Goal: Answer question/provide support

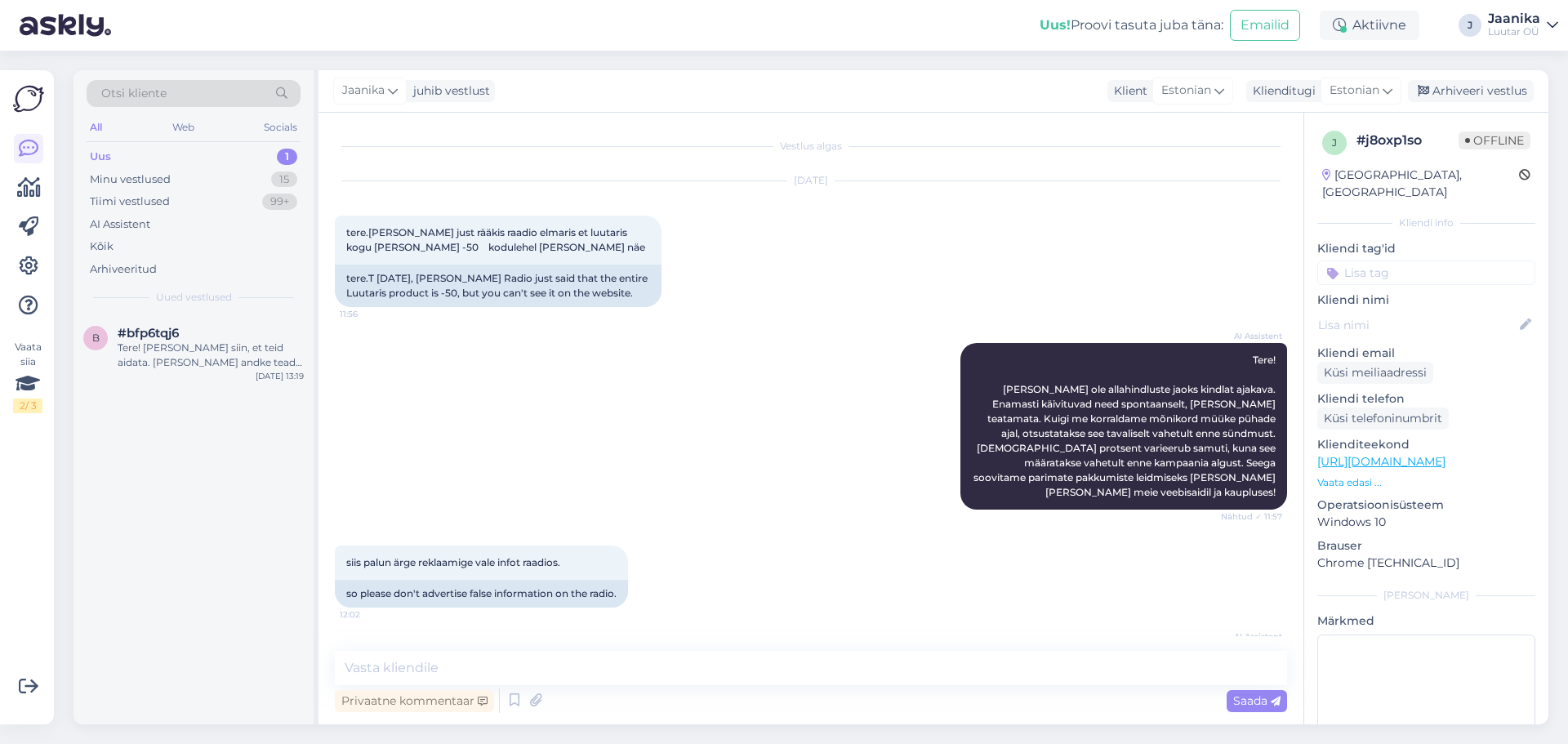
scroll to position [272, 0]
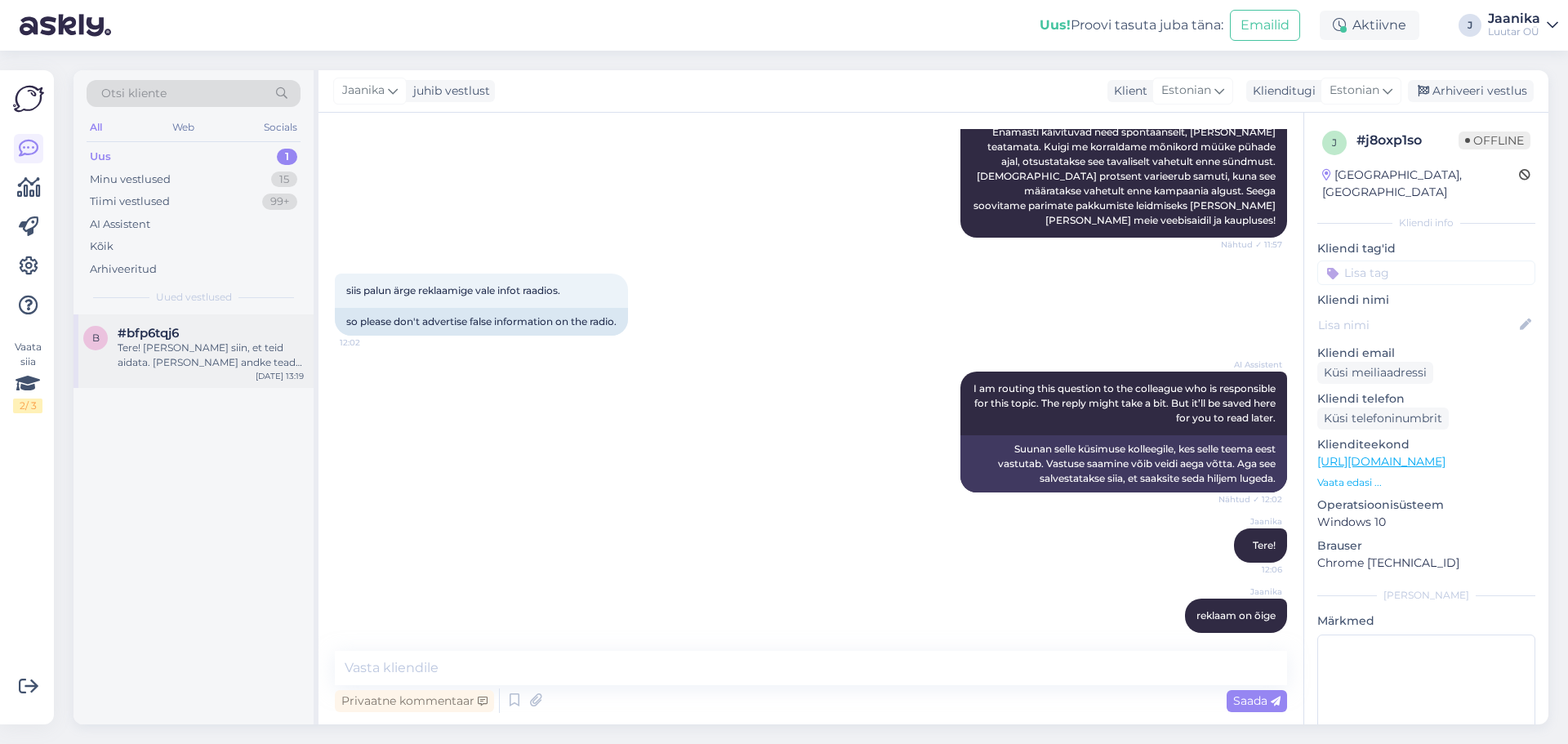
click at [201, 361] on div "Tere! [PERSON_NAME] siin, et teid aidata. [PERSON_NAME] andke teada, millise to…" at bounding box center [210, 355] width 186 height 29
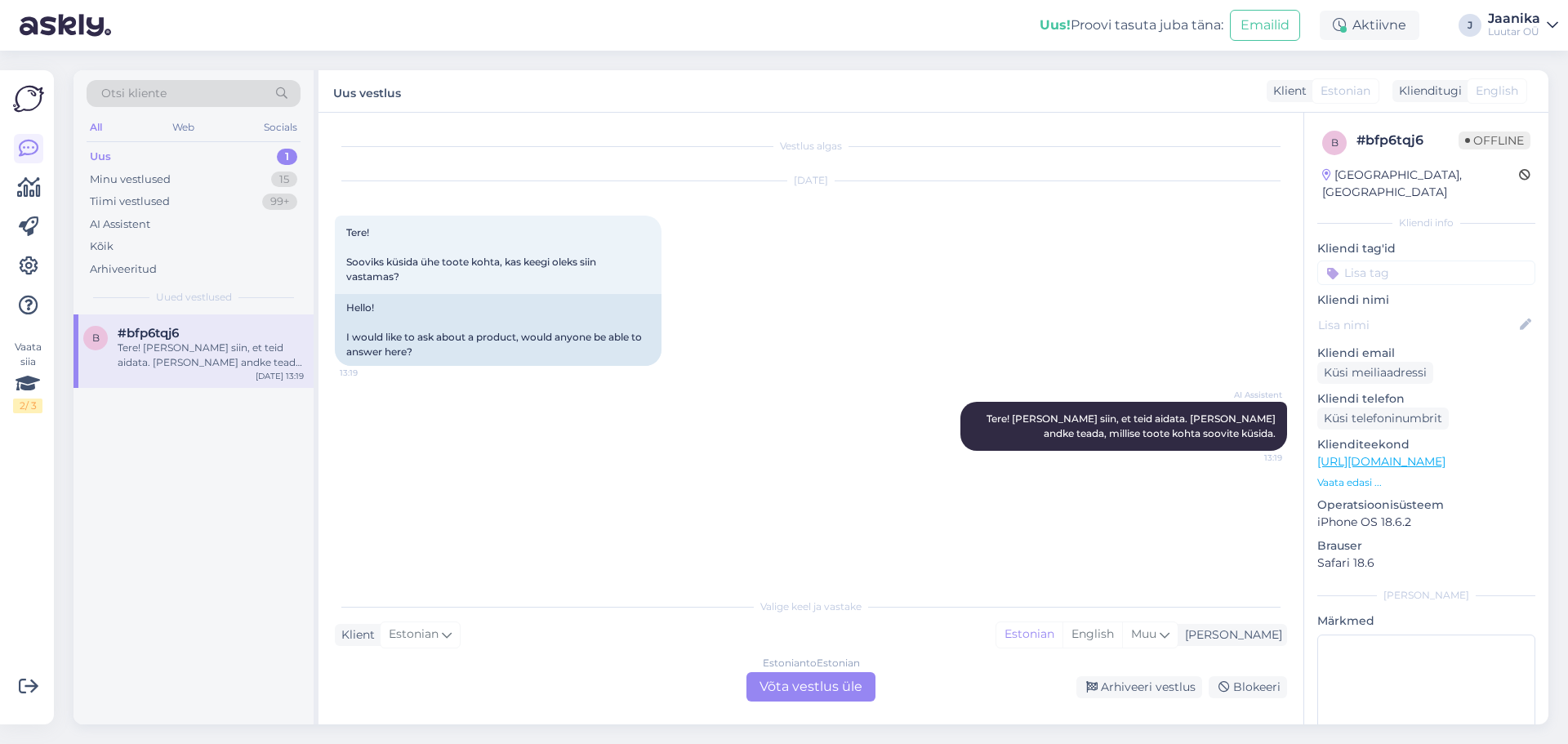
click at [807, 683] on div "Estonian to Estonian Võta vestlus üle" at bounding box center [810, 686] width 129 height 29
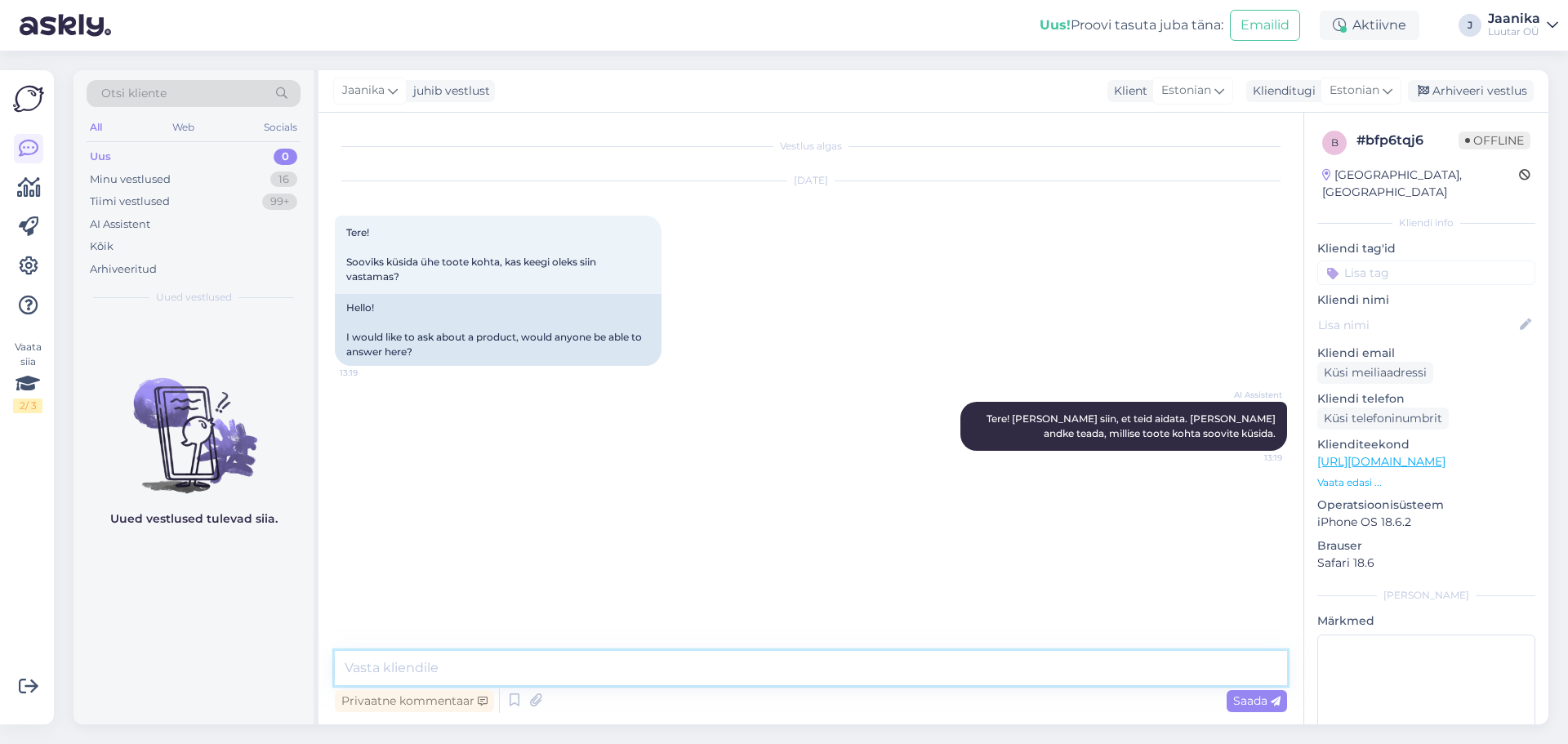
click at [590, 665] on textarea at bounding box center [810, 668] width 952 height 34
type textarea "Tere!"
click at [496, 669] on textarea at bounding box center [810, 668] width 952 height 34
type textarea "palun küsige"
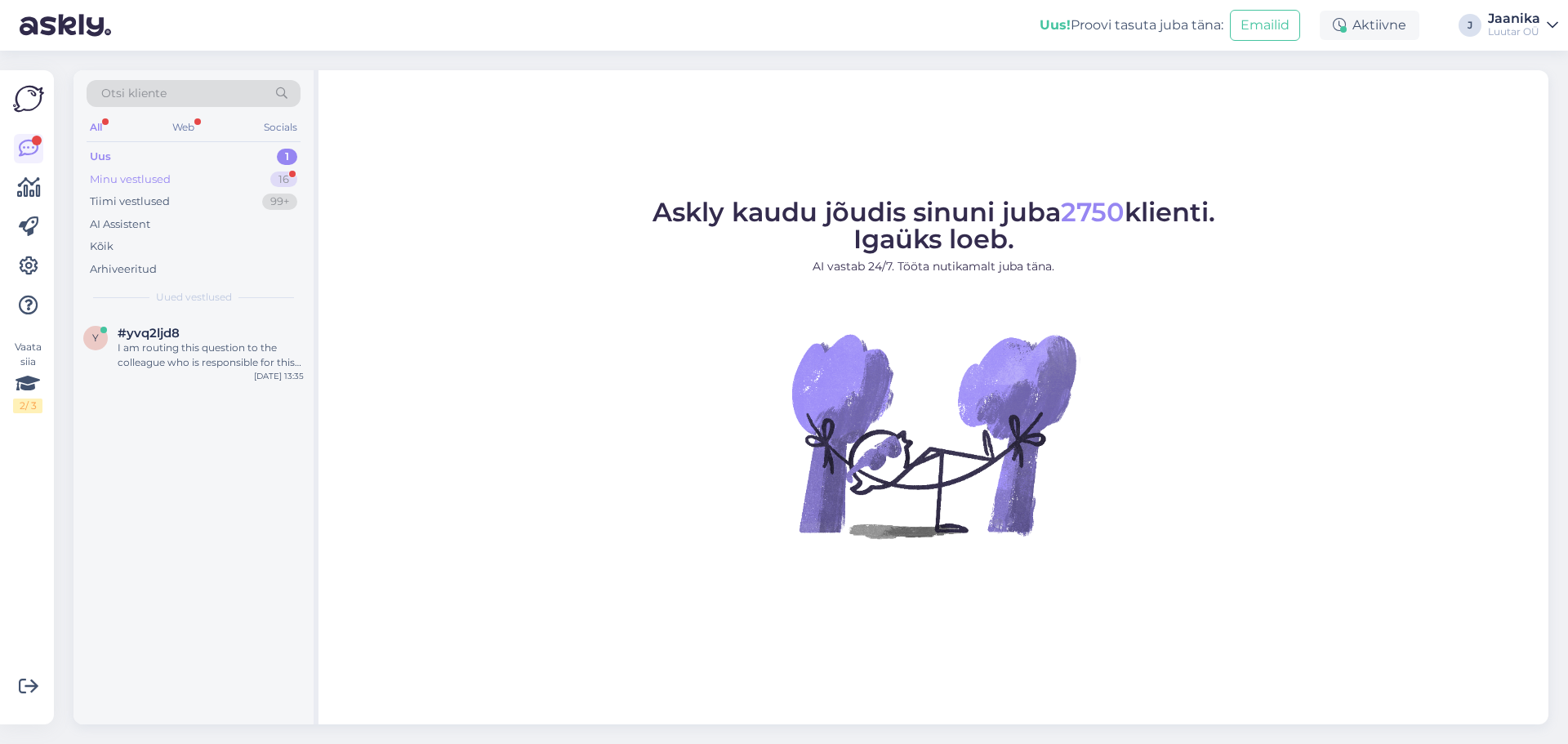
click at [138, 179] on div "Minu vestlused" at bounding box center [130, 180] width 81 height 16
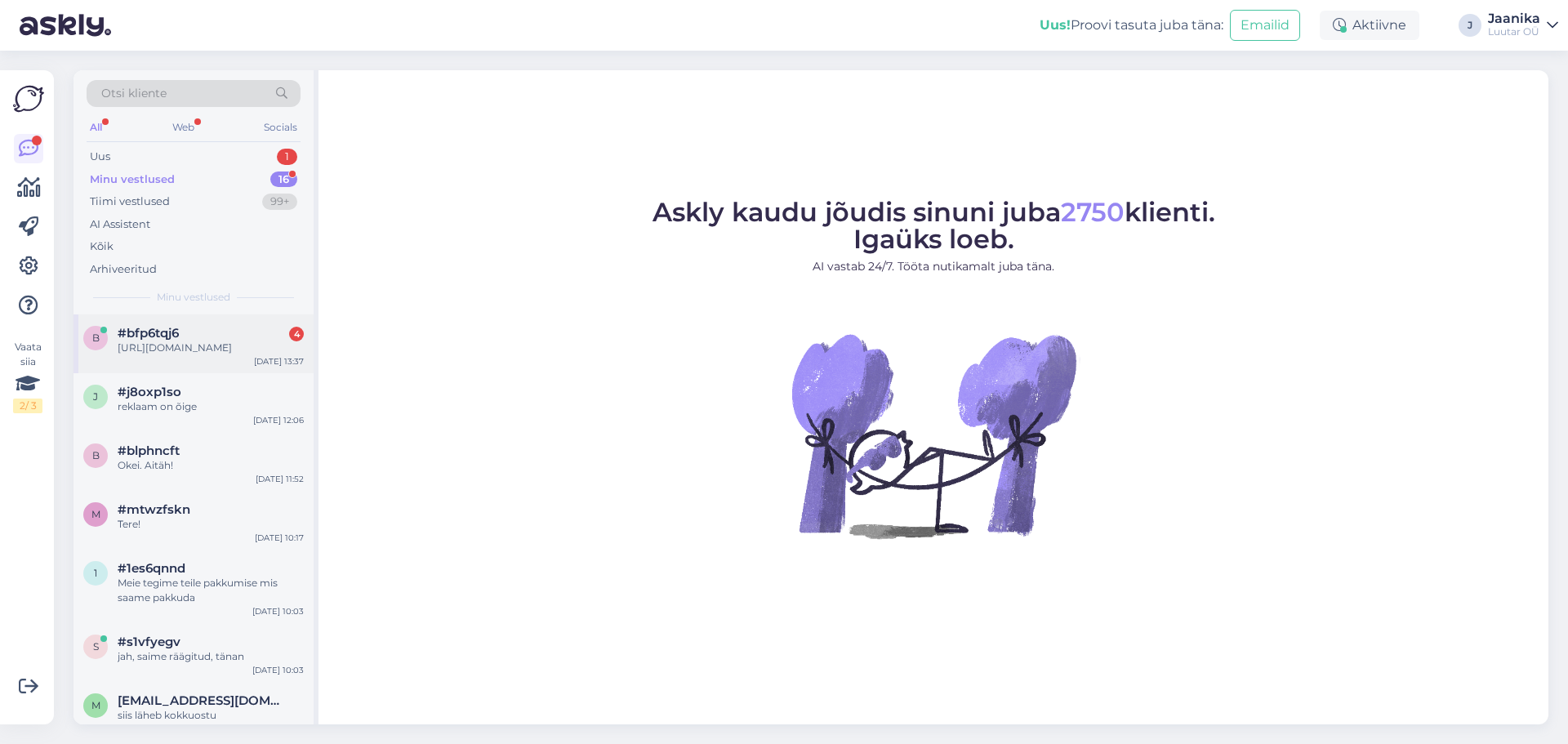
click at [160, 328] on span "#bfp6tqj6" at bounding box center [148, 333] width 61 height 15
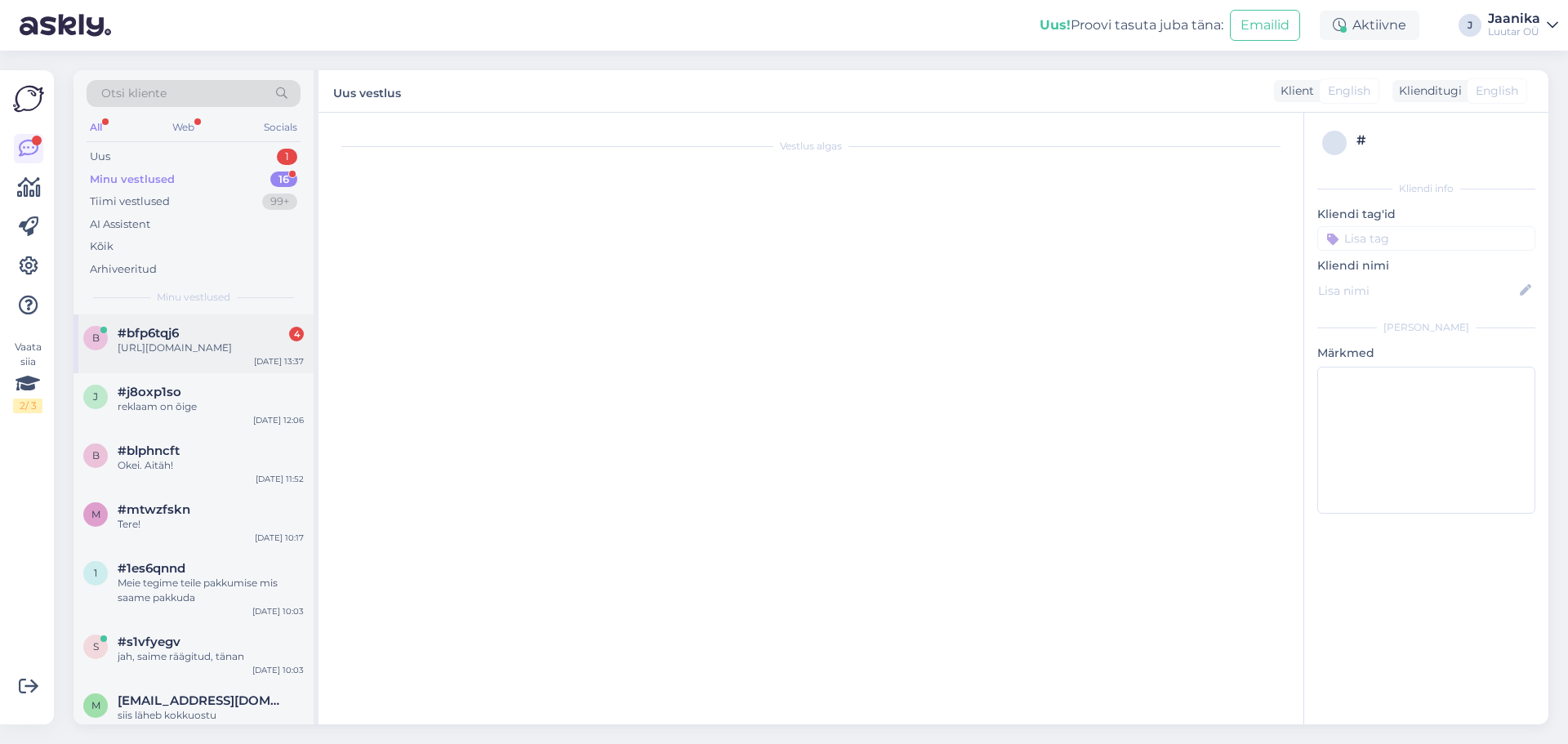
scroll to position [254, 0]
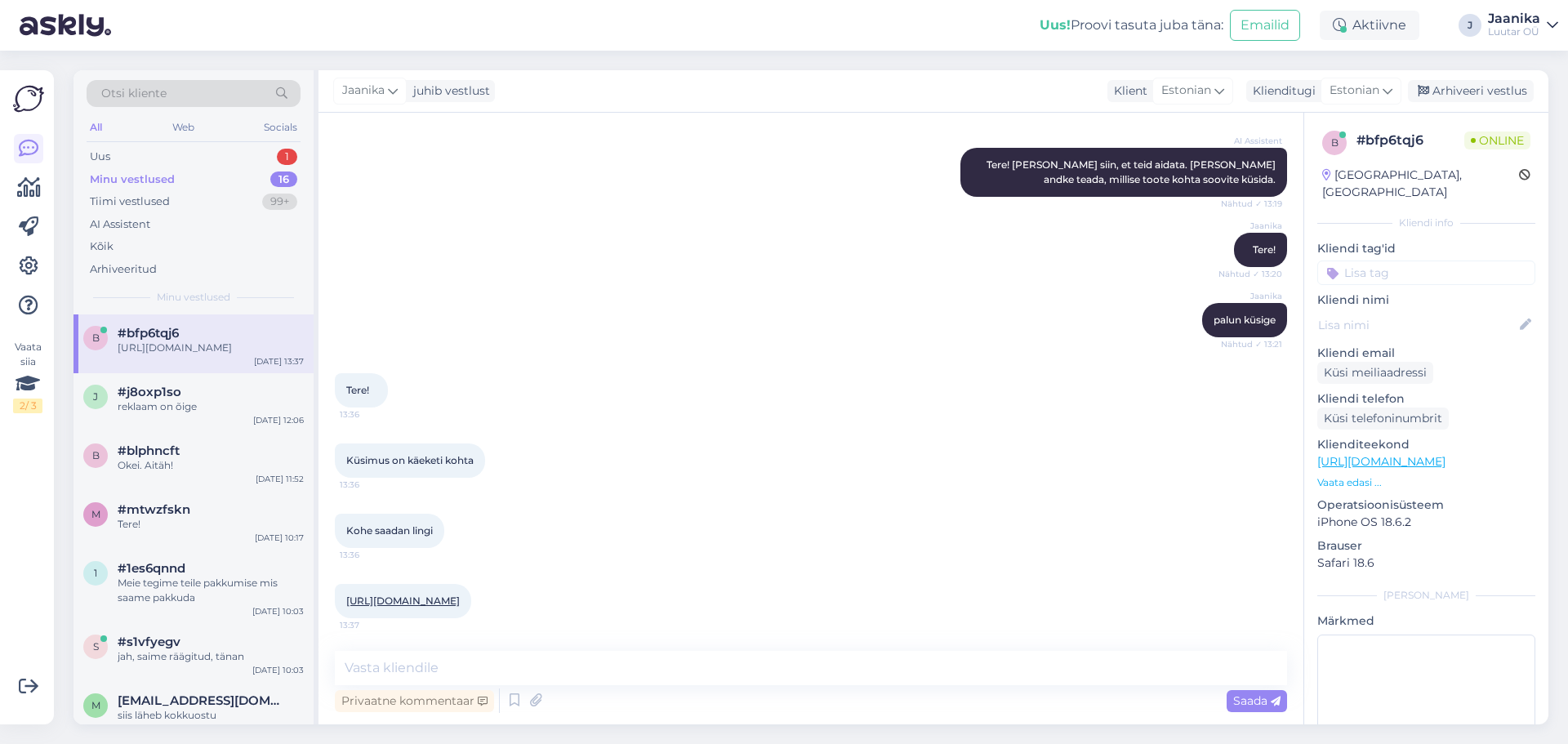
click at [422, 601] on link "[URL][DOMAIN_NAME]" at bounding box center [403, 600] width 114 height 12
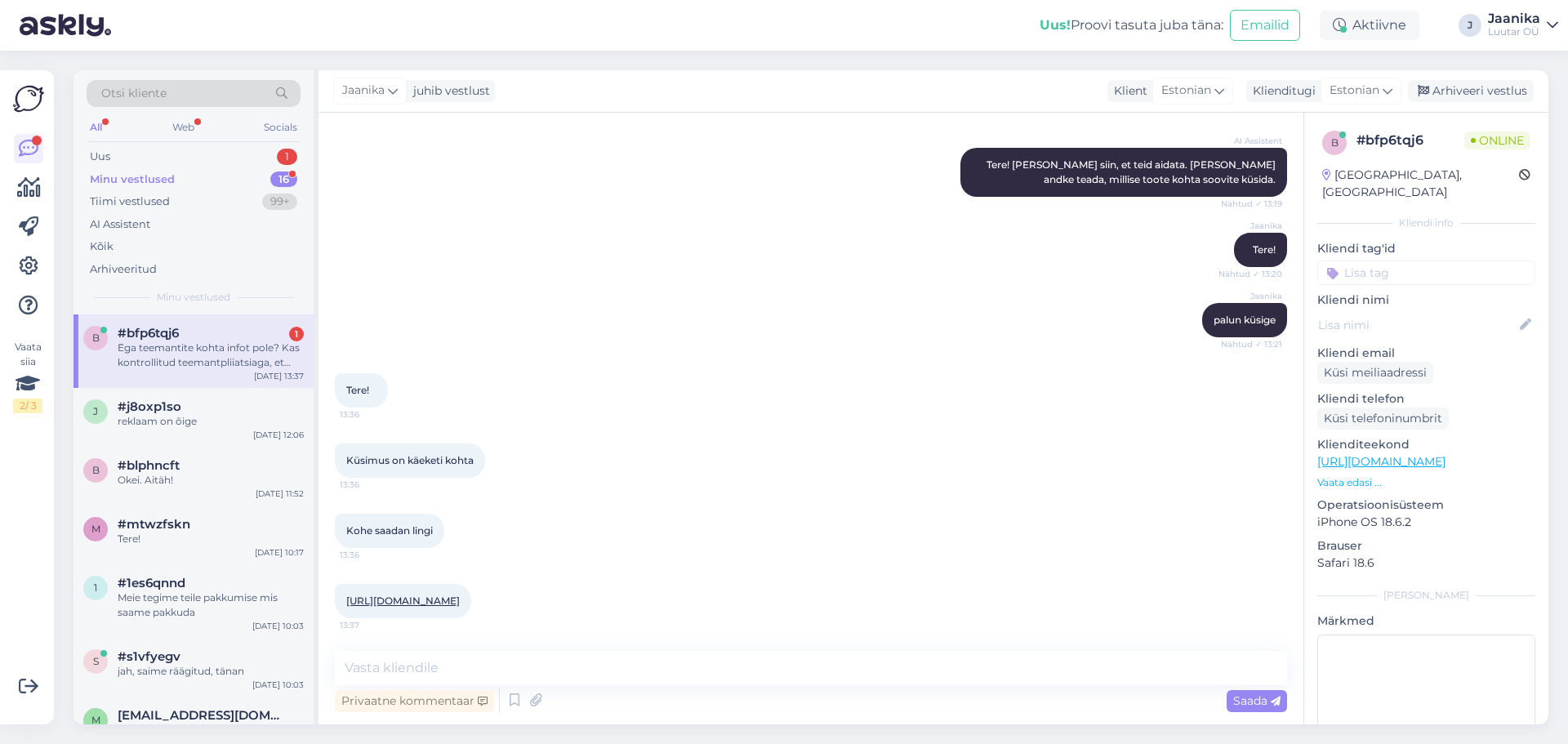
scroll to position [339, 0]
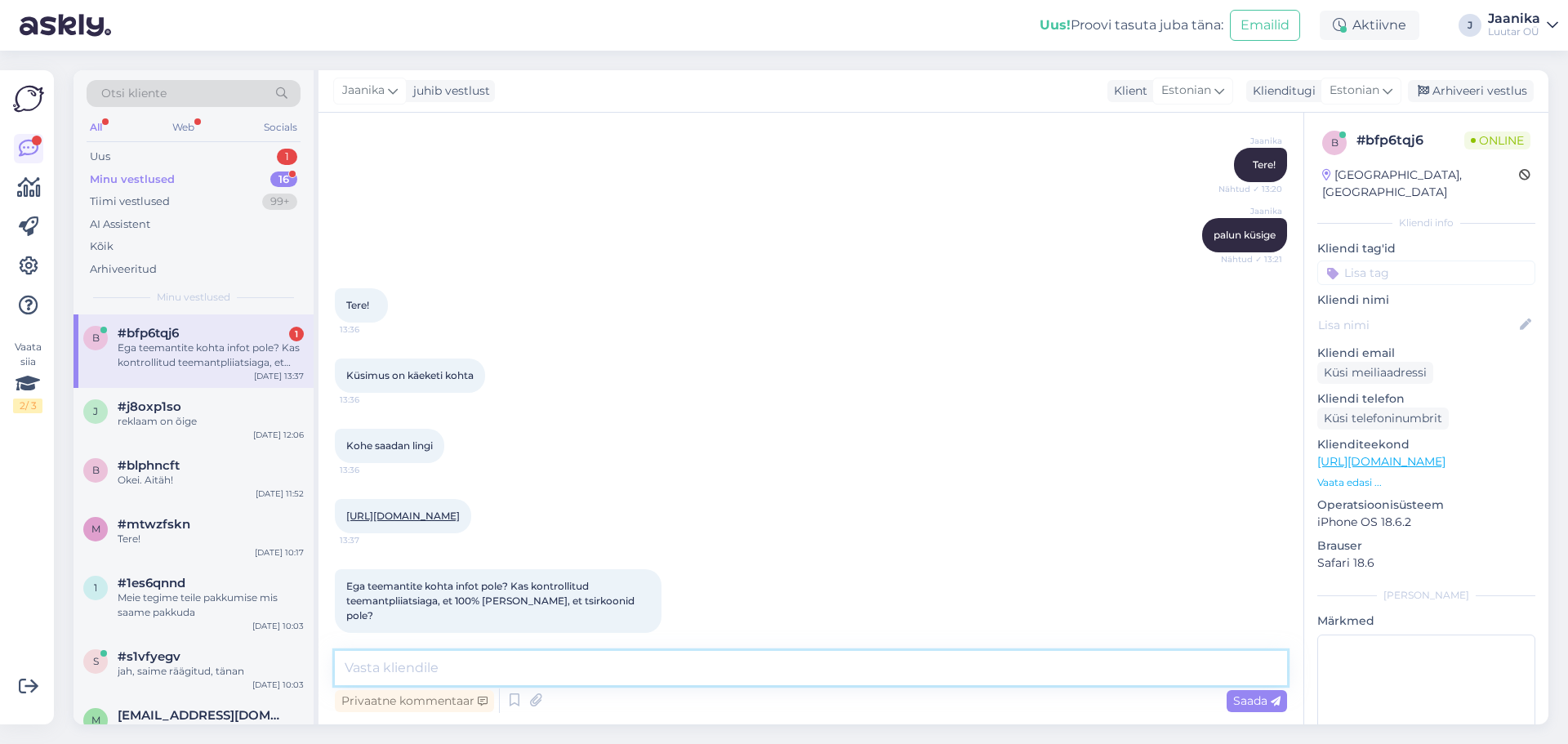
click at [512, 661] on textarea at bounding box center [810, 668] width 952 height 34
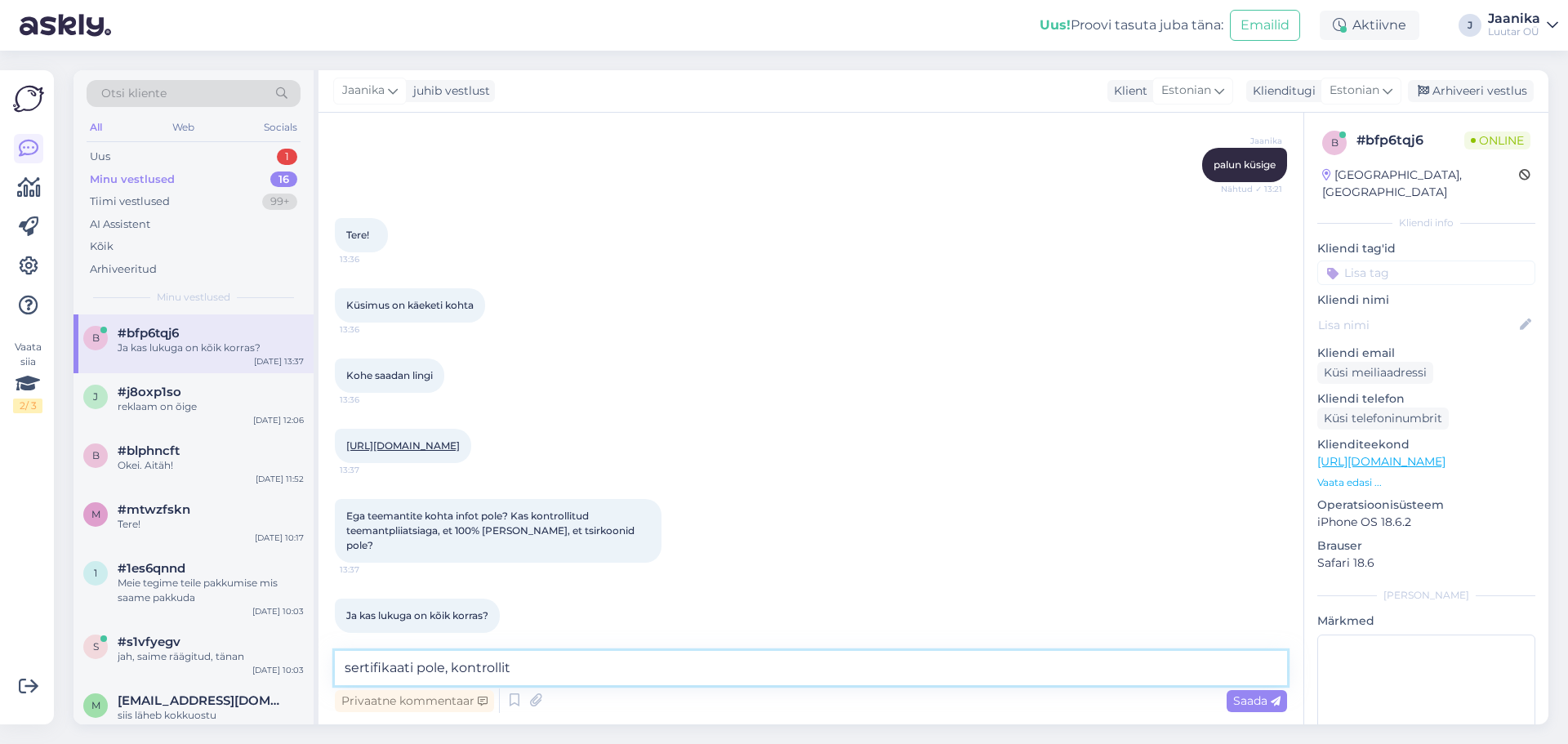
scroll to position [480, 0]
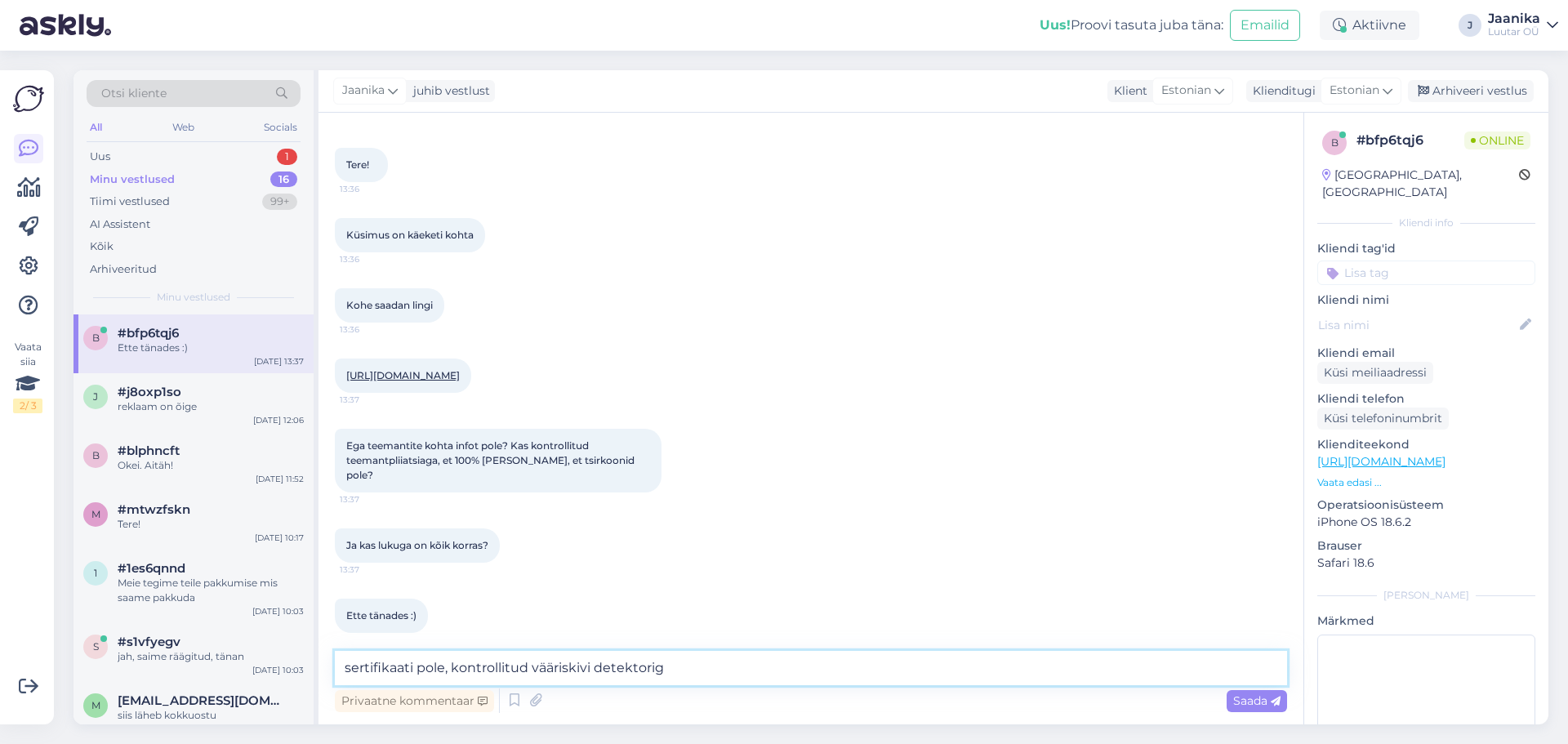
type textarea "sertifikaati pole, kontrollitud vääriskivi detektoriga"
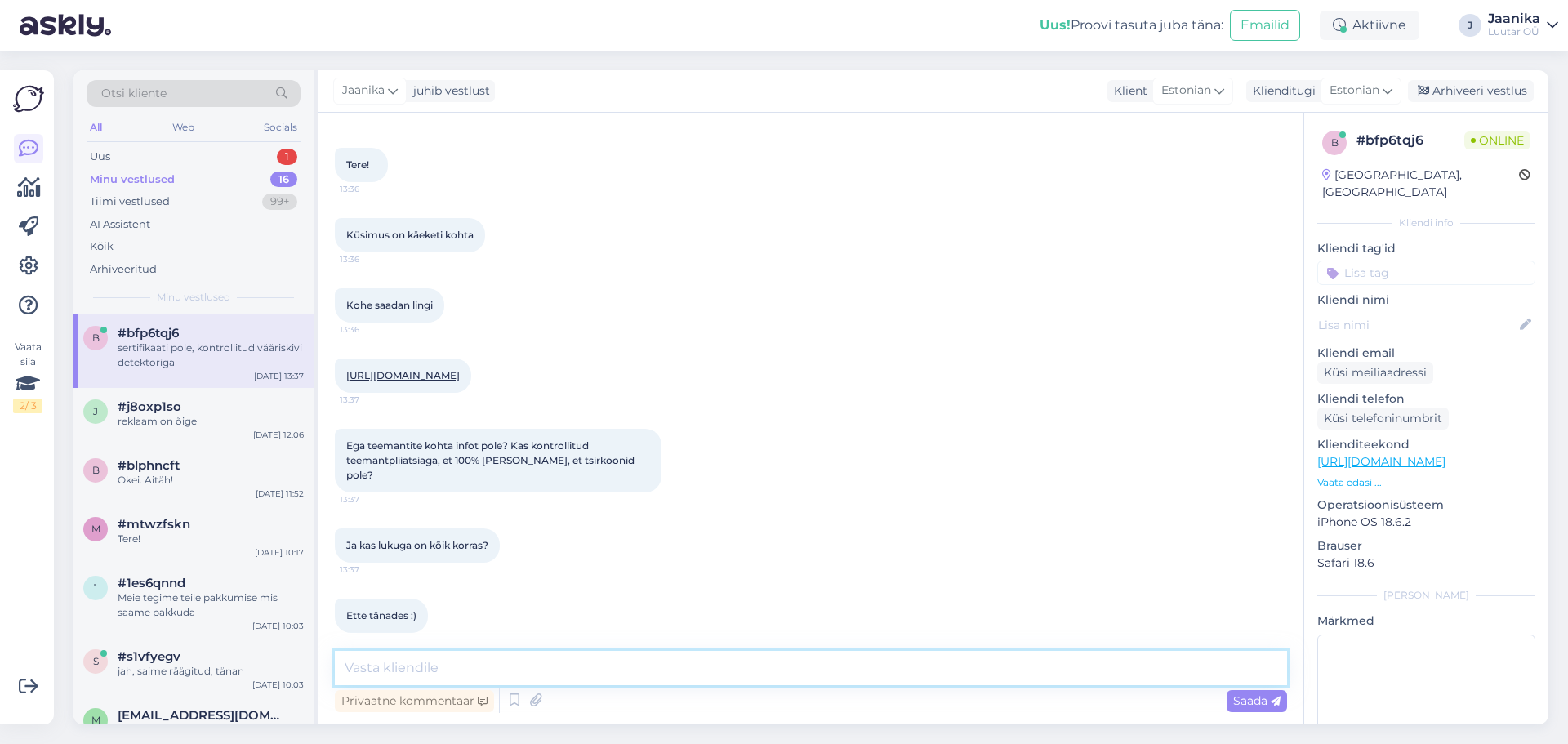
scroll to position [550, 0]
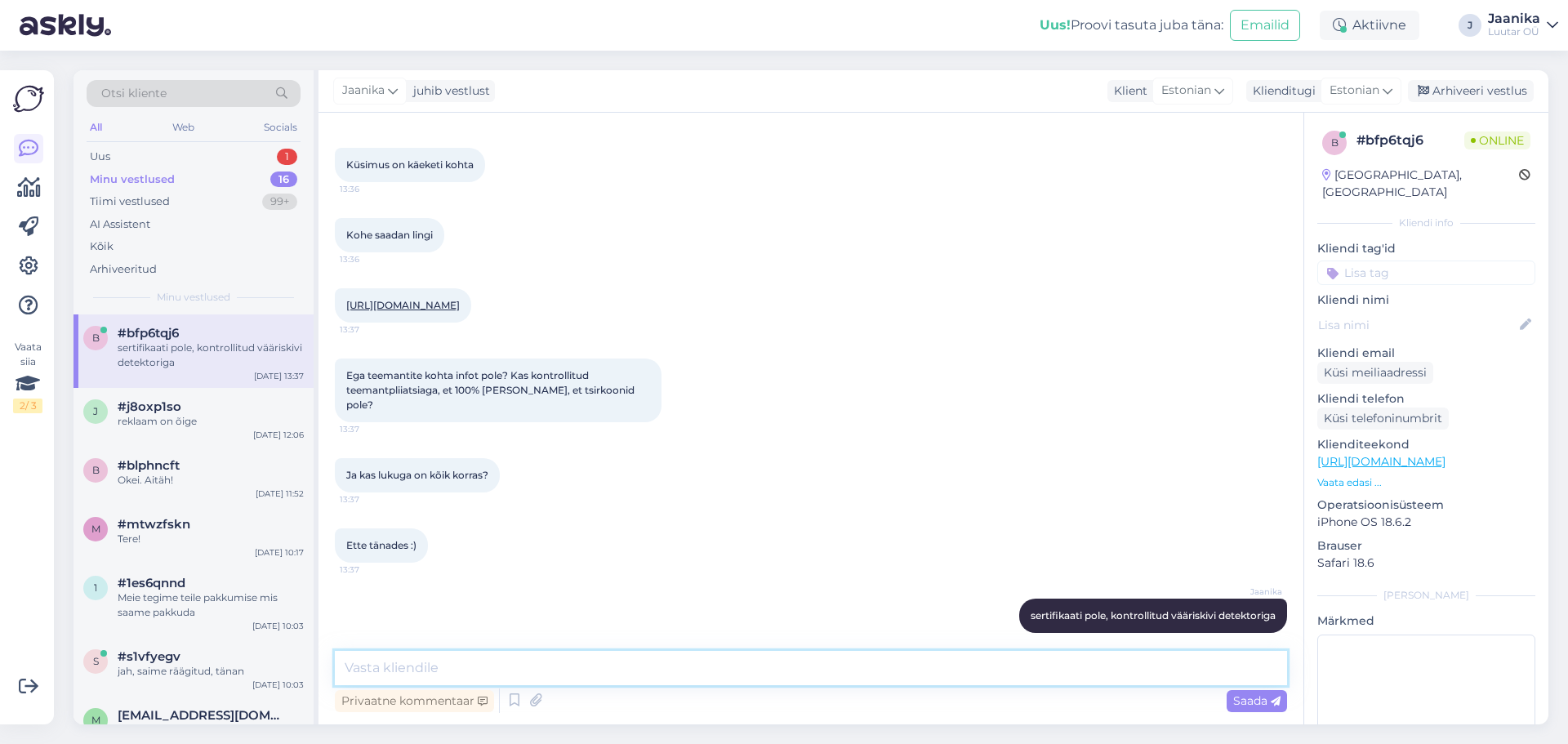
drag, startPoint x: 659, startPoint y: 666, endPoint x: 686, endPoint y: 656, distance: 28.8
click at [666, 663] on textarea at bounding box center [810, 668] width 952 height 34
type textarea "Luk kenasti terve"
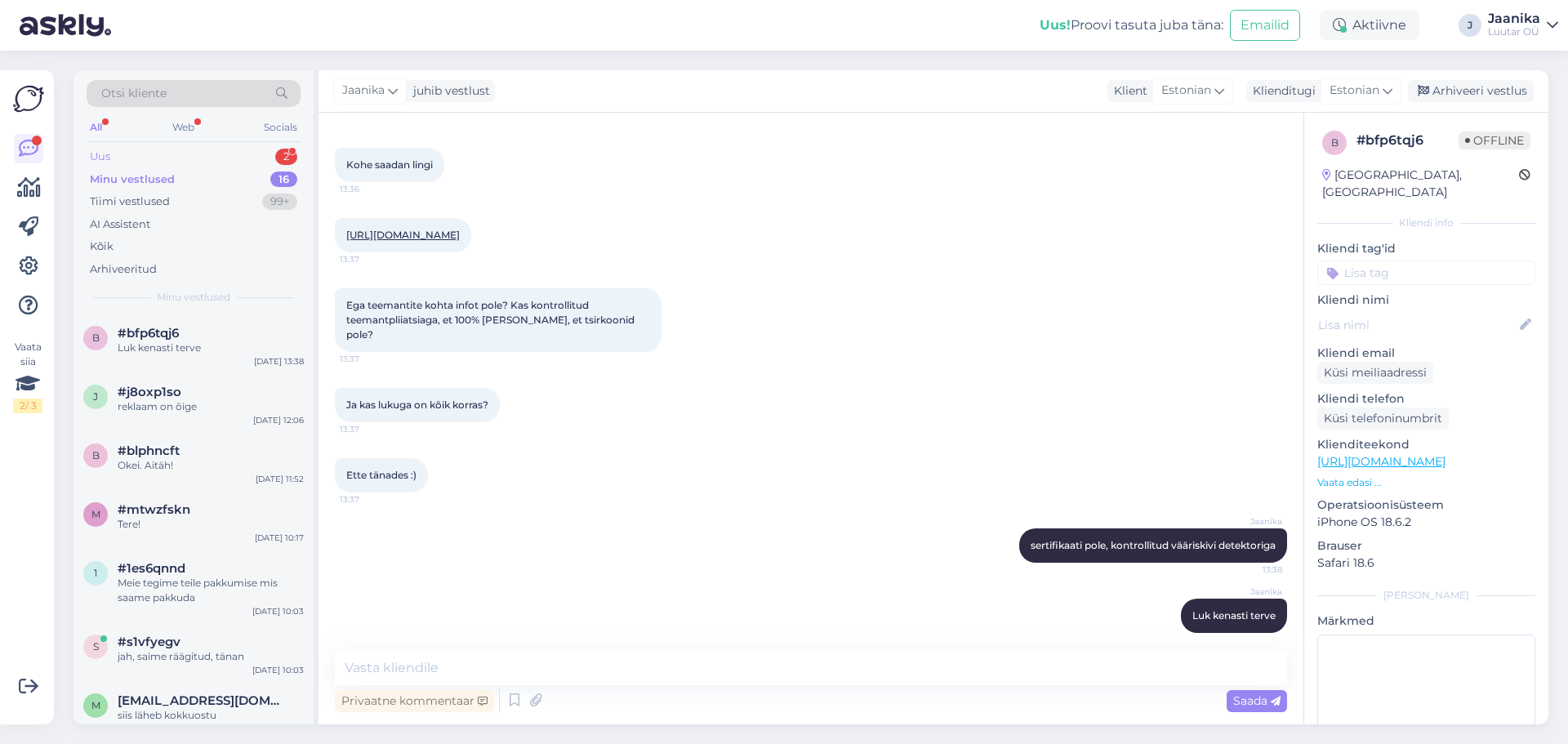
click at [178, 156] on div "Uus 2" at bounding box center [193, 157] width 214 height 23
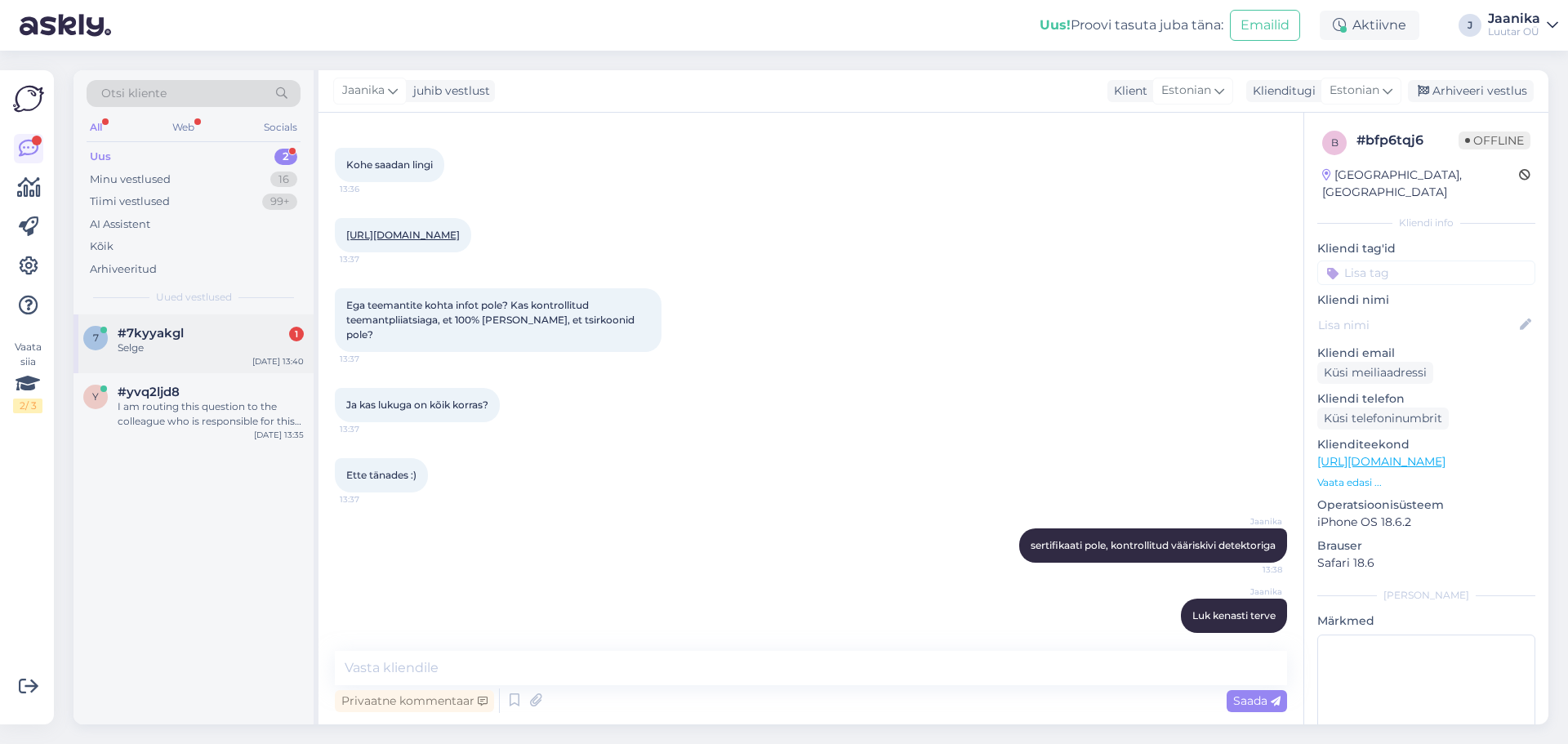
click at [173, 332] on span "#7kyyakgl" at bounding box center [151, 333] width 66 height 15
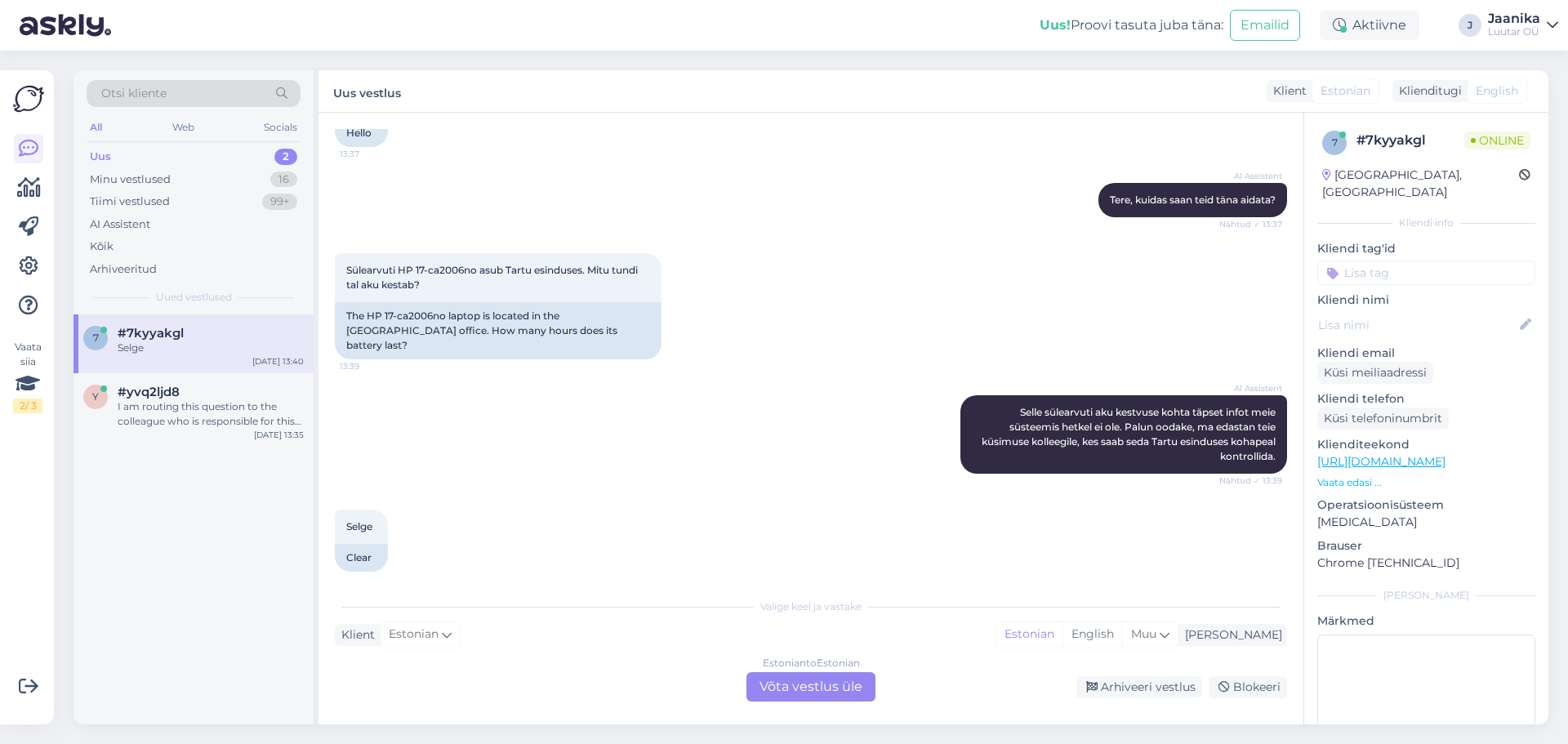
click at [816, 688] on div "Estonian to Estonian Võta vestlus üle" at bounding box center [810, 686] width 129 height 29
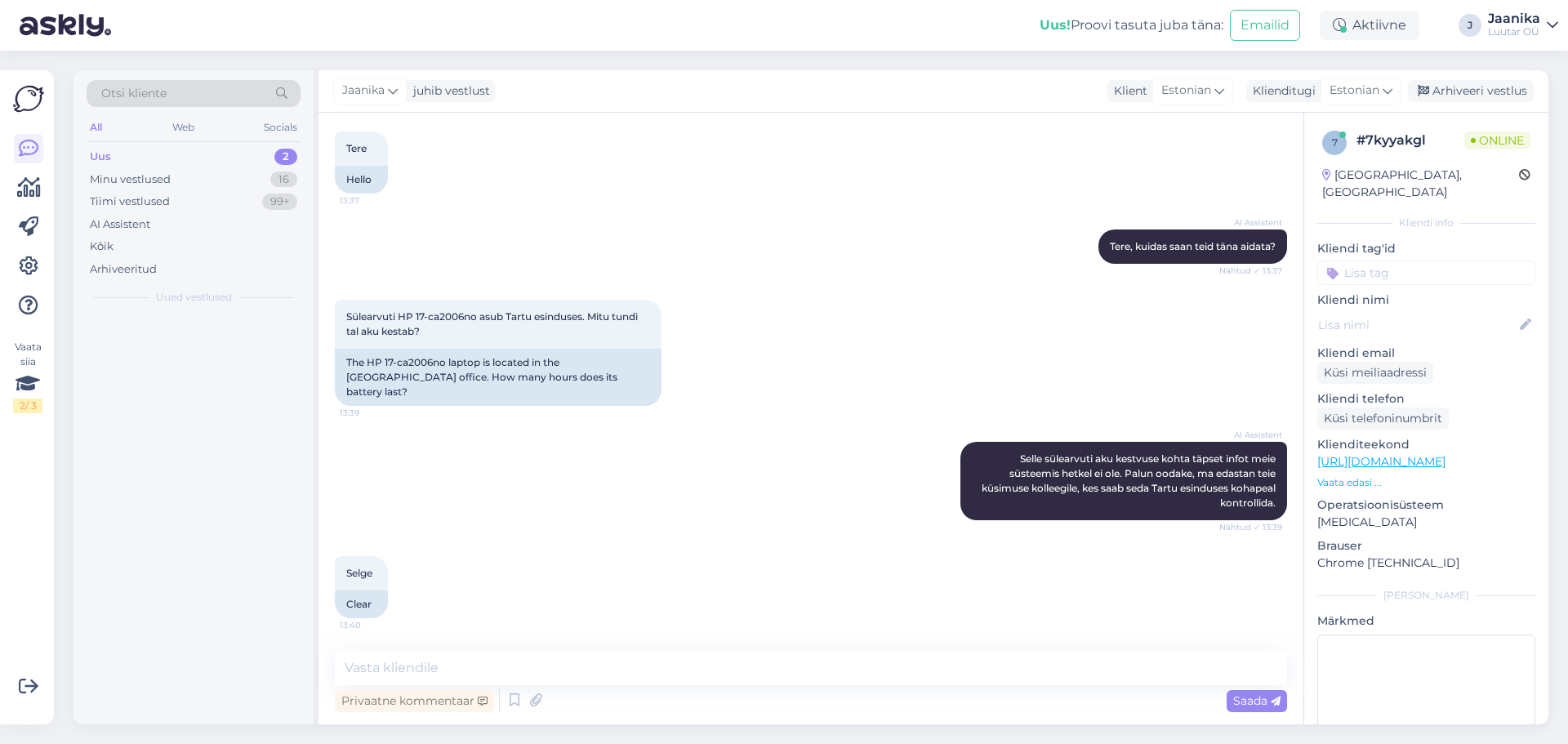
scroll to position [70, 0]
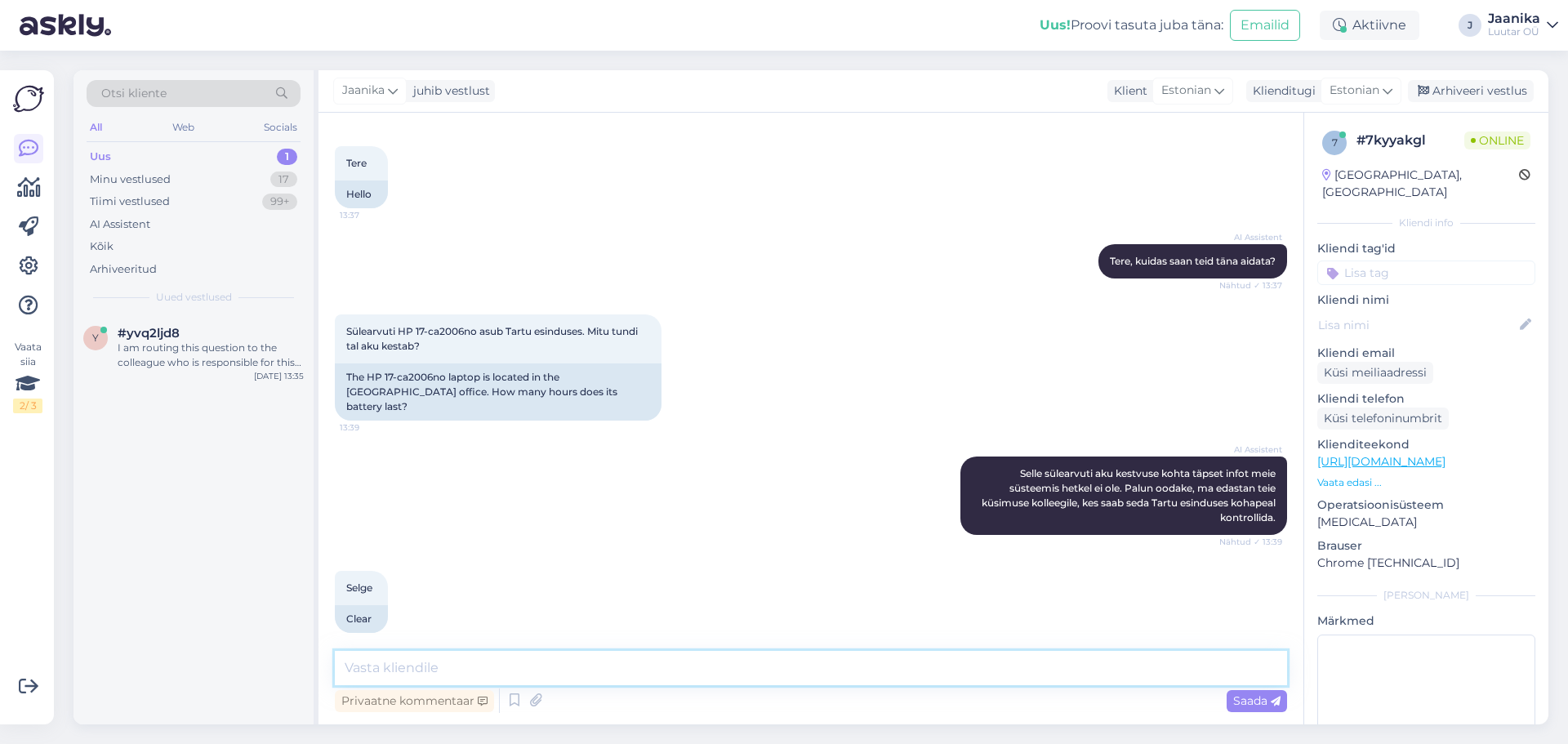
click at [572, 673] on textarea at bounding box center [810, 668] width 952 height 34
type textarea "Tere"
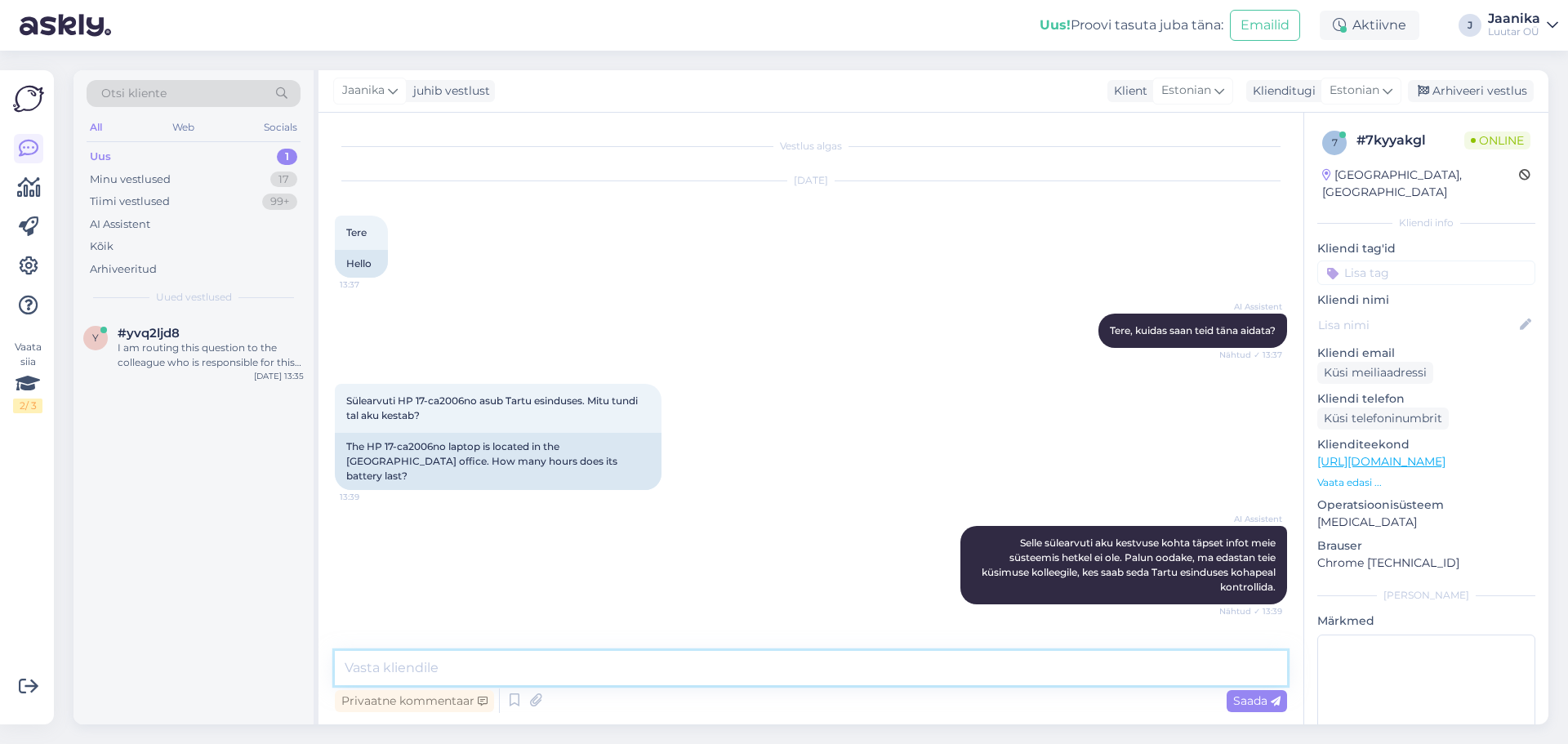
scroll to position [140, 0]
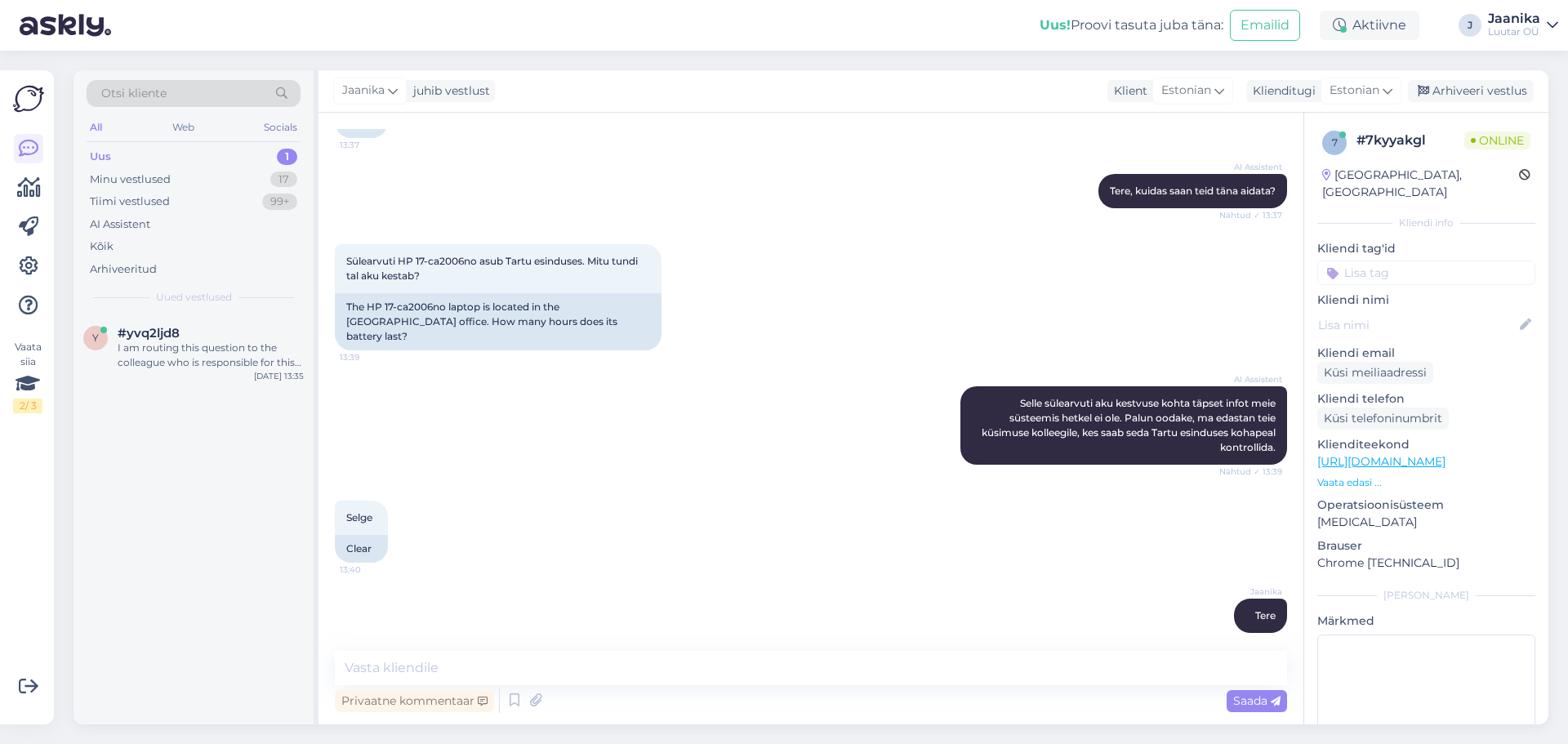
click at [1426, 454] on link "[URL][DOMAIN_NAME]" at bounding box center [1381, 461] width 129 height 15
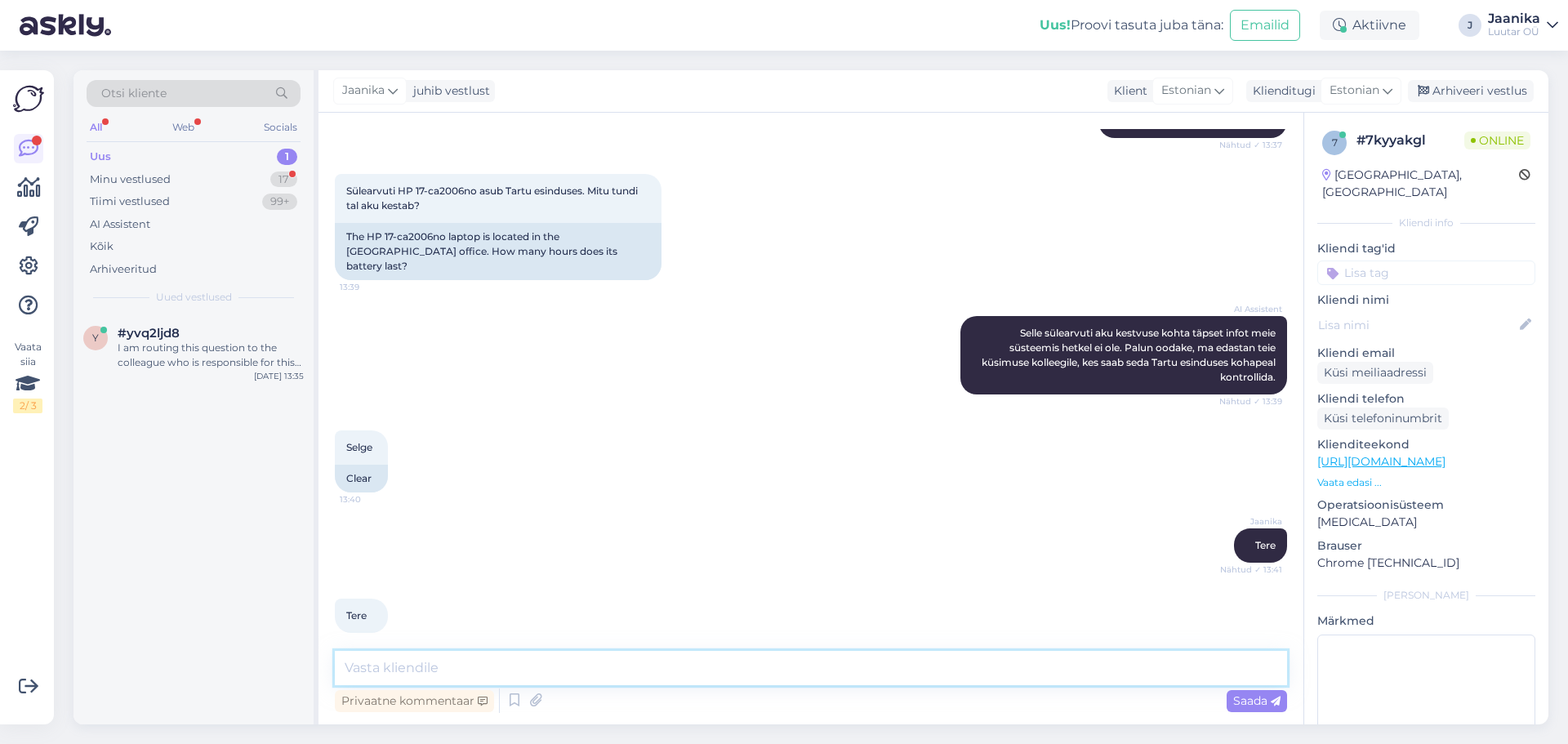
click at [485, 664] on textarea at bounding box center [810, 668] width 952 height 34
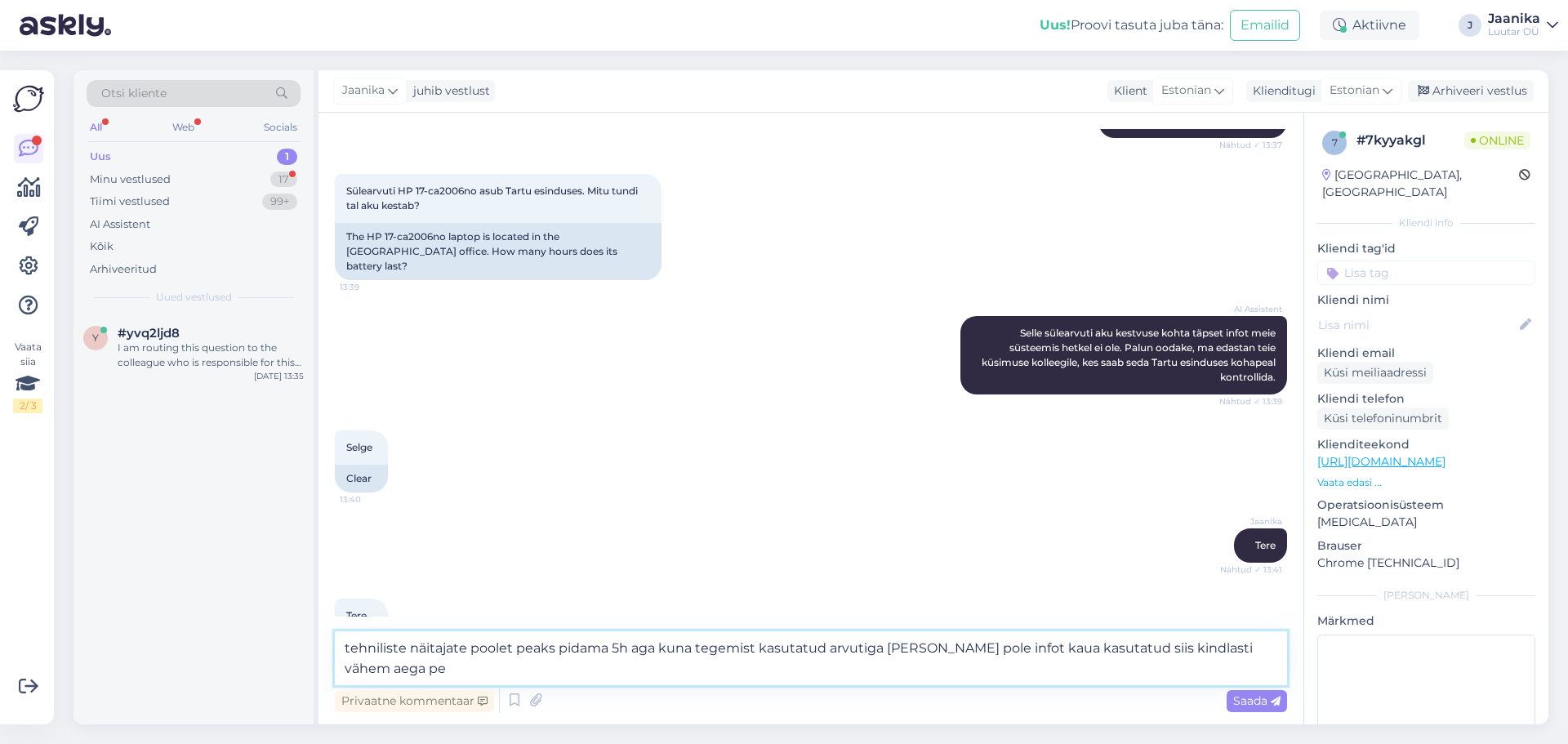
scroll to position [227, 0]
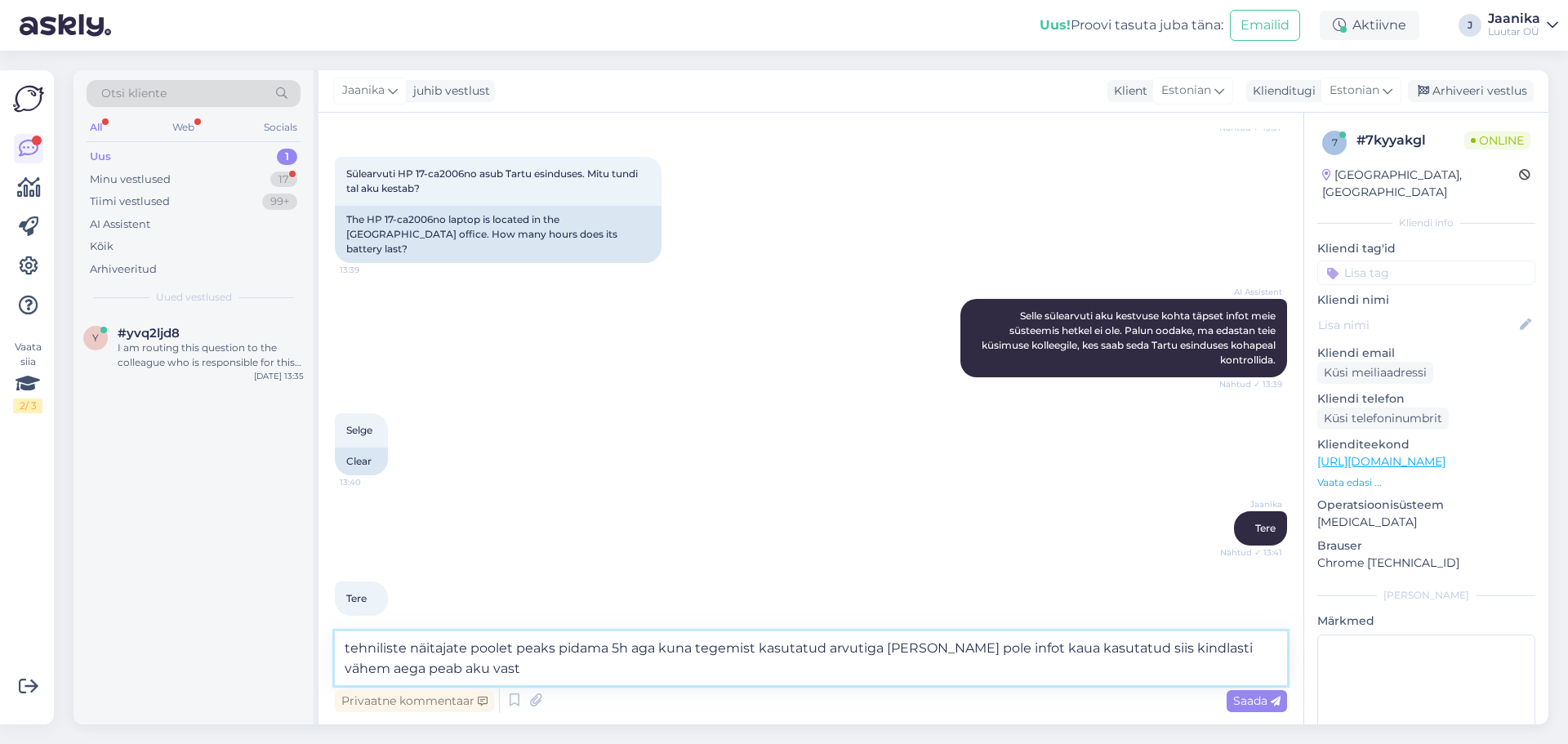
type textarea "tehniliste näitajate poolet peaks pidama 5h aga kuna tegemist kasutatud arvutig…"
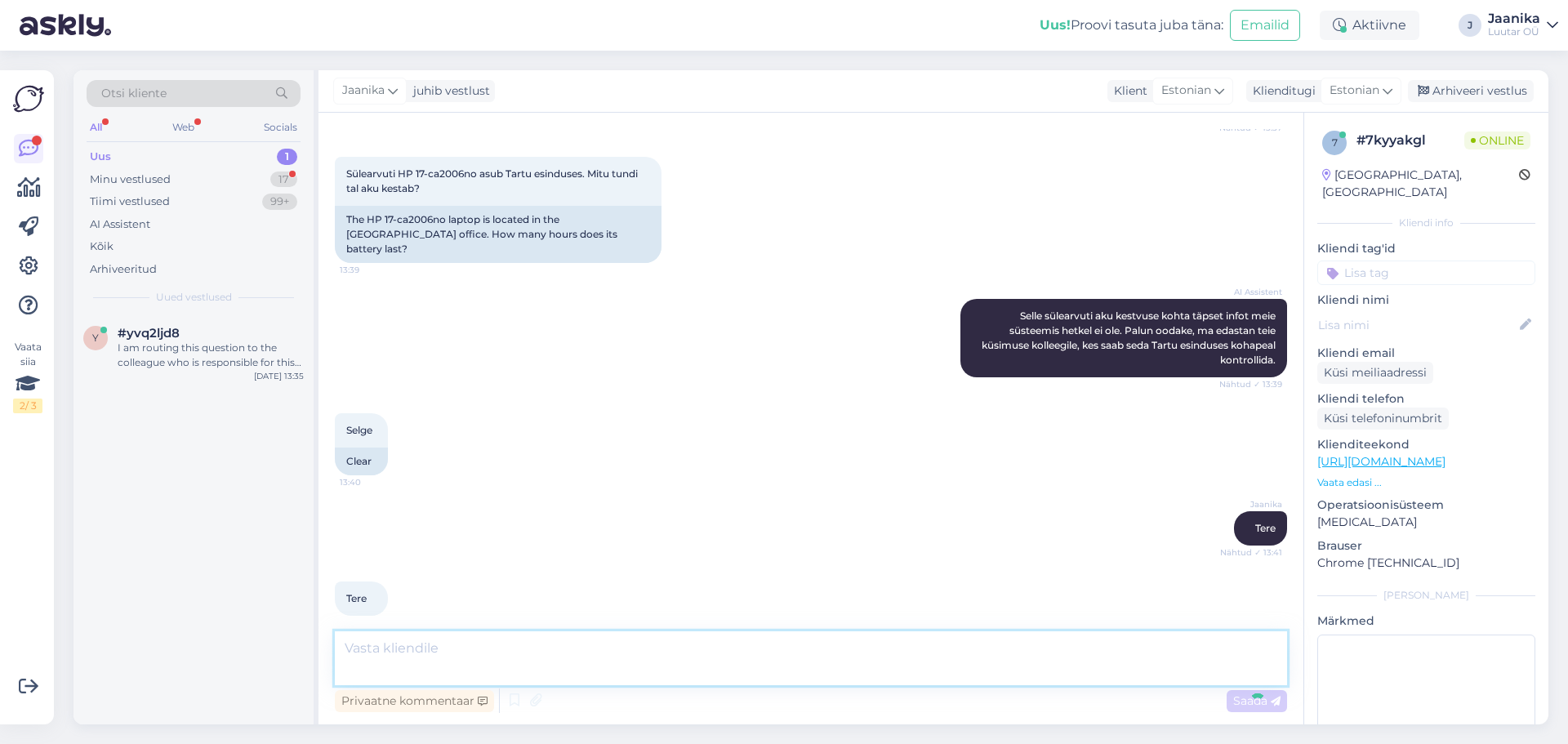
scroll to position [309, 0]
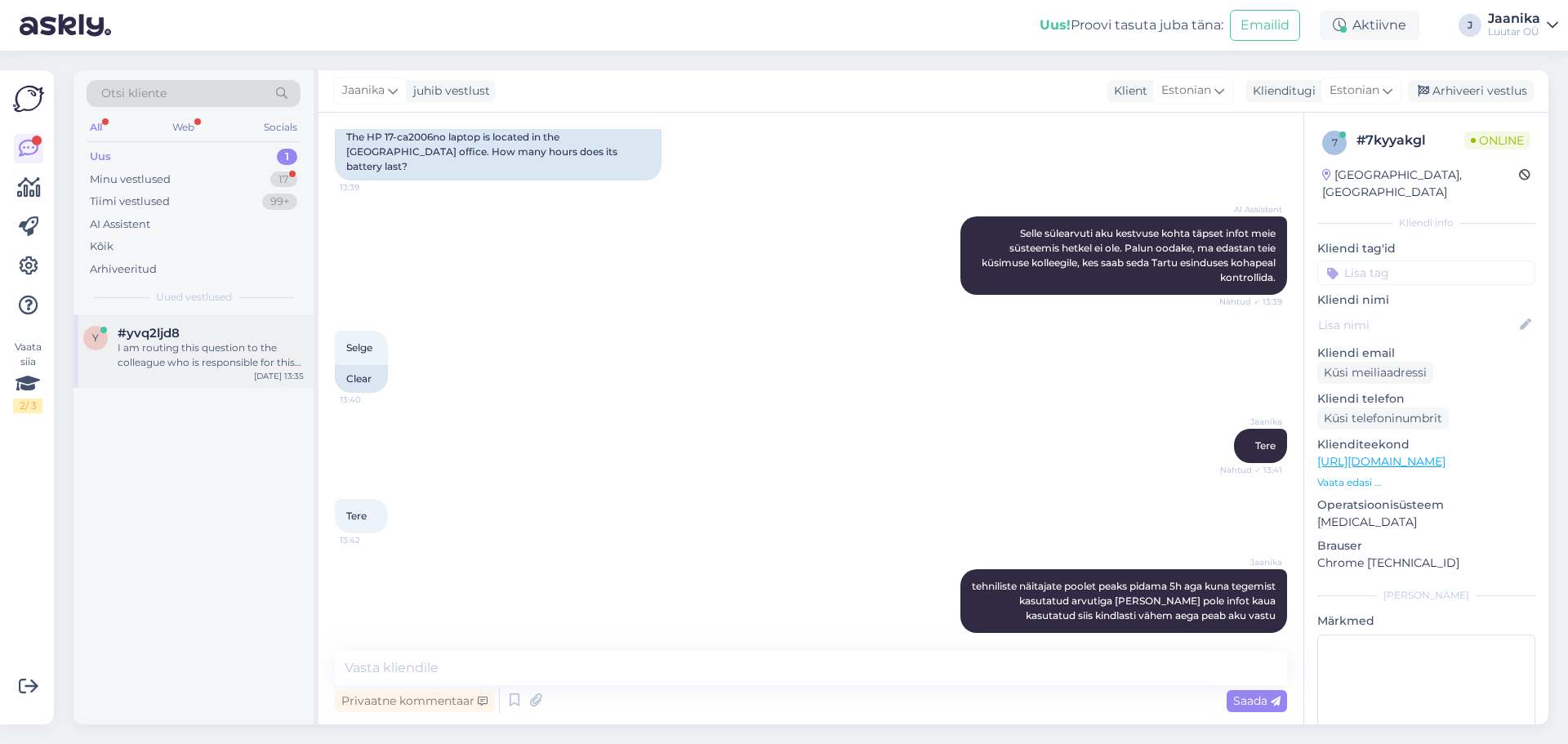
click at [198, 346] on div "I am routing this question to the colleague who is responsible for this topic. …" at bounding box center [210, 355] width 186 height 29
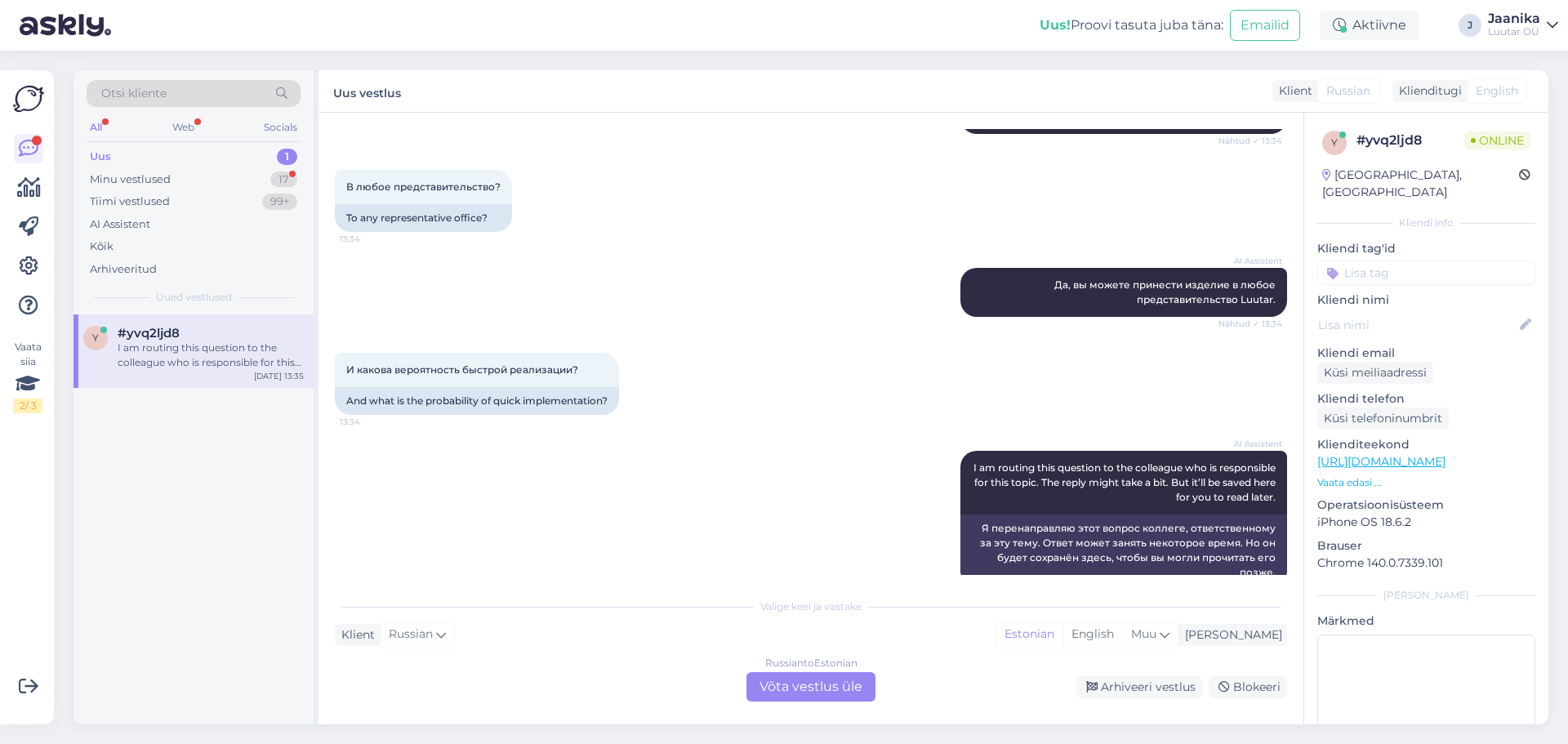
scroll to position [955, 0]
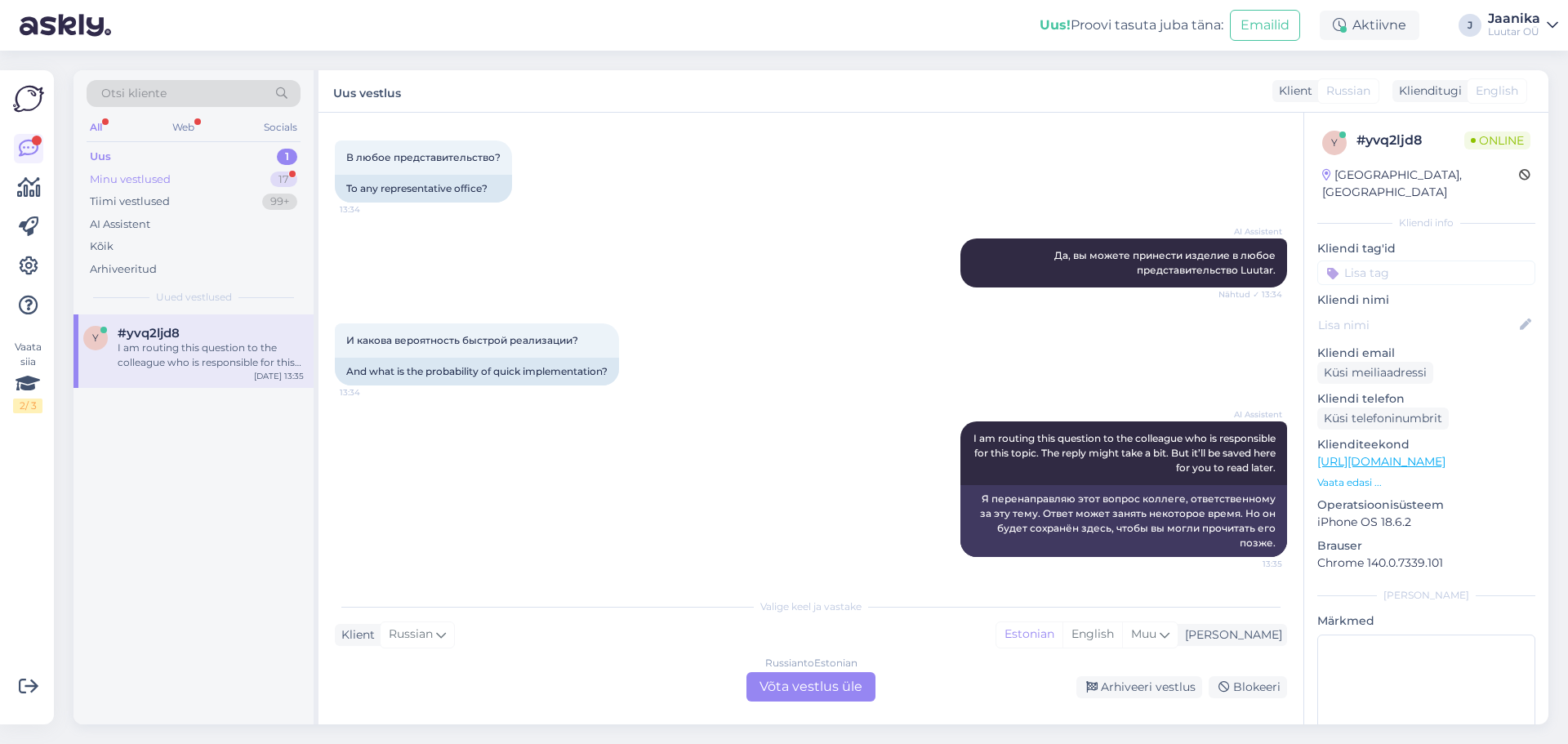
click at [163, 178] on div "Minu vestlused" at bounding box center [130, 180] width 81 height 16
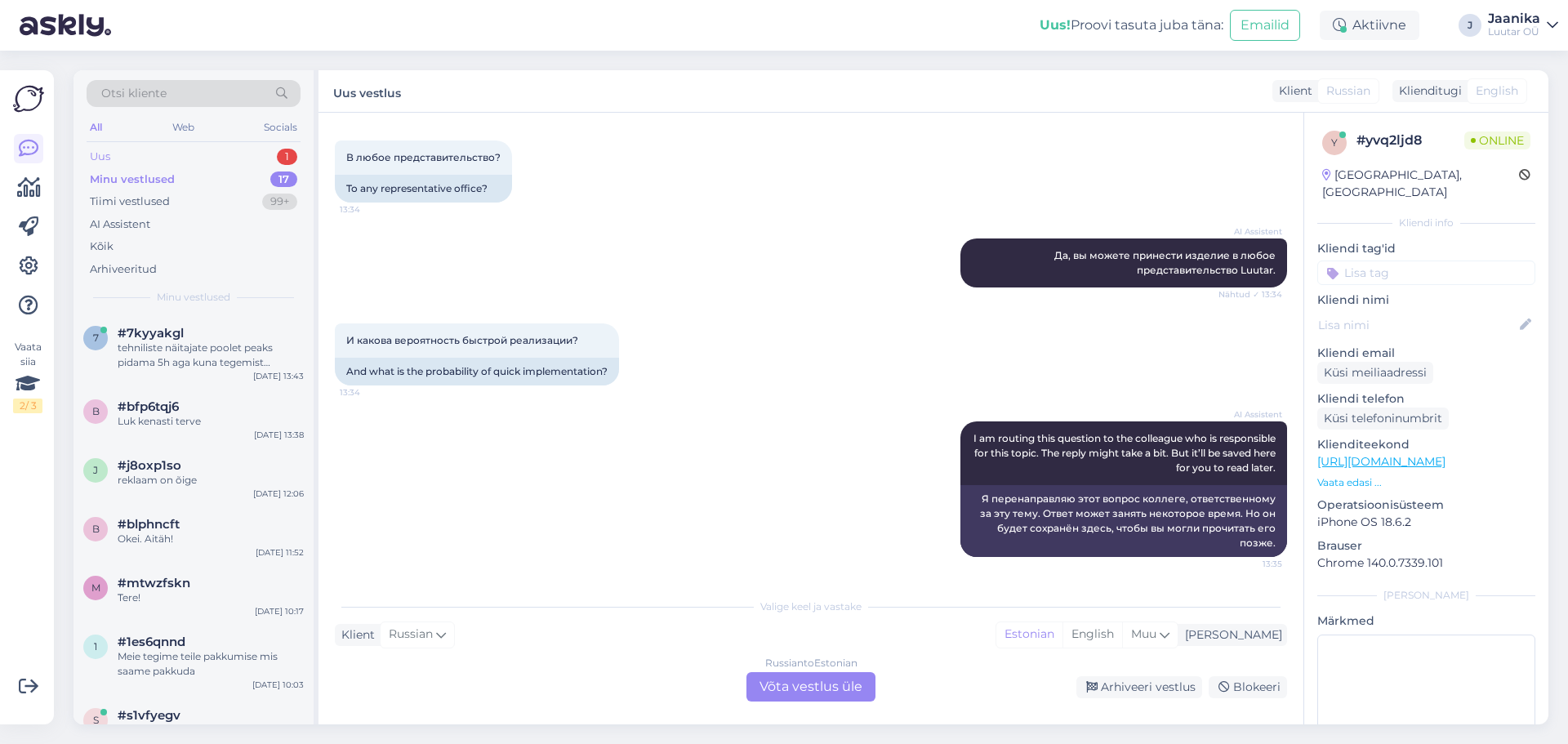
click at [136, 156] on div "Uus 1" at bounding box center [193, 157] width 214 height 23
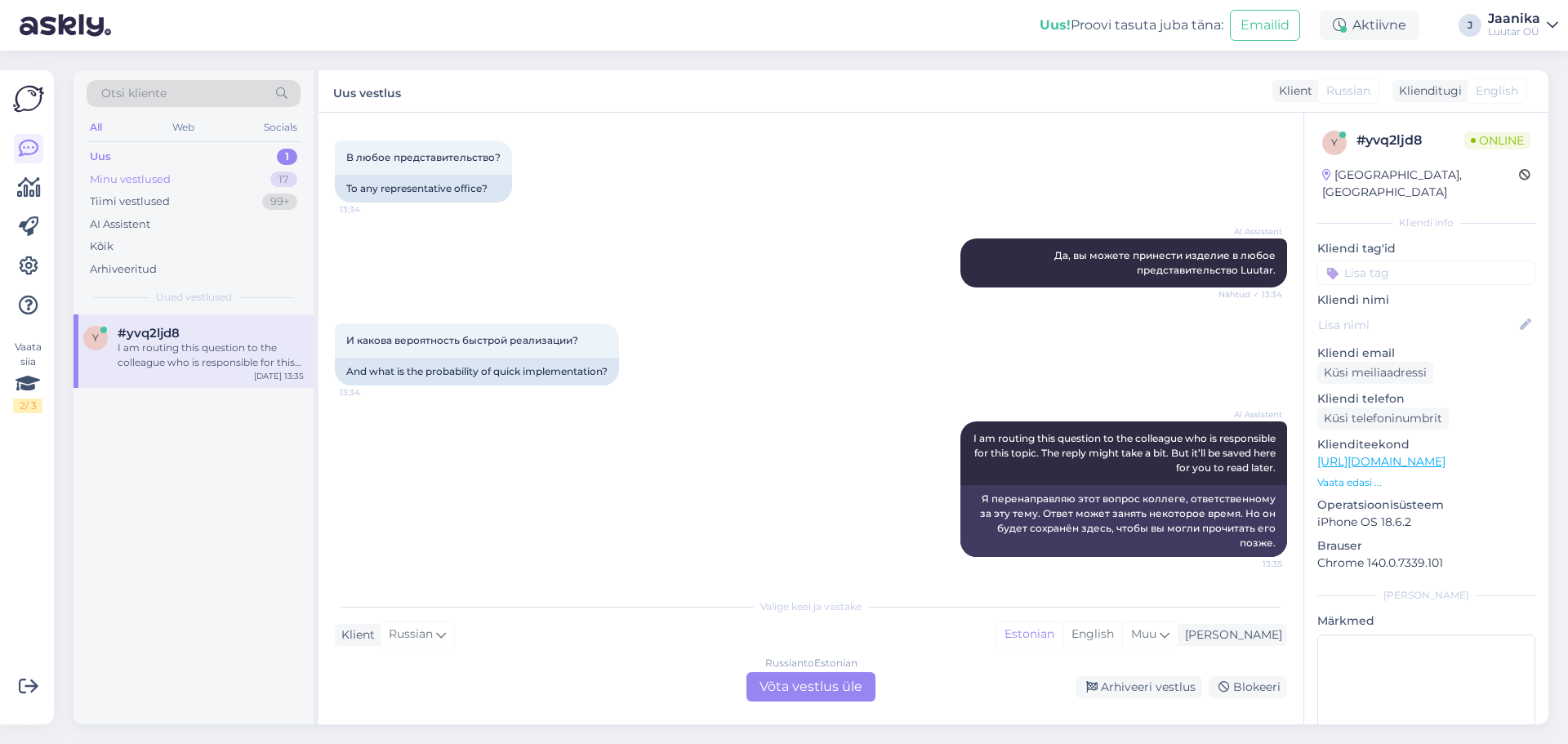
click at [145, 188] on div "Minu vestlused 17" at bounding box center [193, 180] width 214 height 23
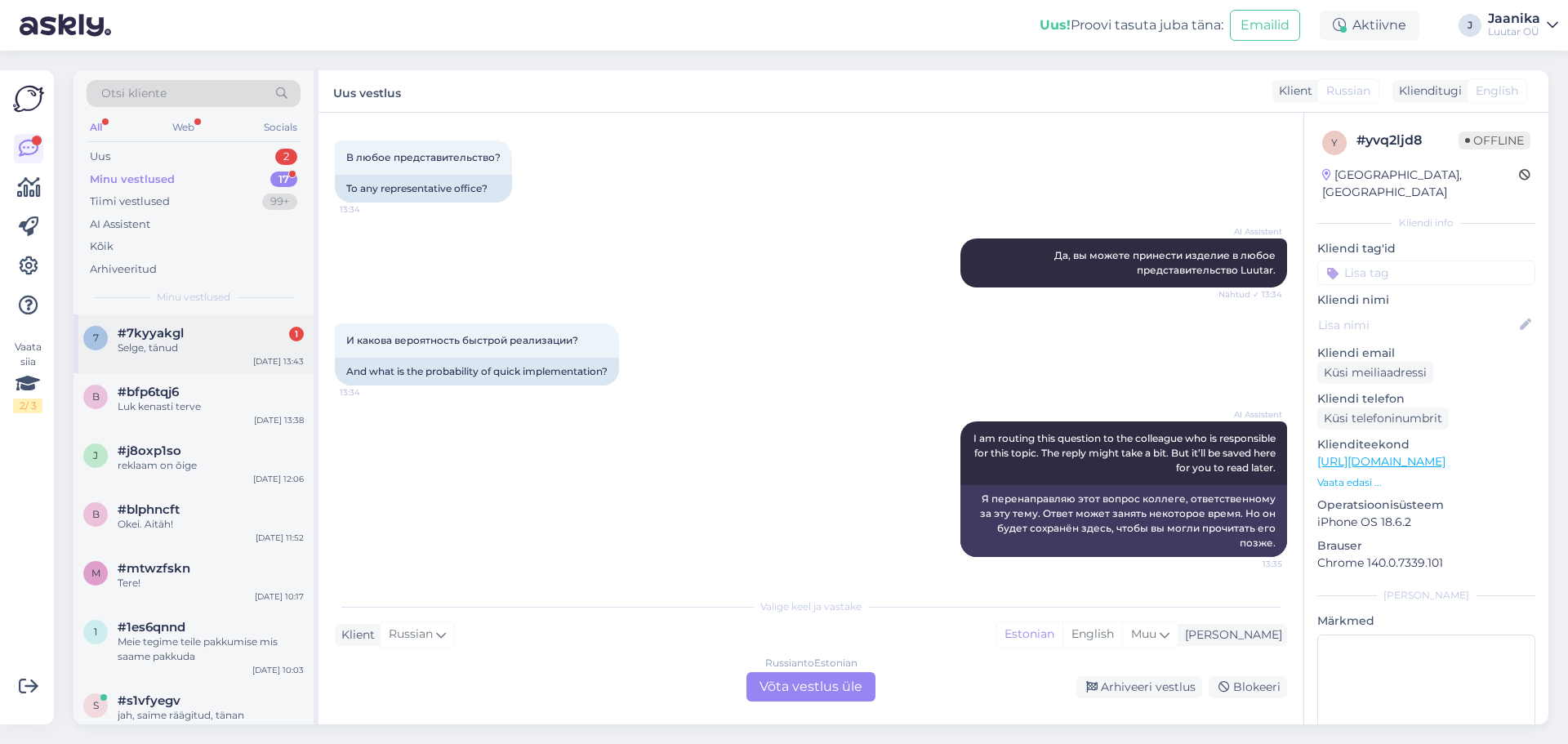
click at [196, 346] on div "Selge, tänud" at bounding box center [210, 348] width 186 height 15
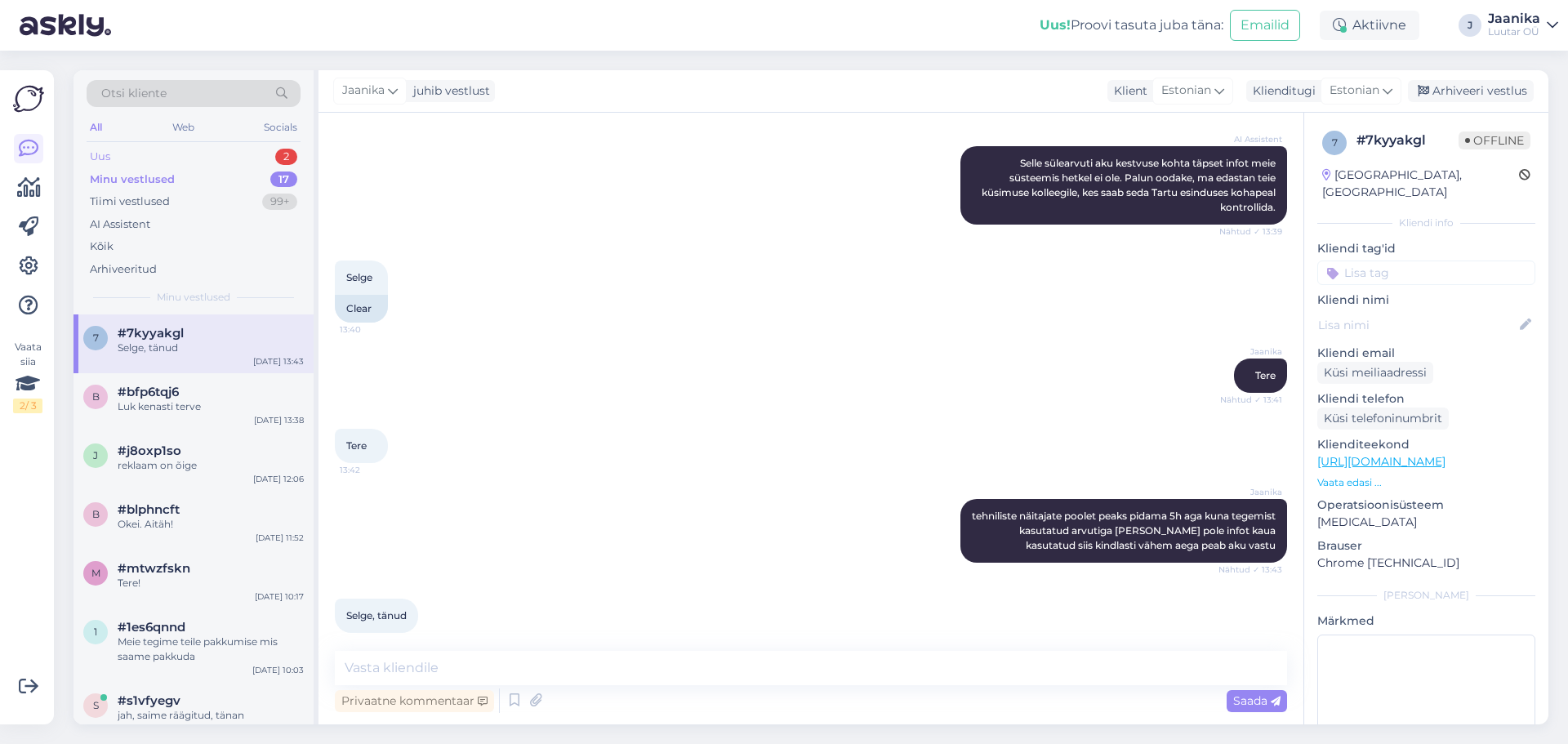
click at [121, 152] on div "Uus 2" at bounding box center [193, 157] width 214 height 23
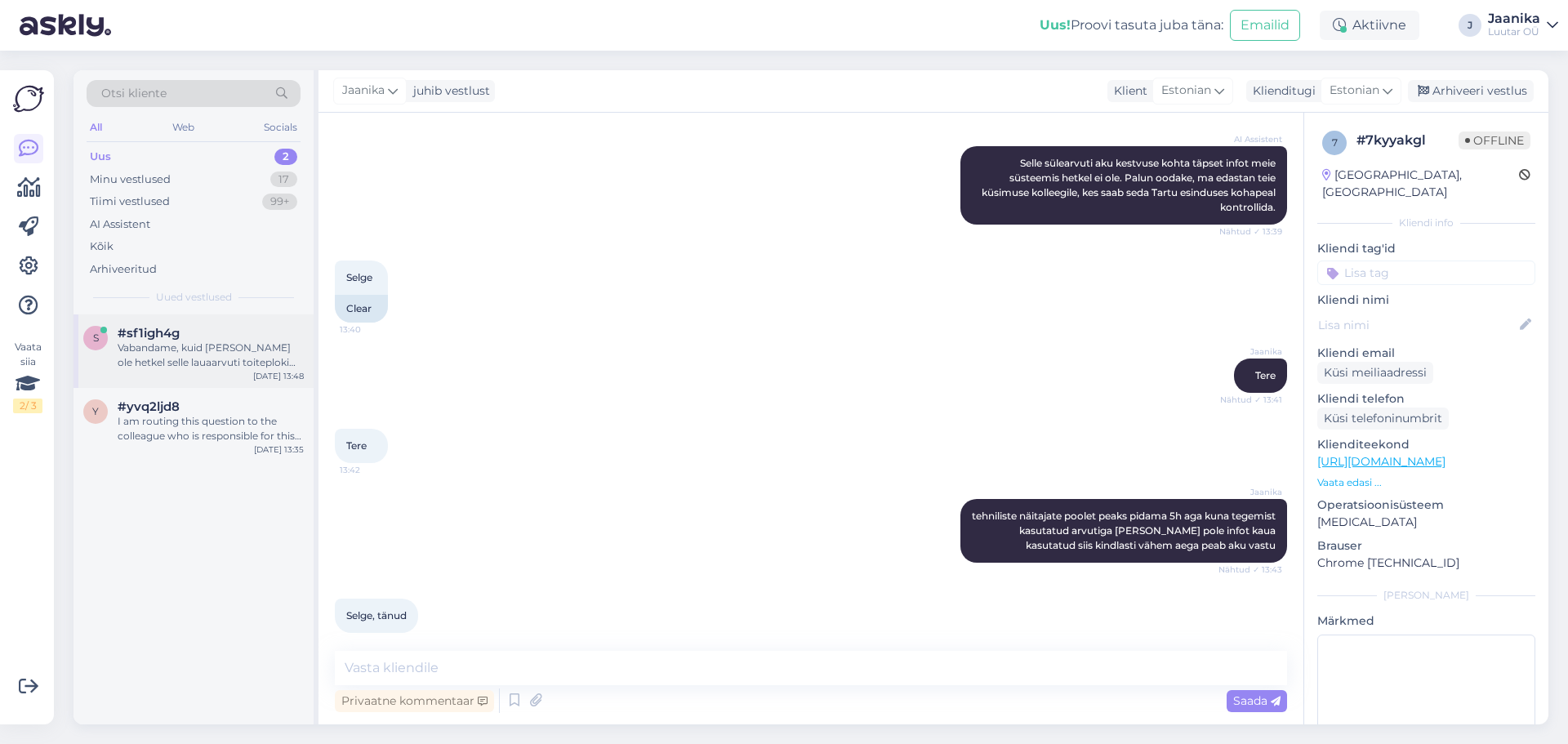
click at [237, 347] on div "Vabandame, kuid [PERSON_NAME] ole hetkel selle lauaarvuti toiteploki täpseid an…" at bounding box center [210, 355] width 186 height 29
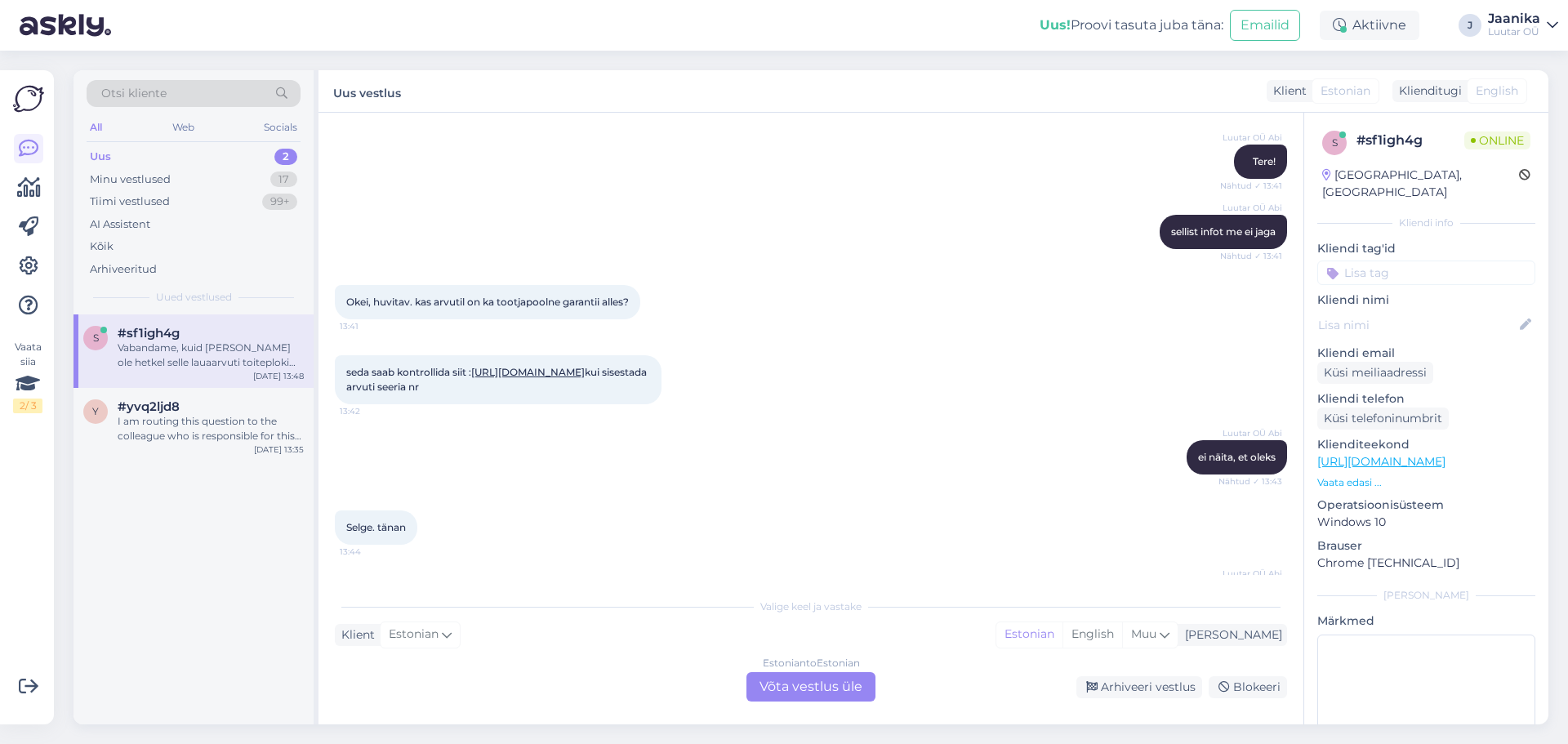
scroll to position [1094, 0]
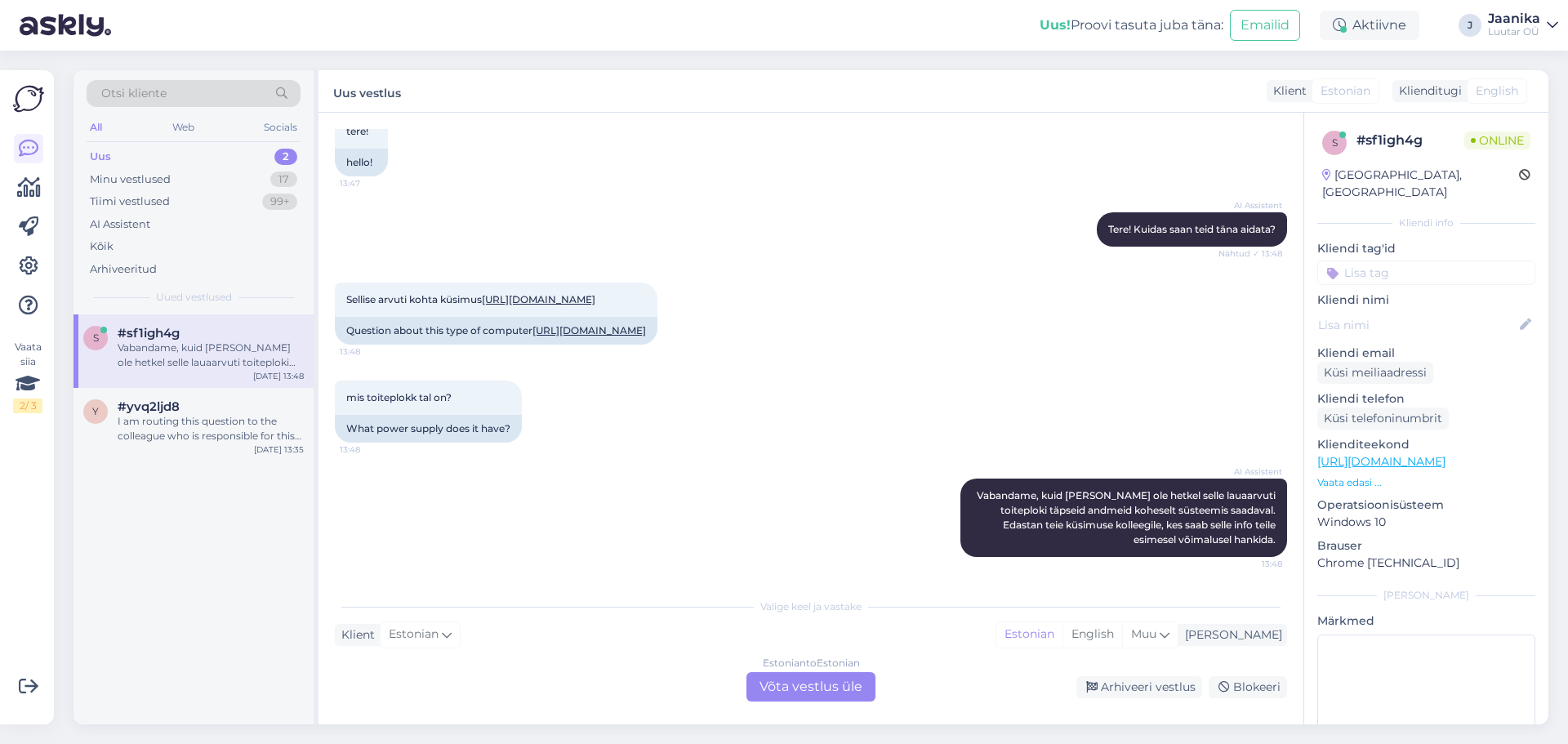
click at [805, 688] on div "Estonian to Estonian Võta vestlus üle" at bounding box center [810, 686] width 129 height 29
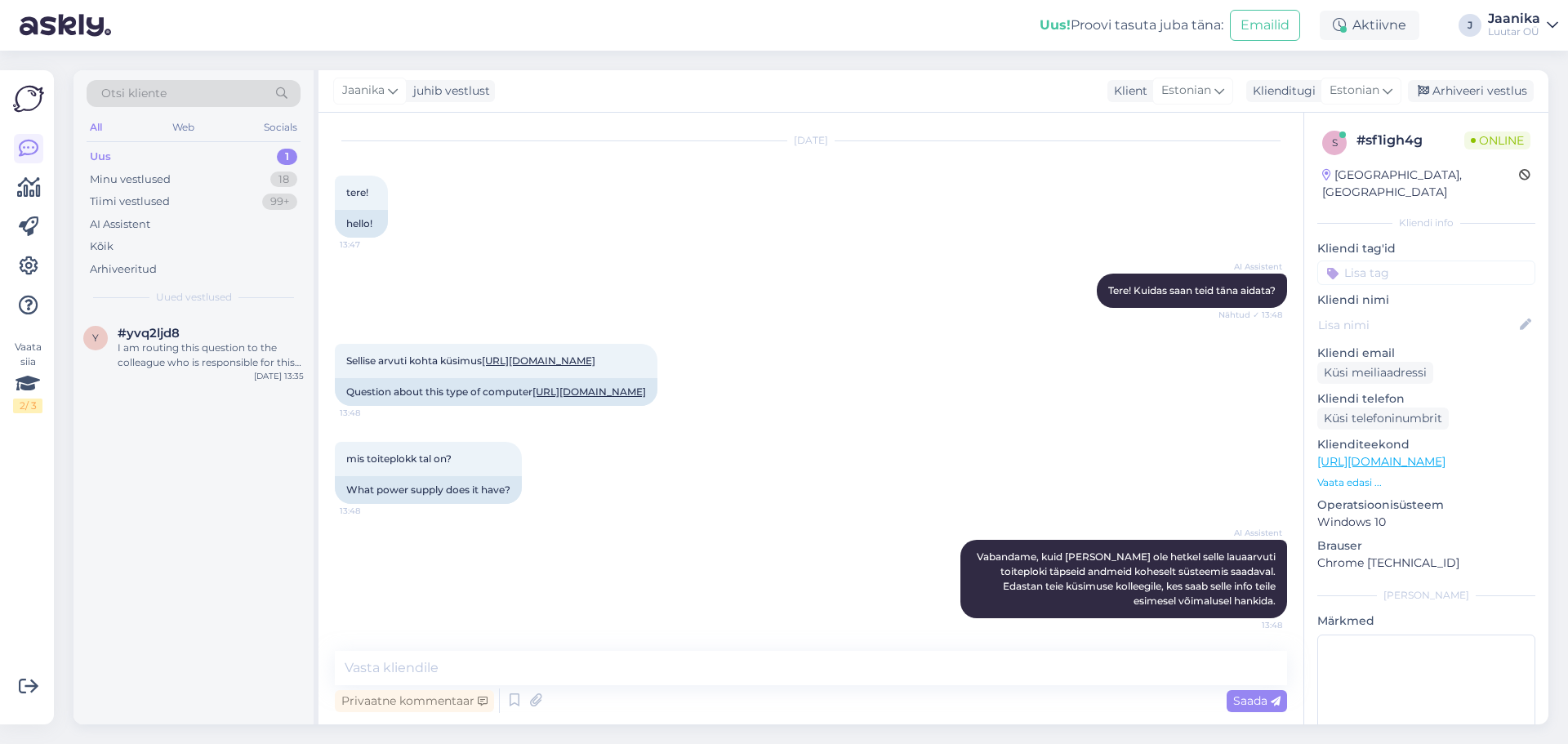
scroll to position [1033, 0]
drag, startPoint x: 654, startPoint y: 666, endPoint x: 652, endPoint y: 638, distance: 28.1
click at [654, 664] on textarea at bounding box center [810, 668] width 952 height 34
type textarea "Tere"
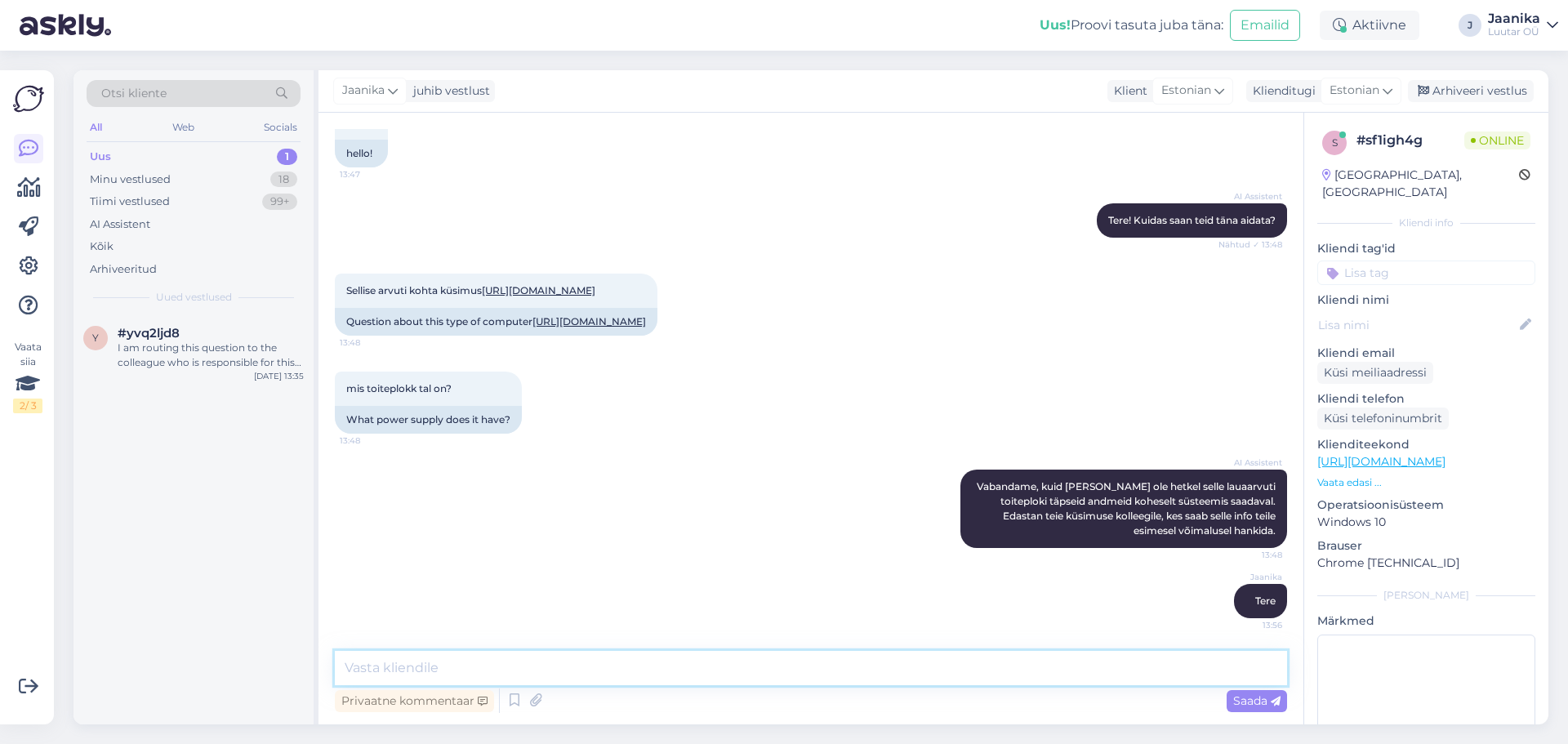
scroll to position [1104, 0]
click at [492, 284] on link "[URL][DOMAIN_NAME]" at bounding box center [538, 290] width 114 height 12
click at [600, 666] on textarea at bounding box center [810, 668] width 952 height 34
type textarea "uurin aga saan vastata teile [PERSON_NAME] lõunat"
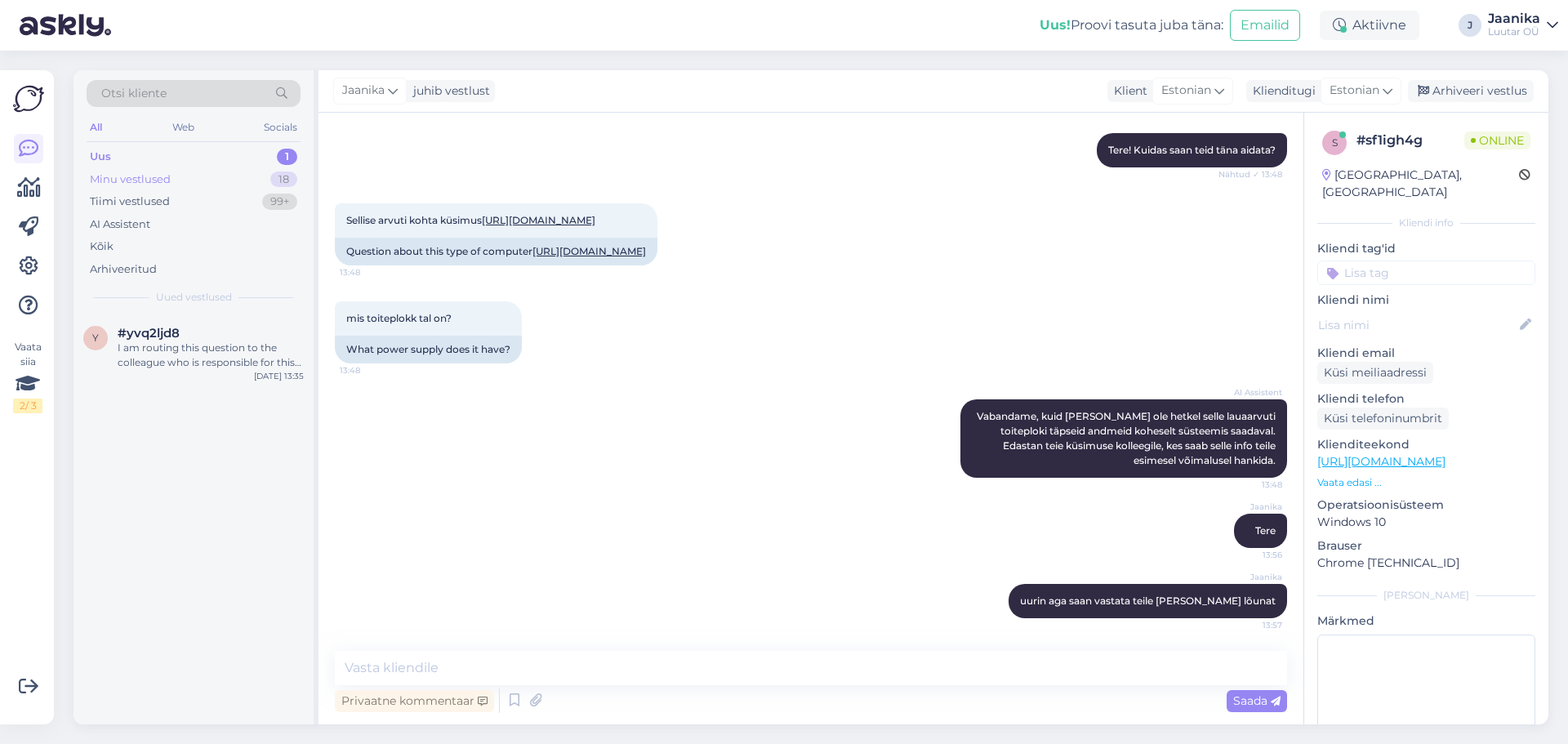
click at [131, 172] on div "Minu vestlused" at bounding box center [130, 180] width 81 height 16
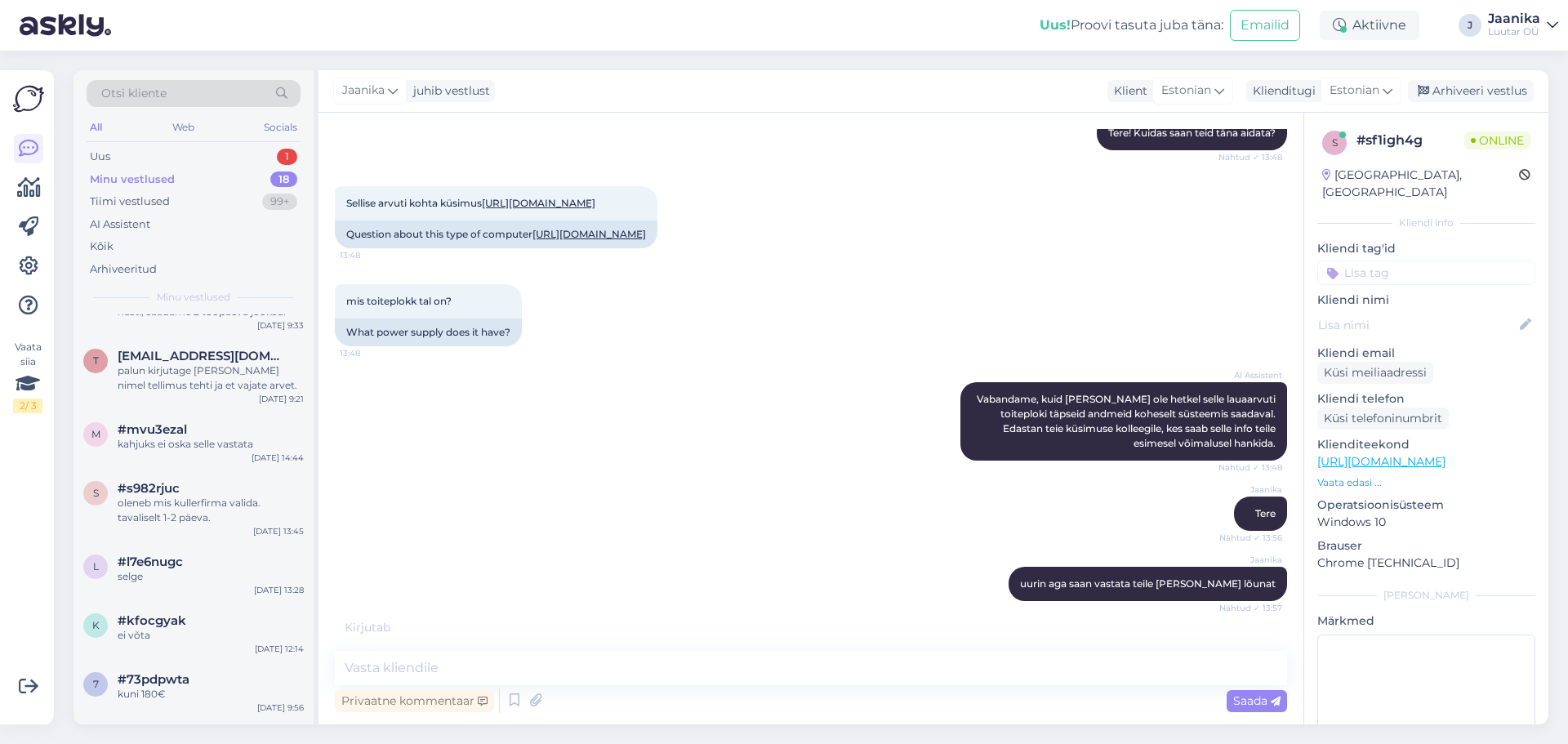
scroll to position [693, 0]
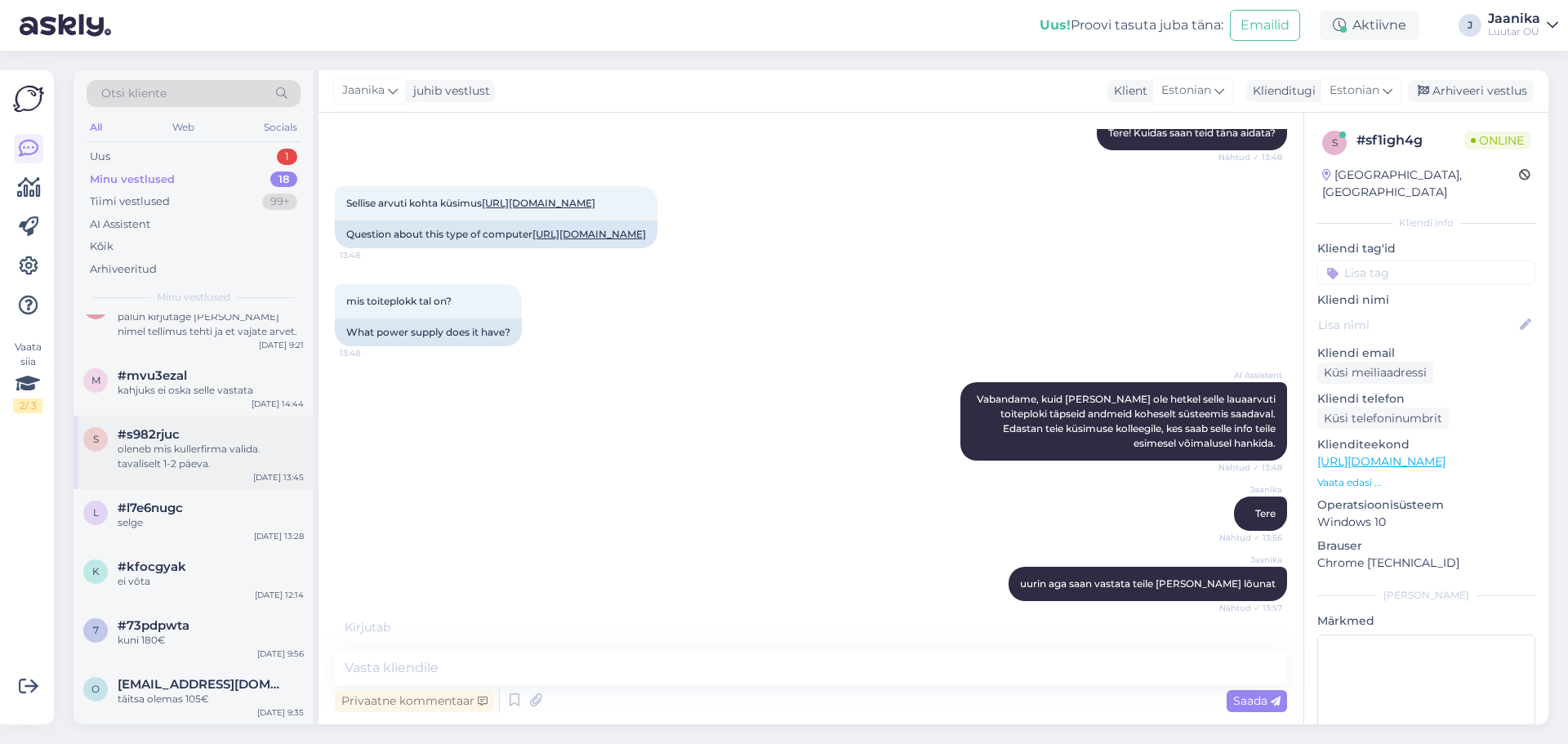
click at [210, 458] on div "oleneb mis kullerfirma valida. tavaliselt 1-2 päeva." at bounding box center [210, 456] width 186 height 29
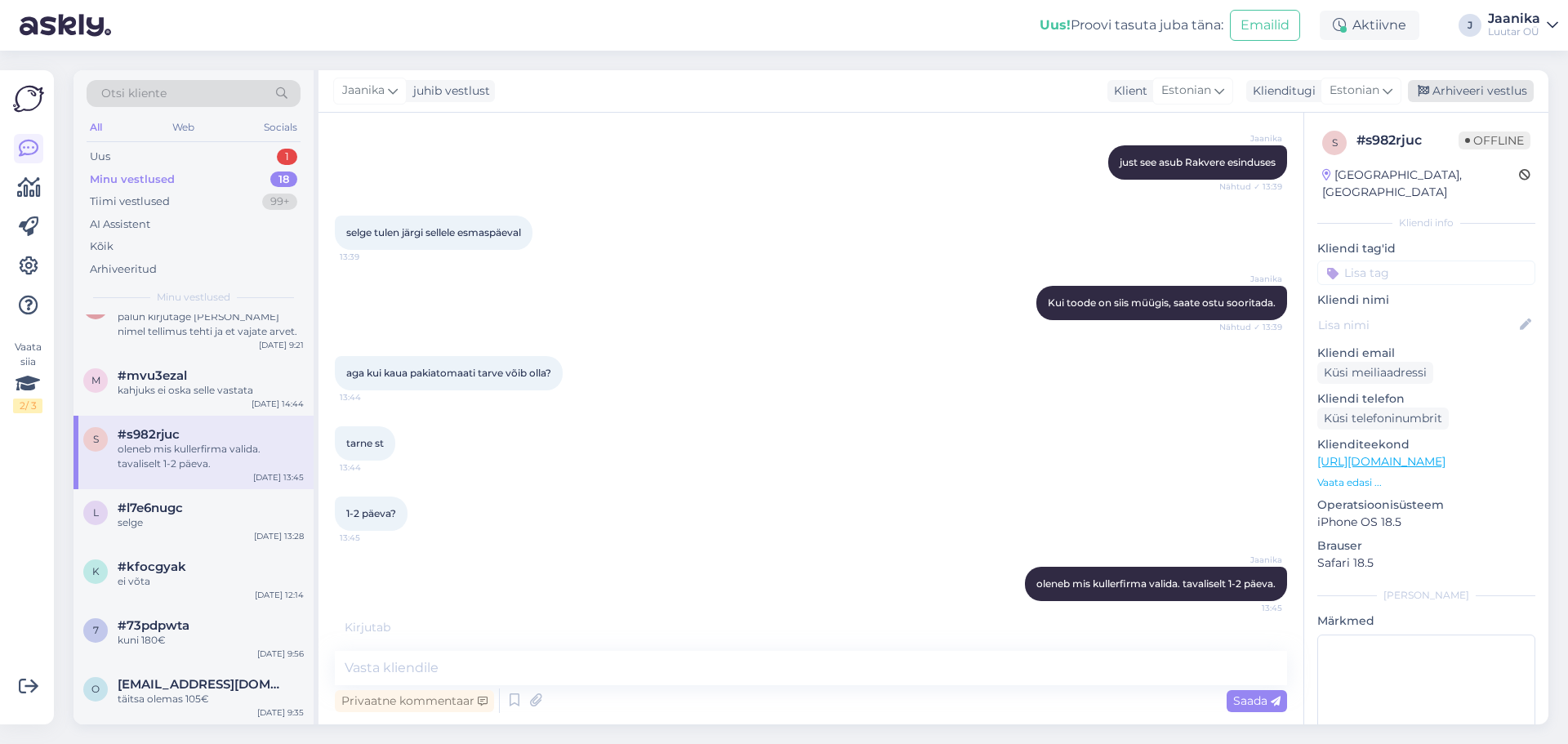
click at [1450, 97] on div "Arhiveeri vestlus" at bounding box center [1470, 91] width 126 height 22
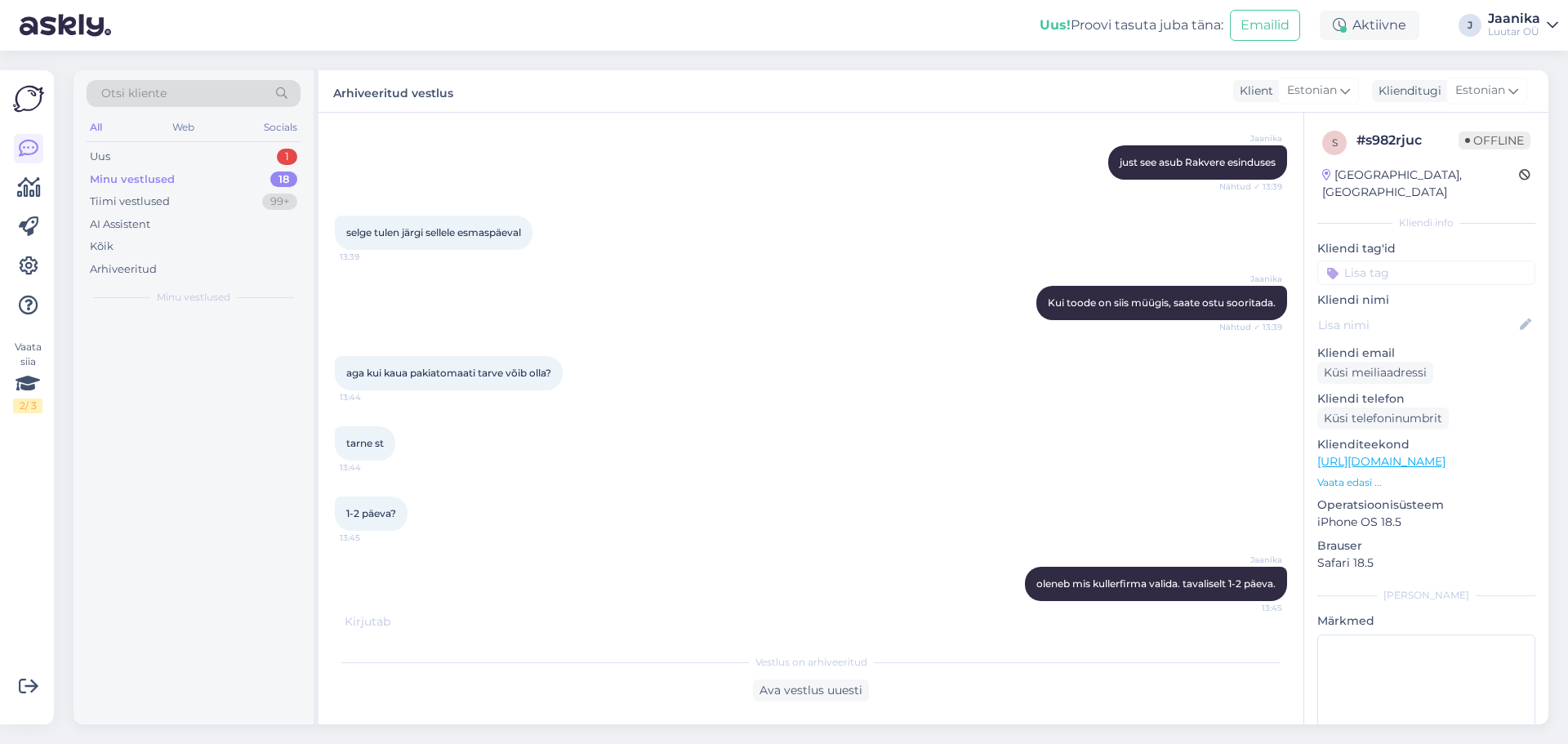
scroll to position [0, 0]
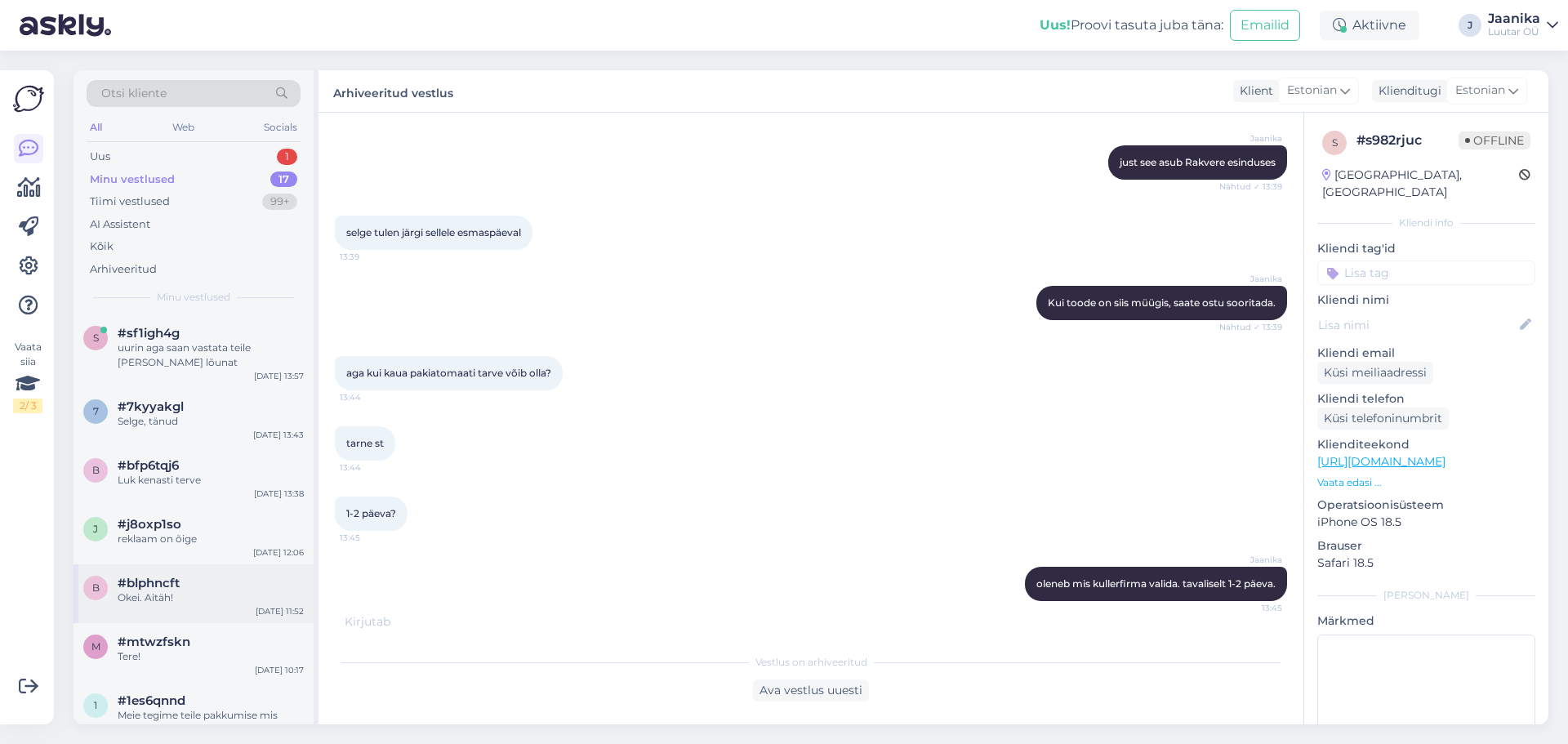
click at [167, 594] on div "Okei. Aitäh!" at bounding box center [210, 597] width 186 height 15
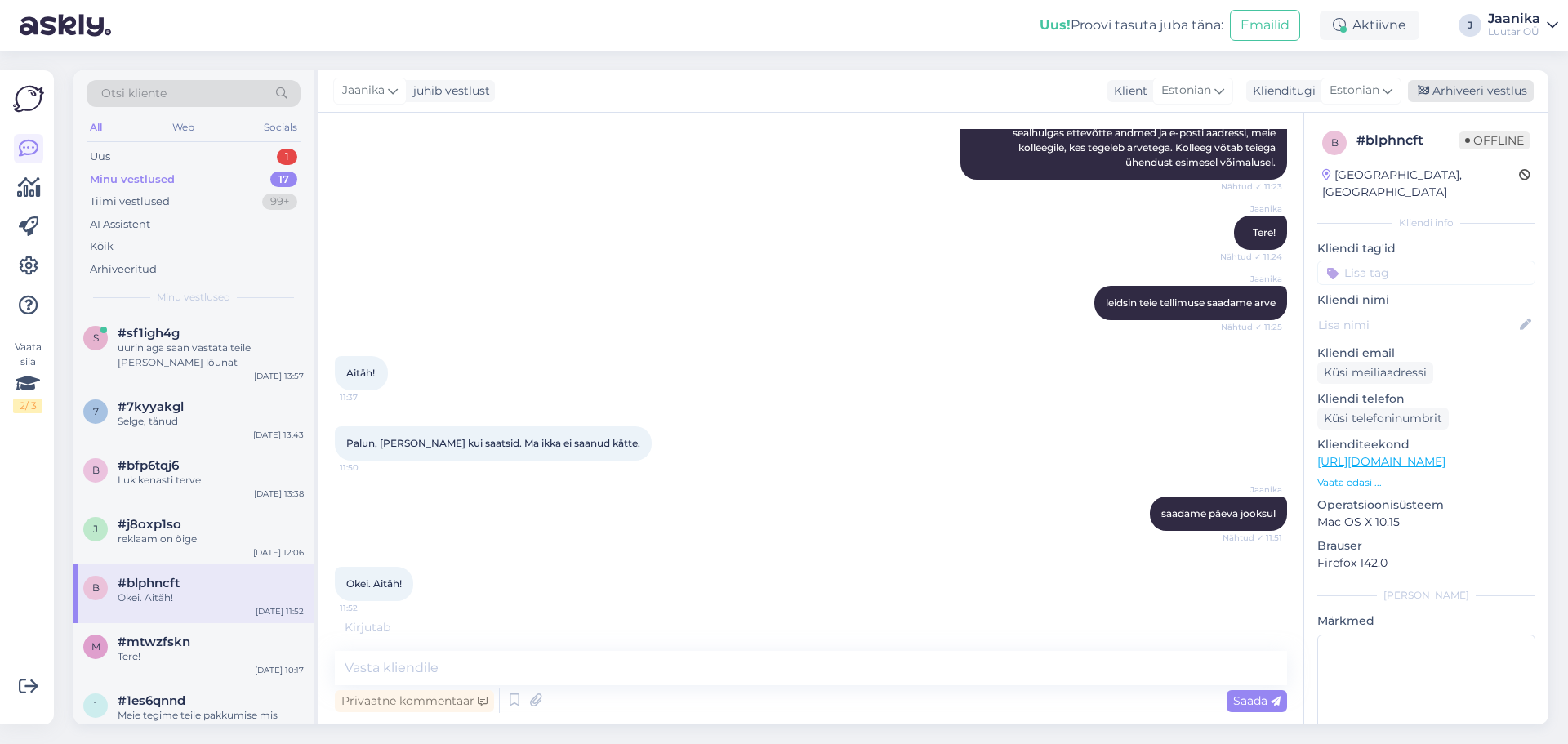
click at [1489, 92] on div "Arhiveeri vestlus" at bounding box center [1470, 91] width 126 height 22
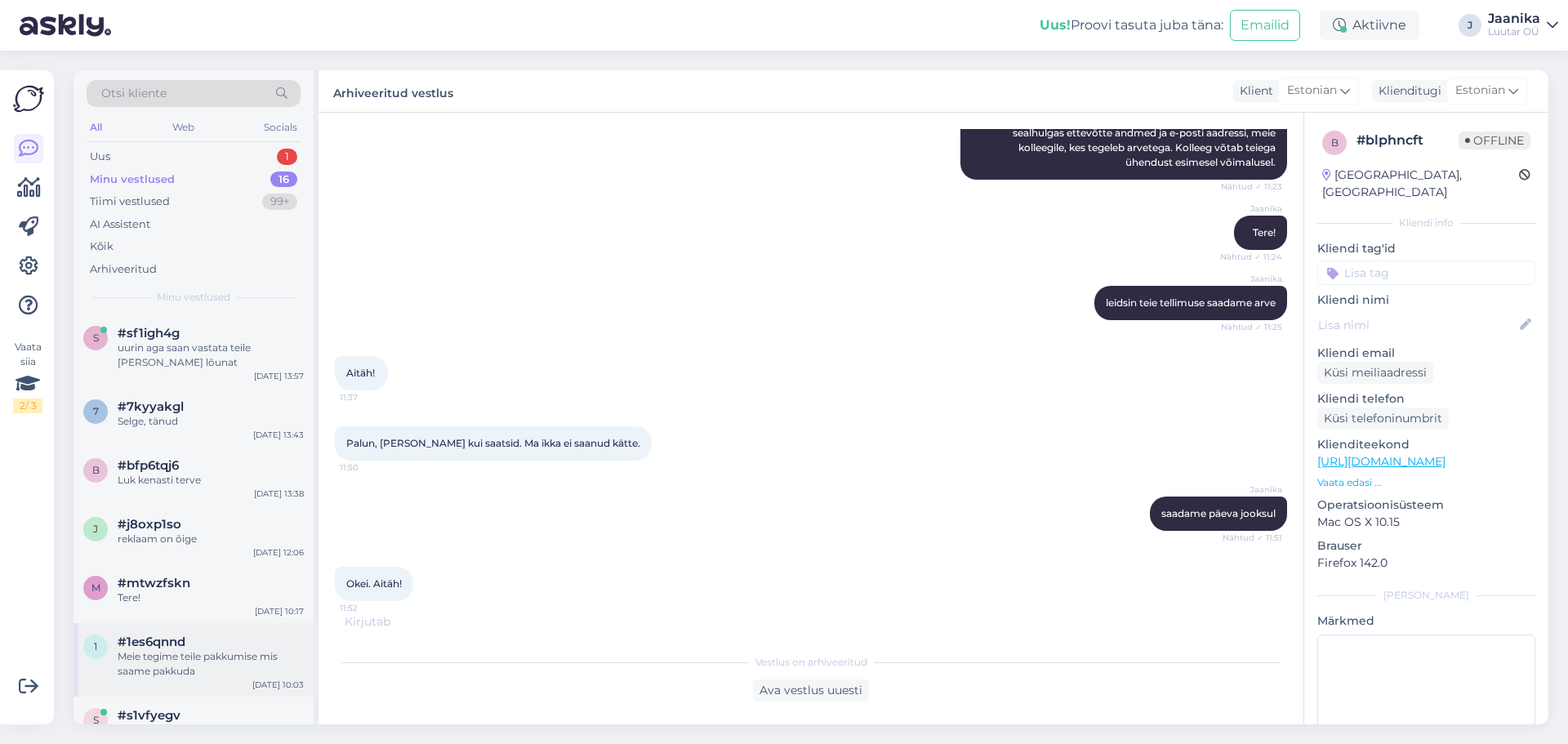
click at [196, 661] on div "Meie tegime teile pakkumise mis saame pakkuda" at bounding box center [210, 663] width 186 height 29
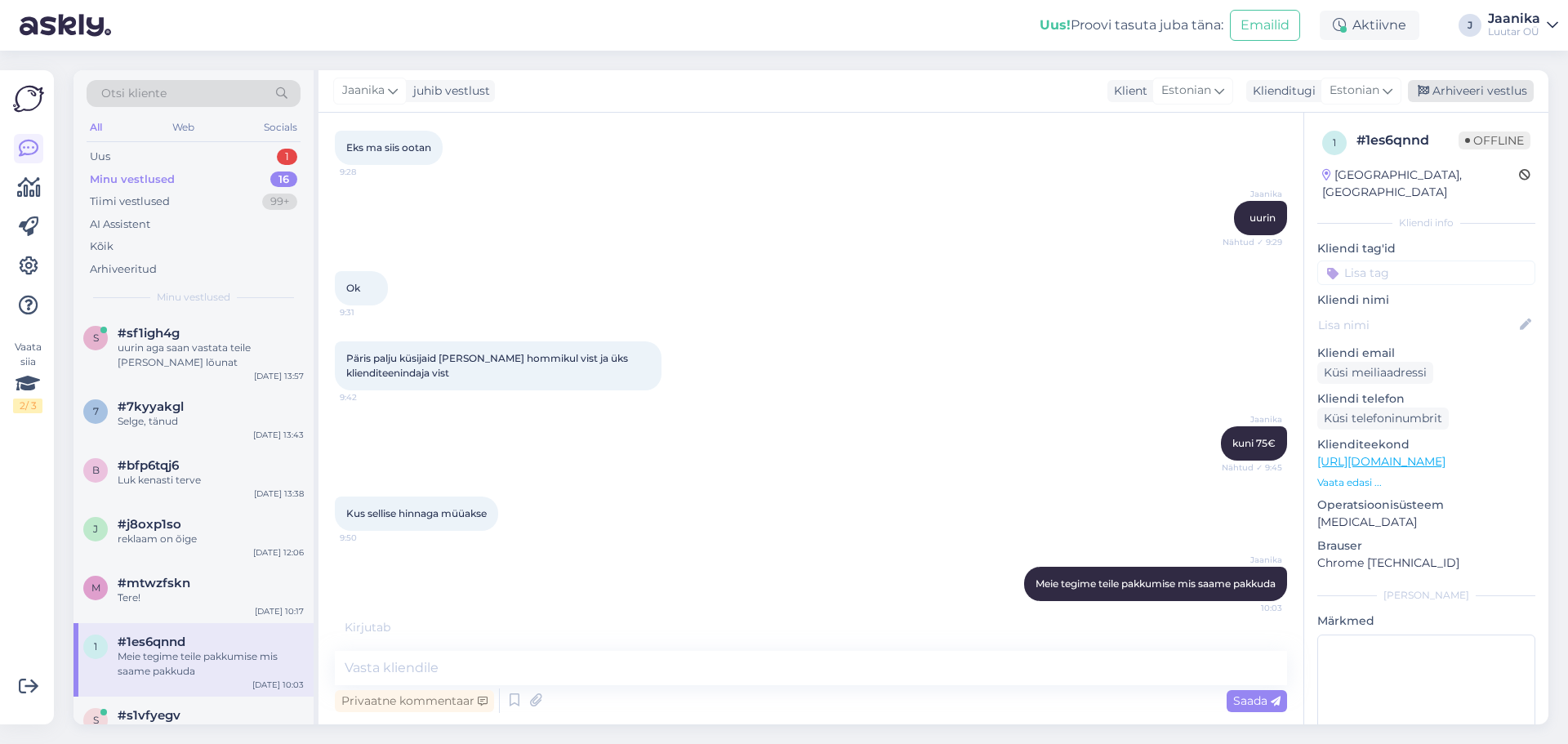
click at [1449, 88] on div "Arhiveeri vestlus" at bounding box center [1470, 91] width 126 height 22
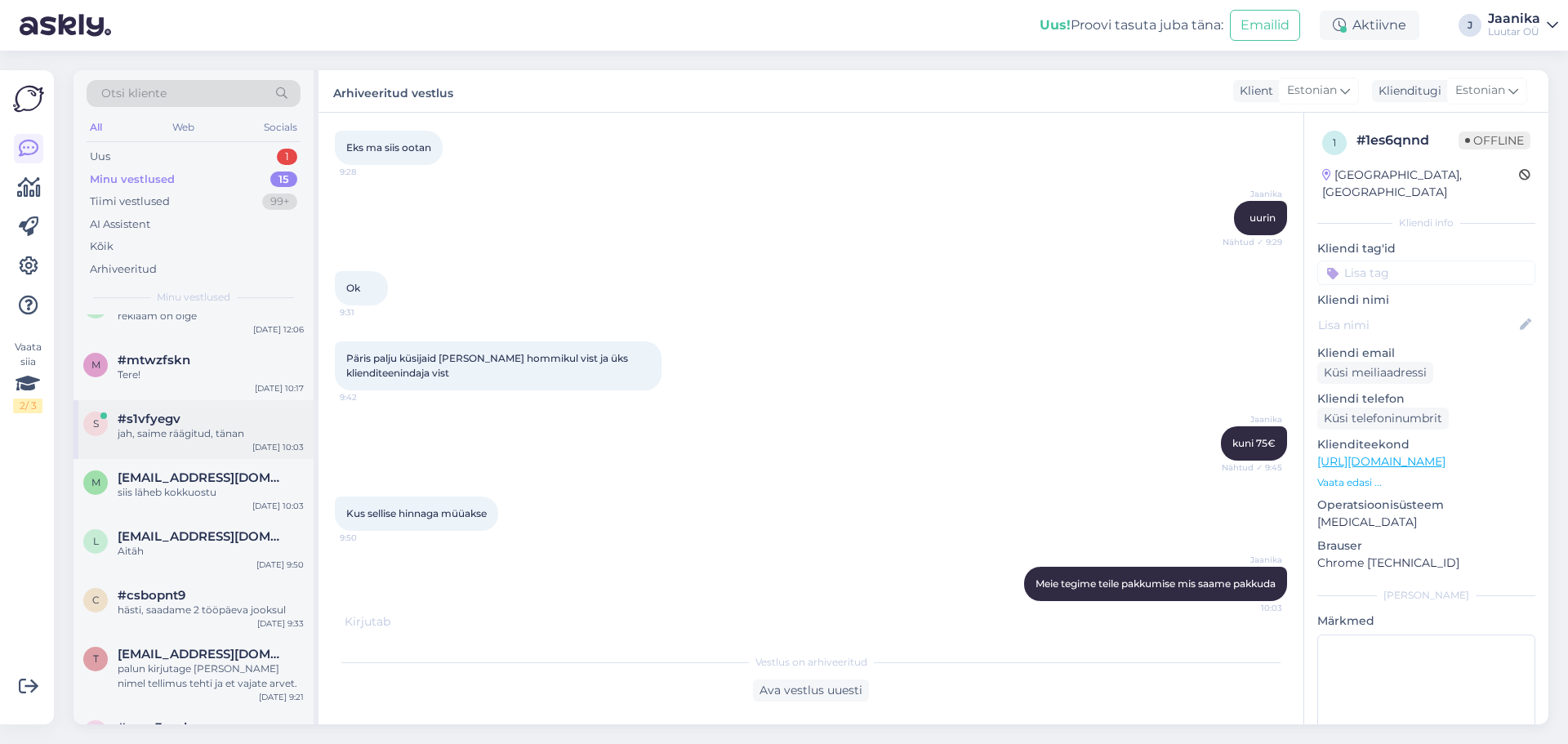
scroll to position [245, 0]
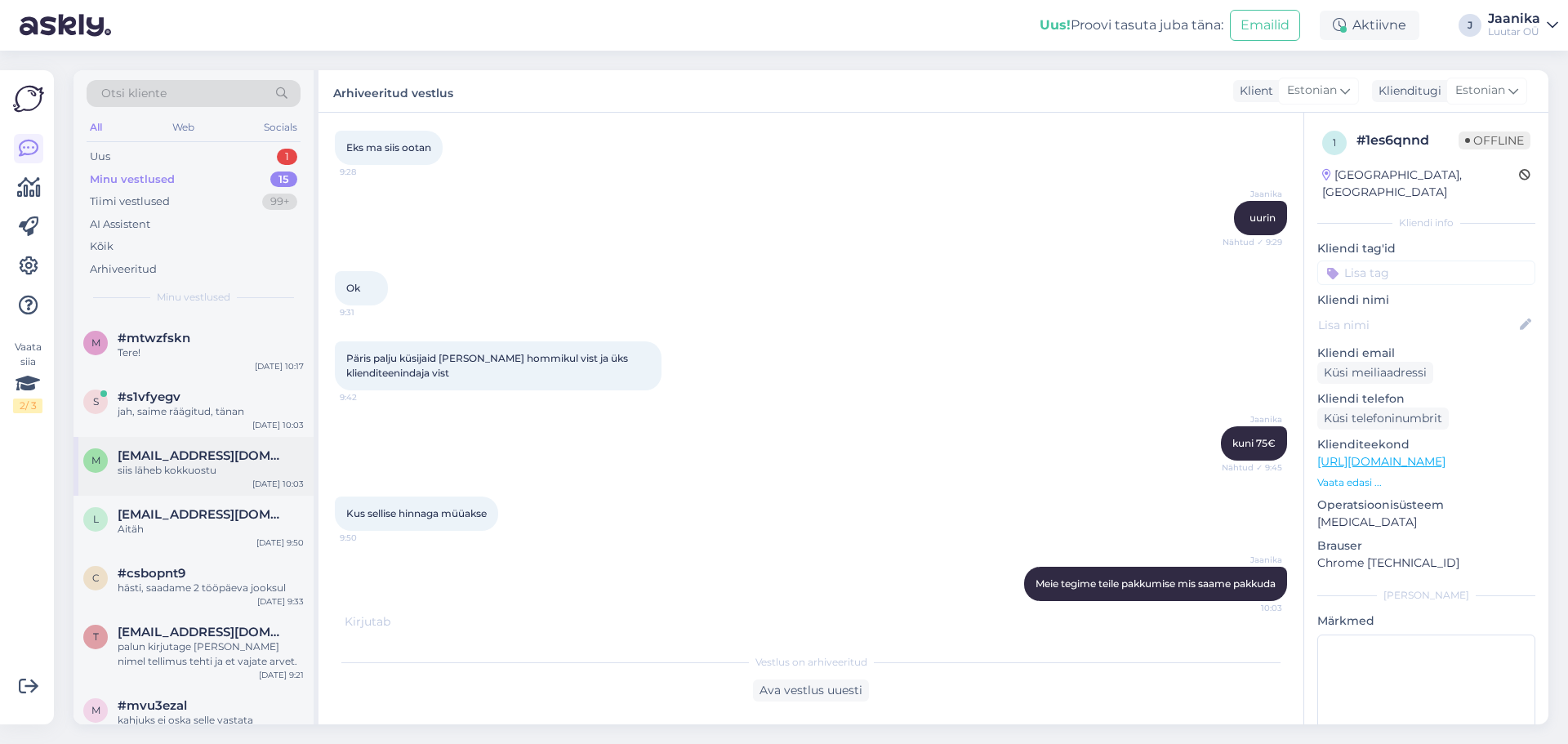
click at [200, 474] on div "siis läheb kokkuostu" at bounding box center [210, 470] width 186 height 15
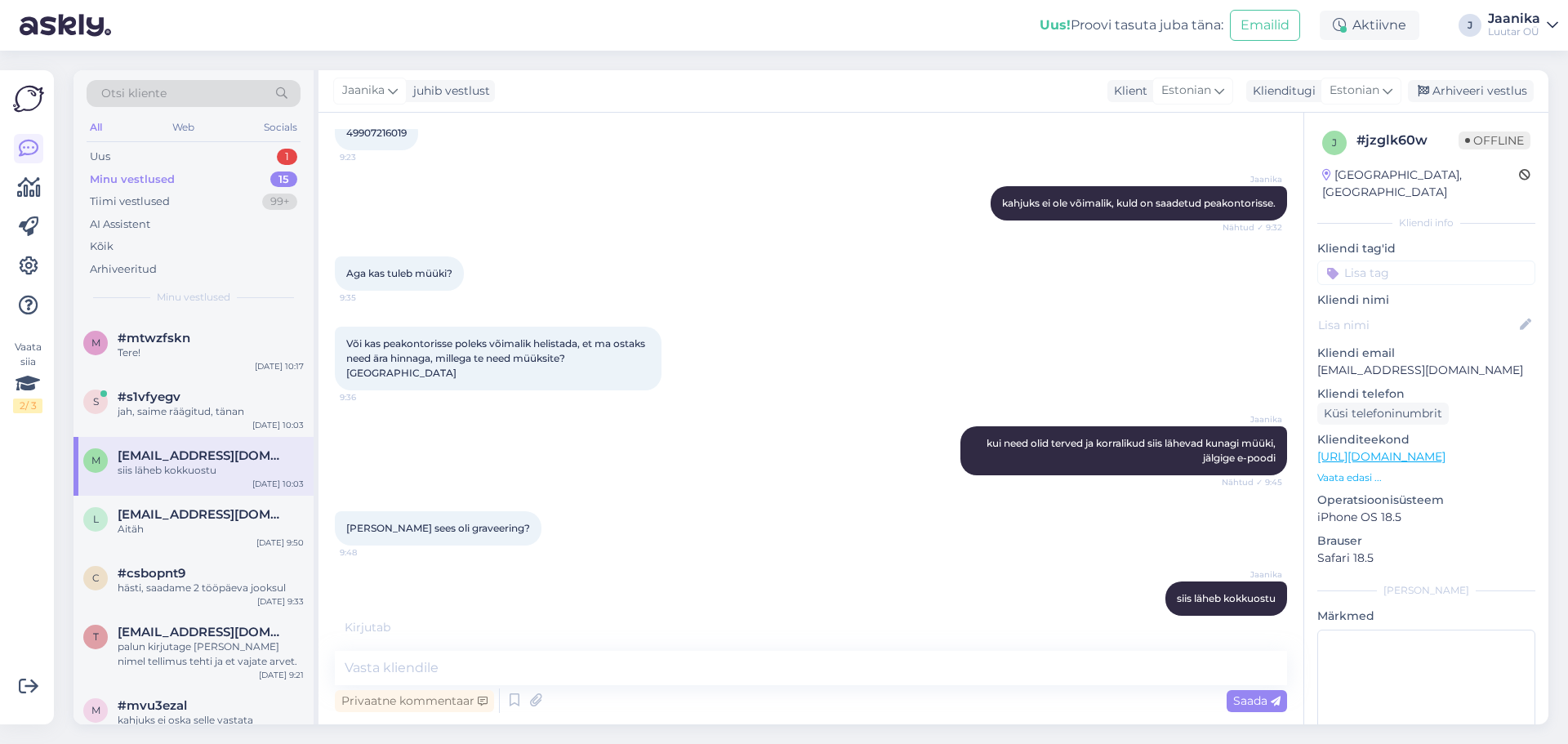
scroll to position [700, 0]
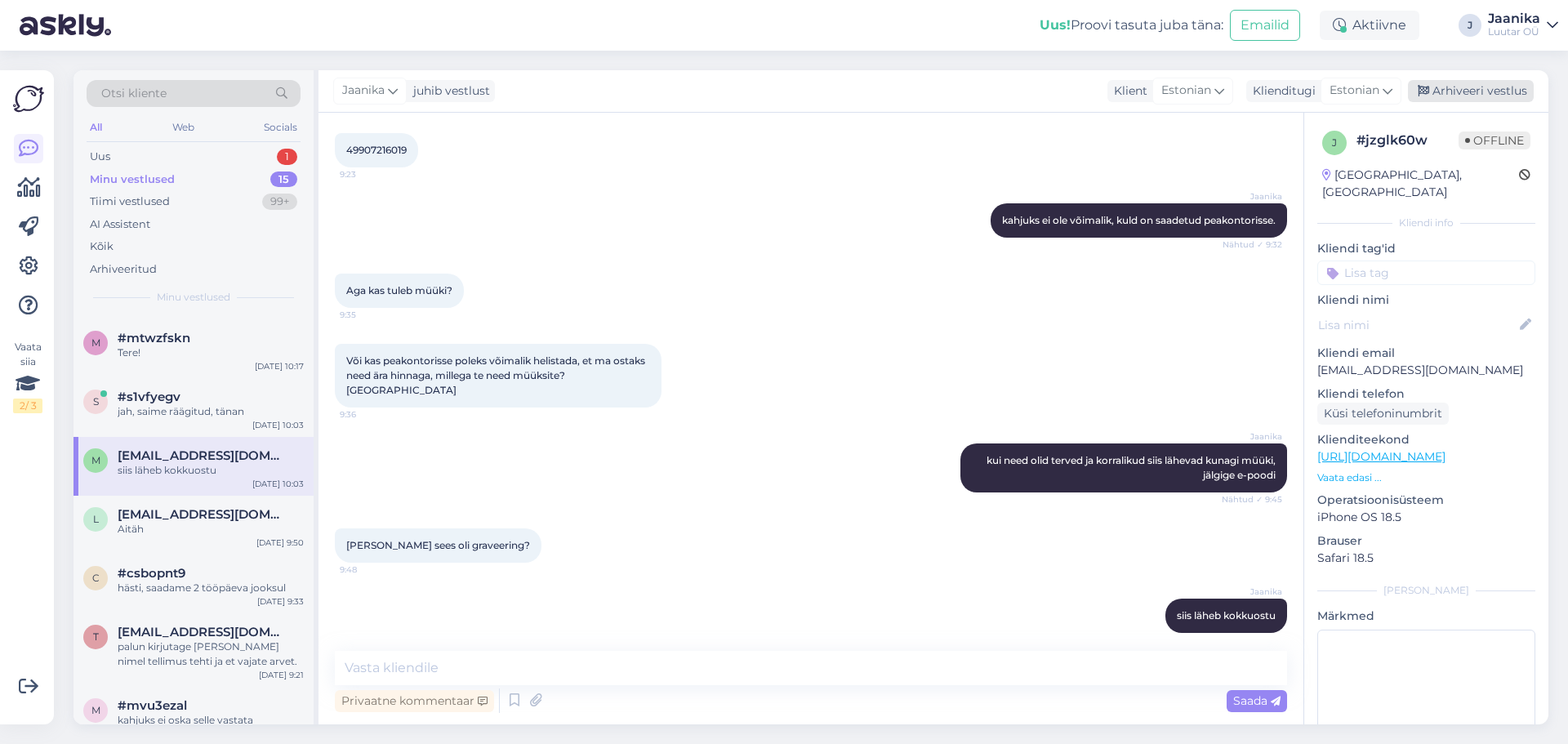
click at [1502, 87] on div "Arhiveeri vestlus" at bounding box center [1470, 91] width 126 height 22
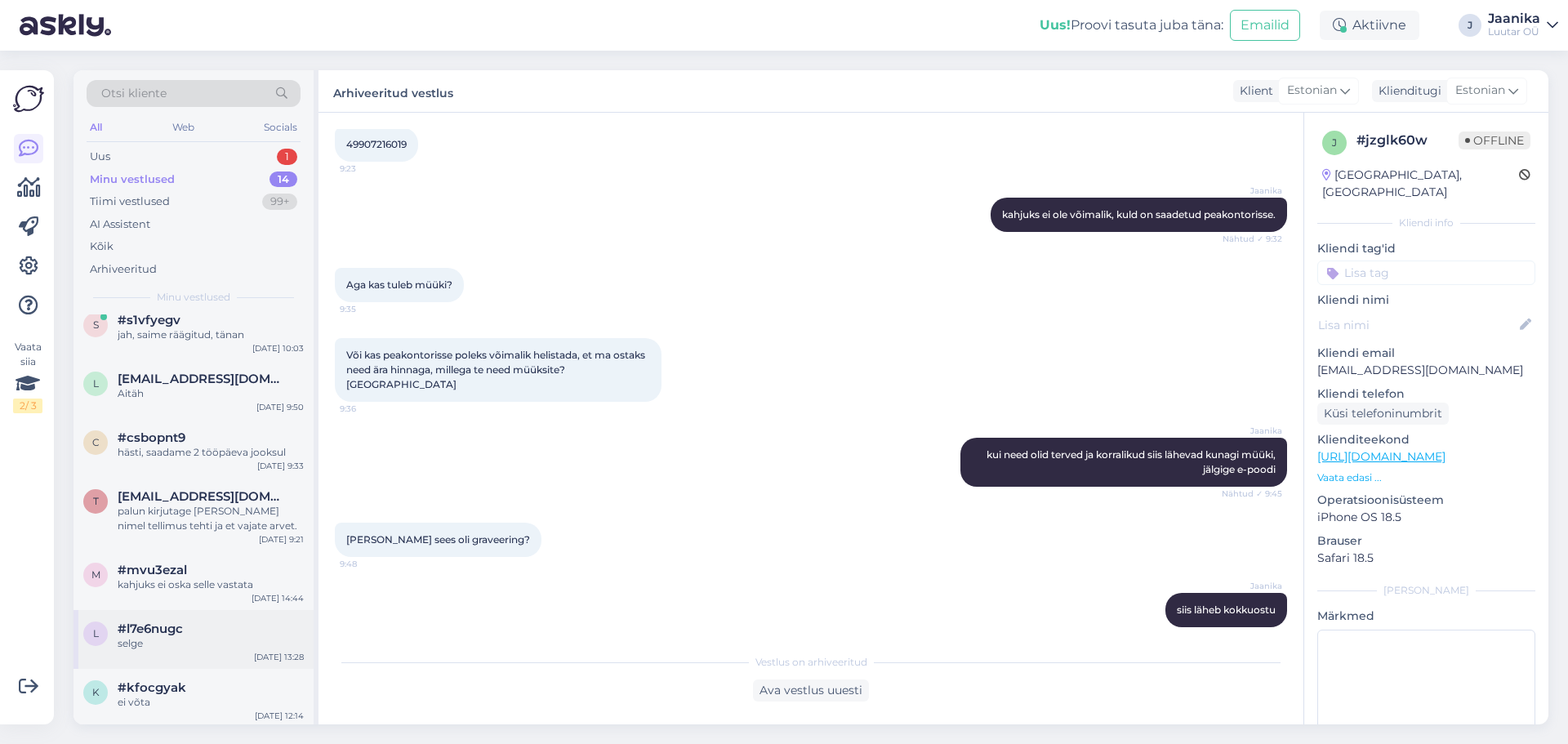
scroll to position [327, 0]
click at [154, 638] on div "selge" at bounding box center [210, 638] width 186 height 15
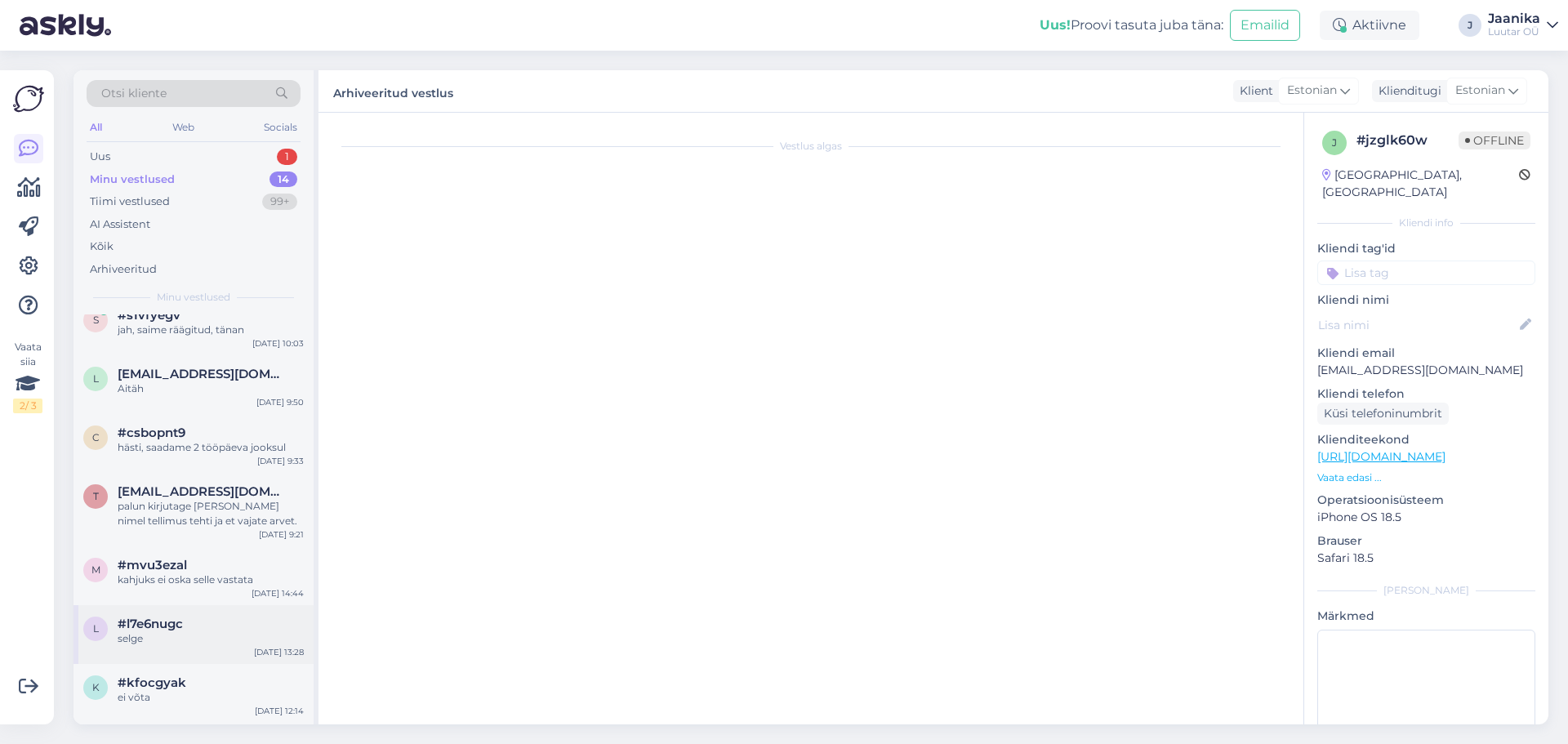
scroll to position [698, 0]
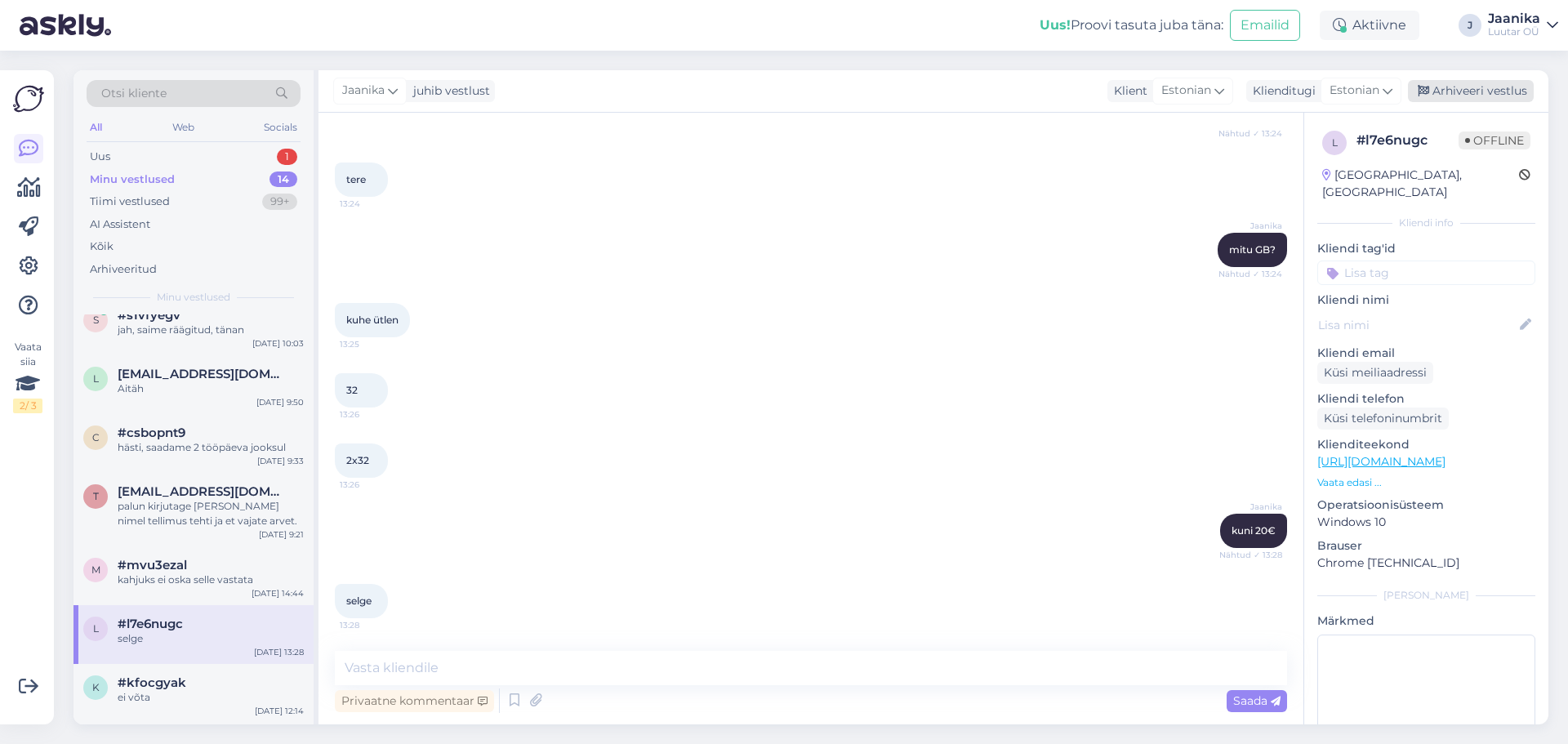
click at [1500, 92] on div "Arhiveeri vestlus" at bounding box center [1470, 91] width 126 height 22
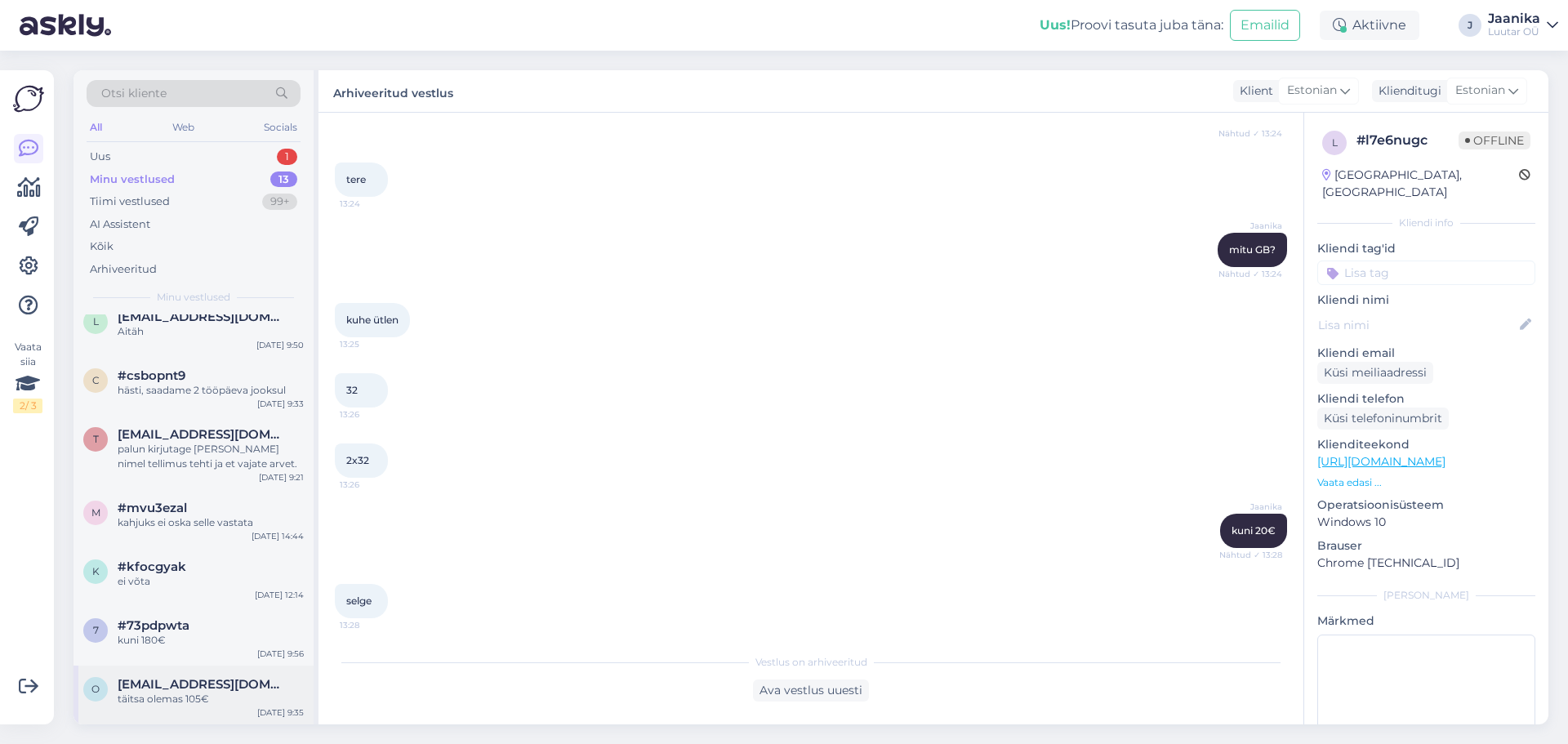
scroll to position [369, 0]
click at [179, 682] on span "[EMAIL_ADDRESS][DOMAIN_NAME]" at bounding box center [202, 684] width 169 height 15
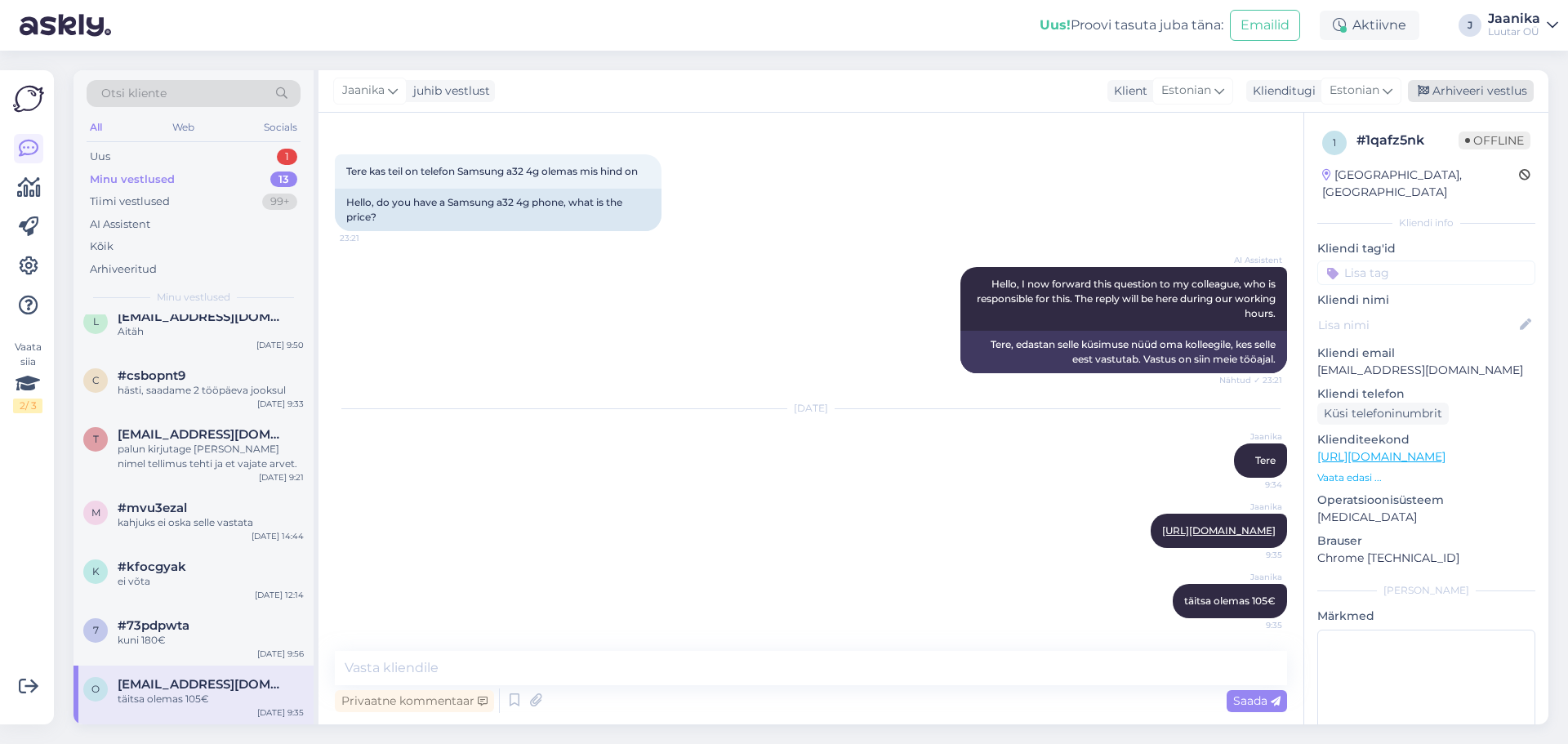
click at [1437, 90] on div "Arhiveeri vestlus" at bounding box center [1470, 91] width 126 height 22
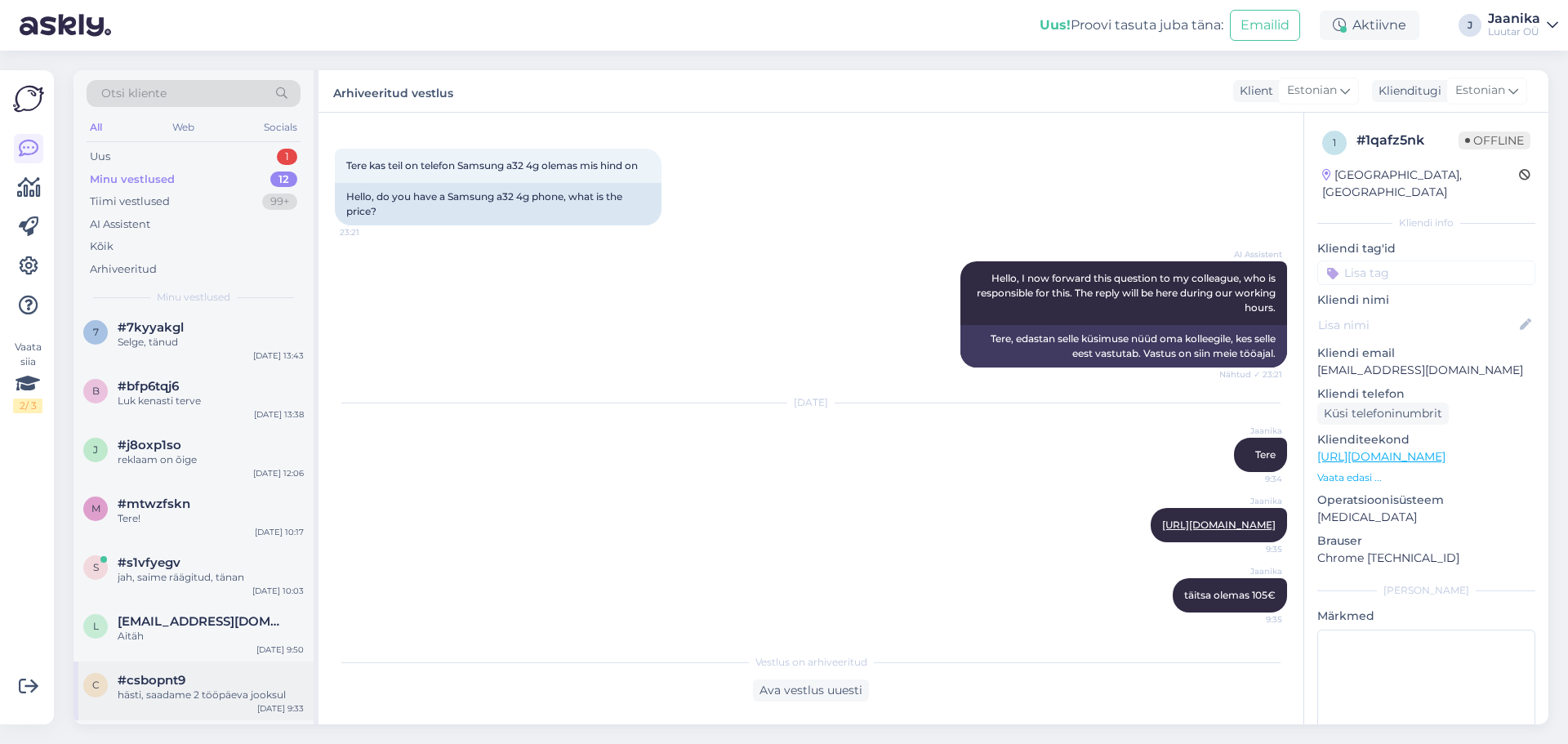
scroll to position [325, 0]
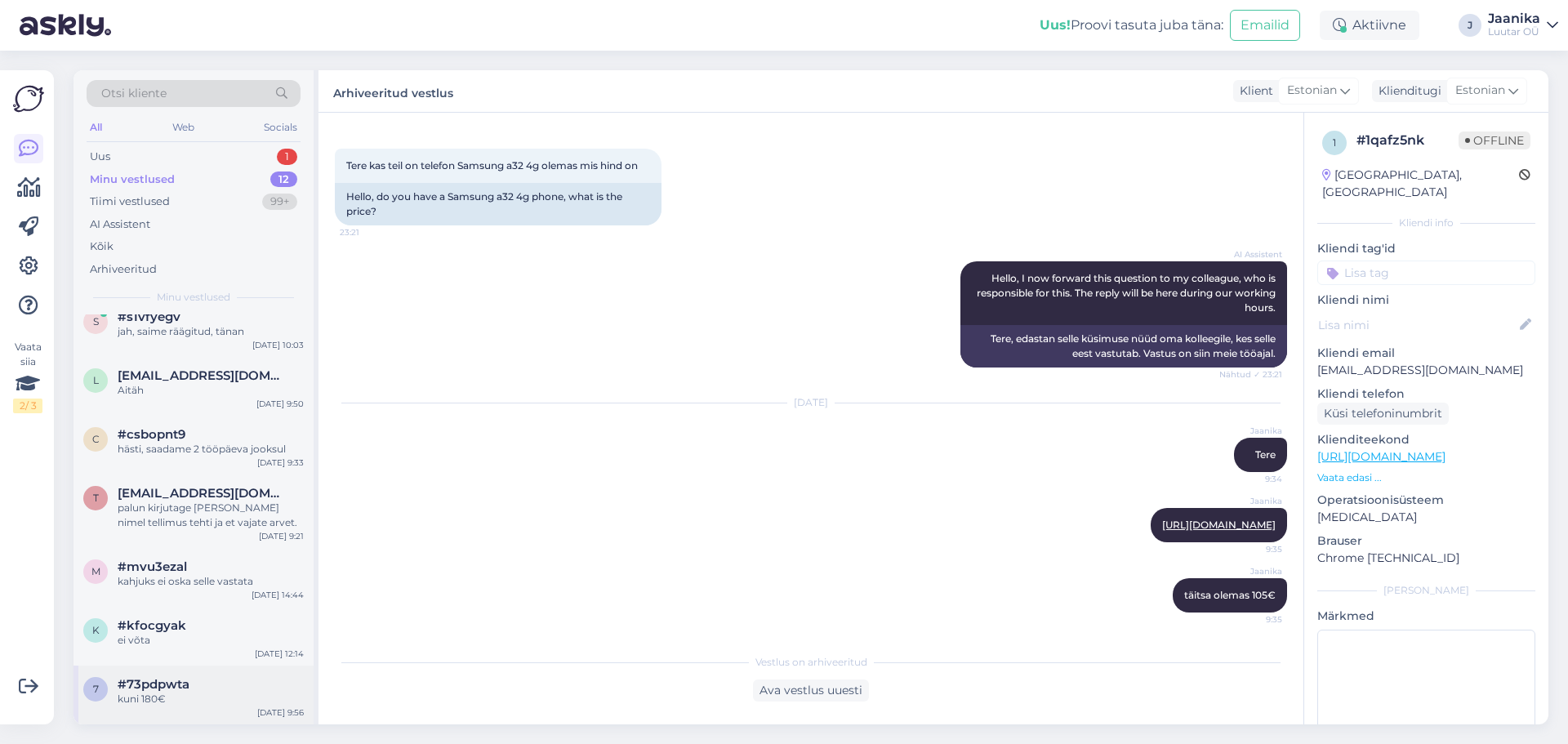
click at [200, 685] on div "#73pdpwta" at bounding box center [210, 684] width 186 height 15
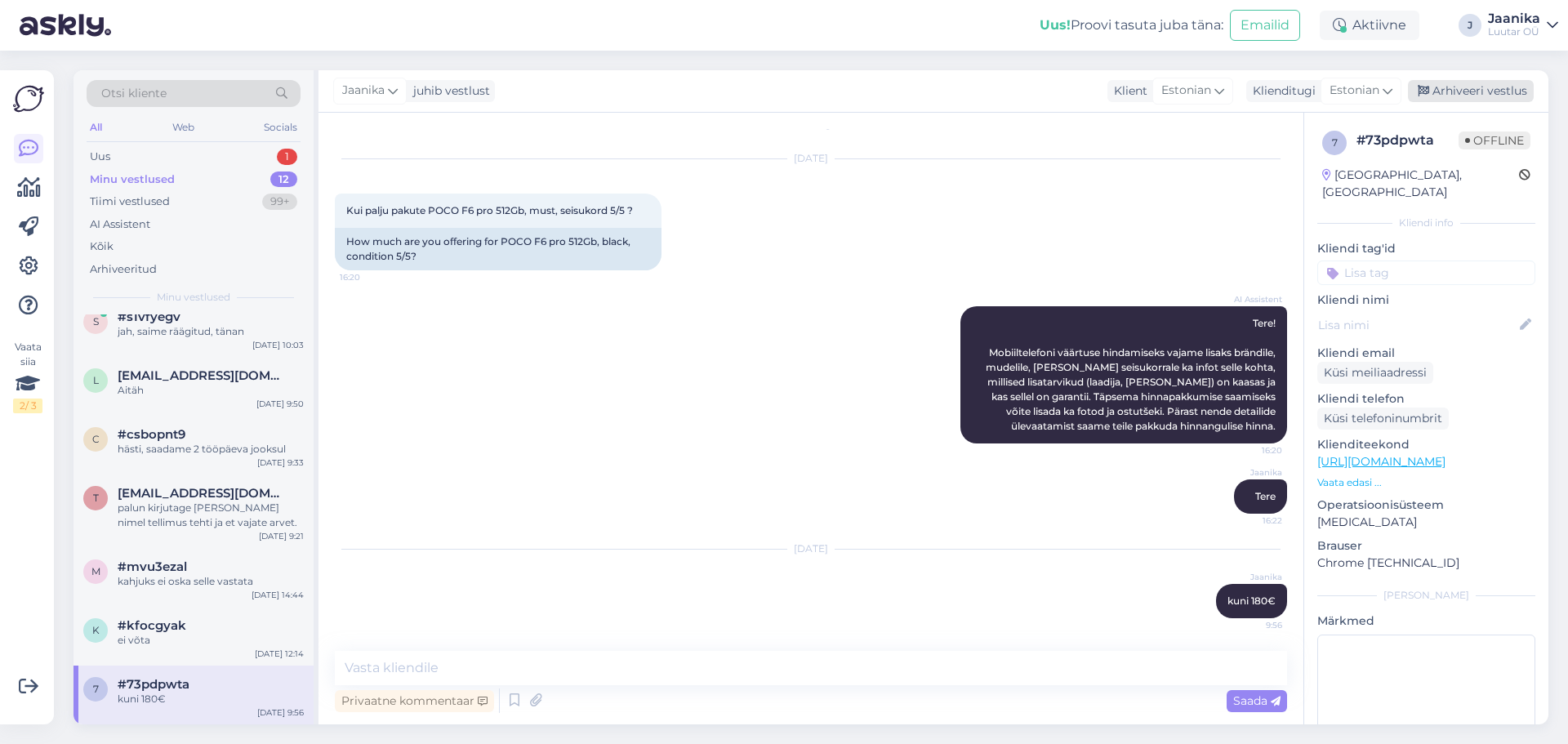
click at [1473, 93] on div "Arhiveeri vestlus" at bounding box center [1470, 91] width 126 height 22
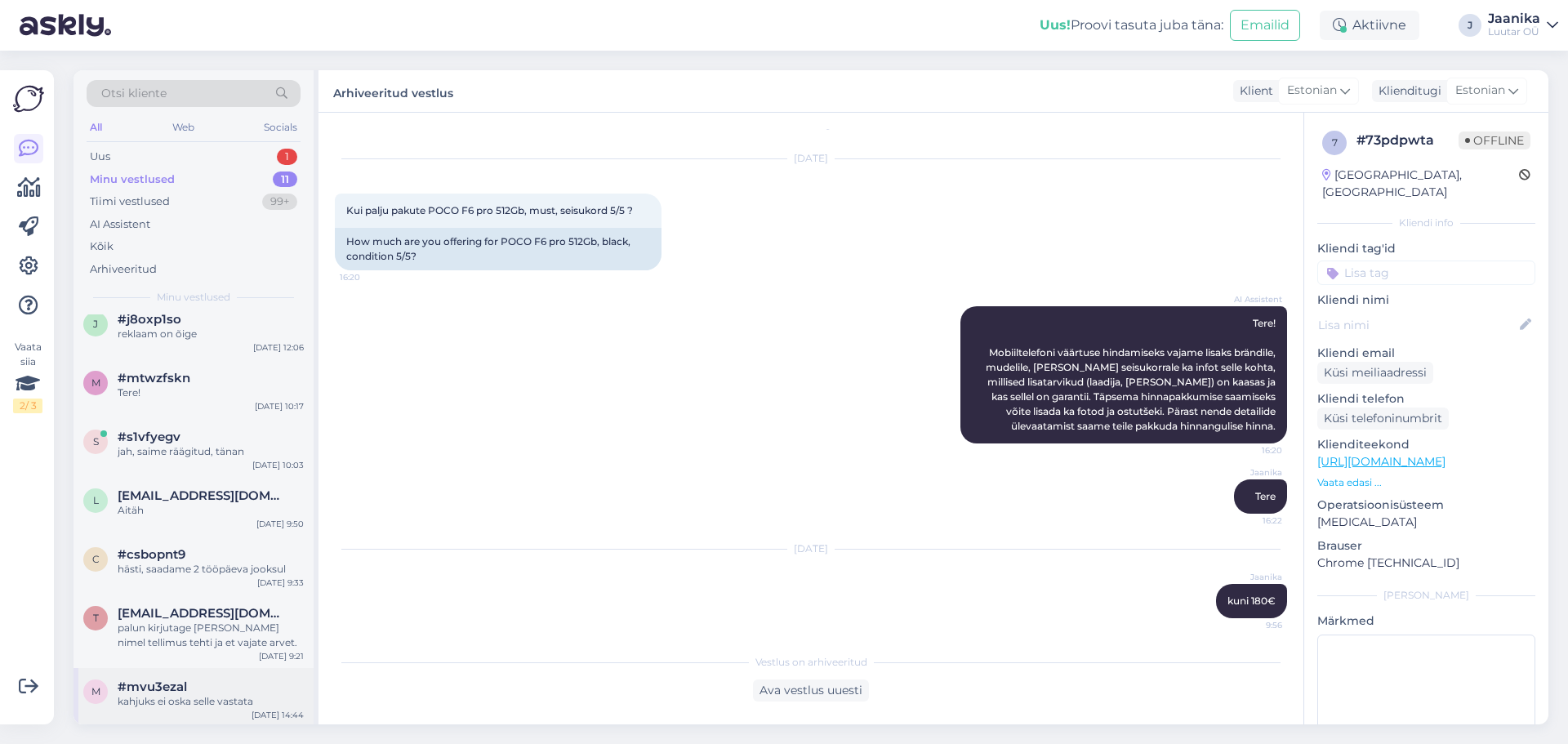
scroll to position [266, 0]
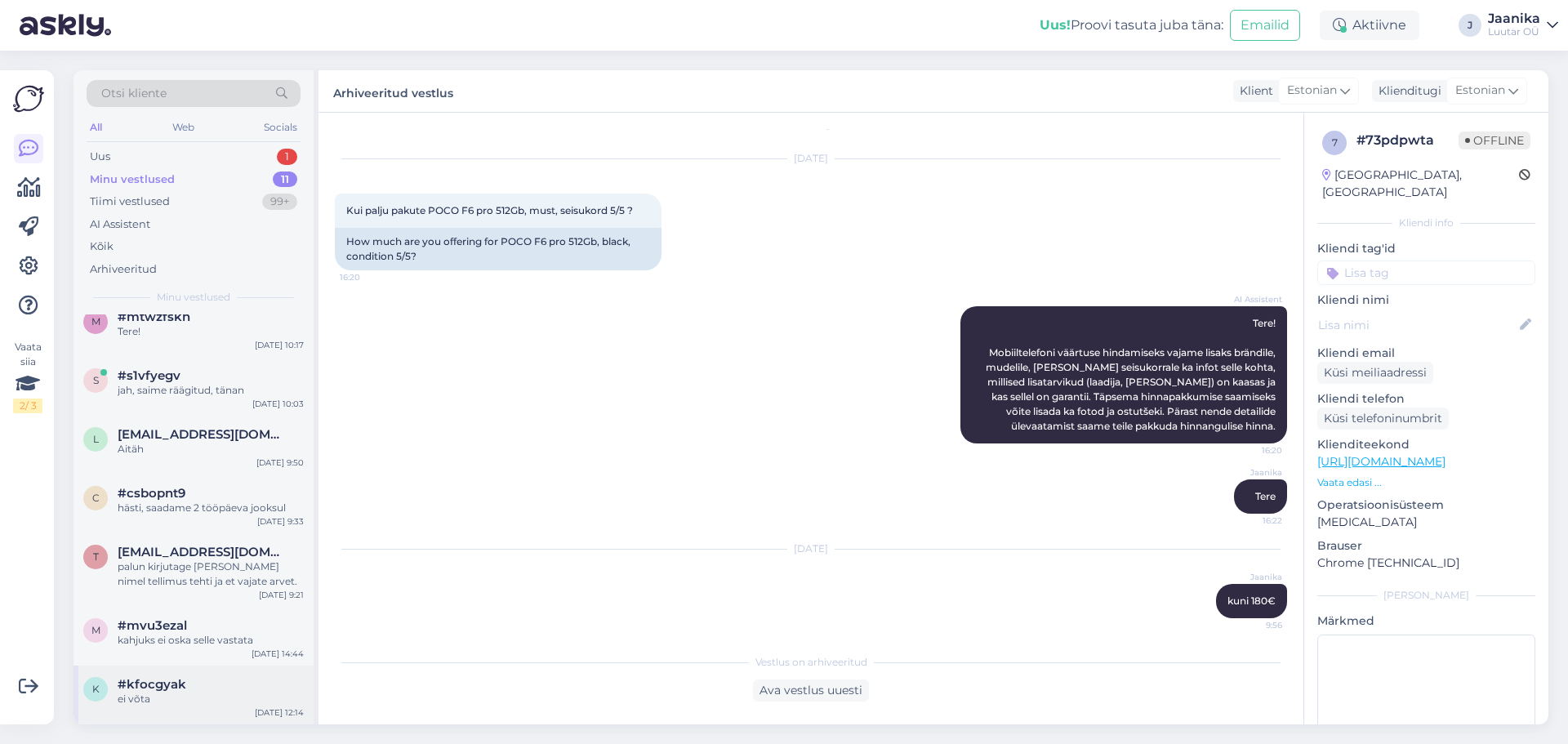
click at [178, 682] on span "#kfocgyak" at bounding box center [152, 684] width 69 height 15
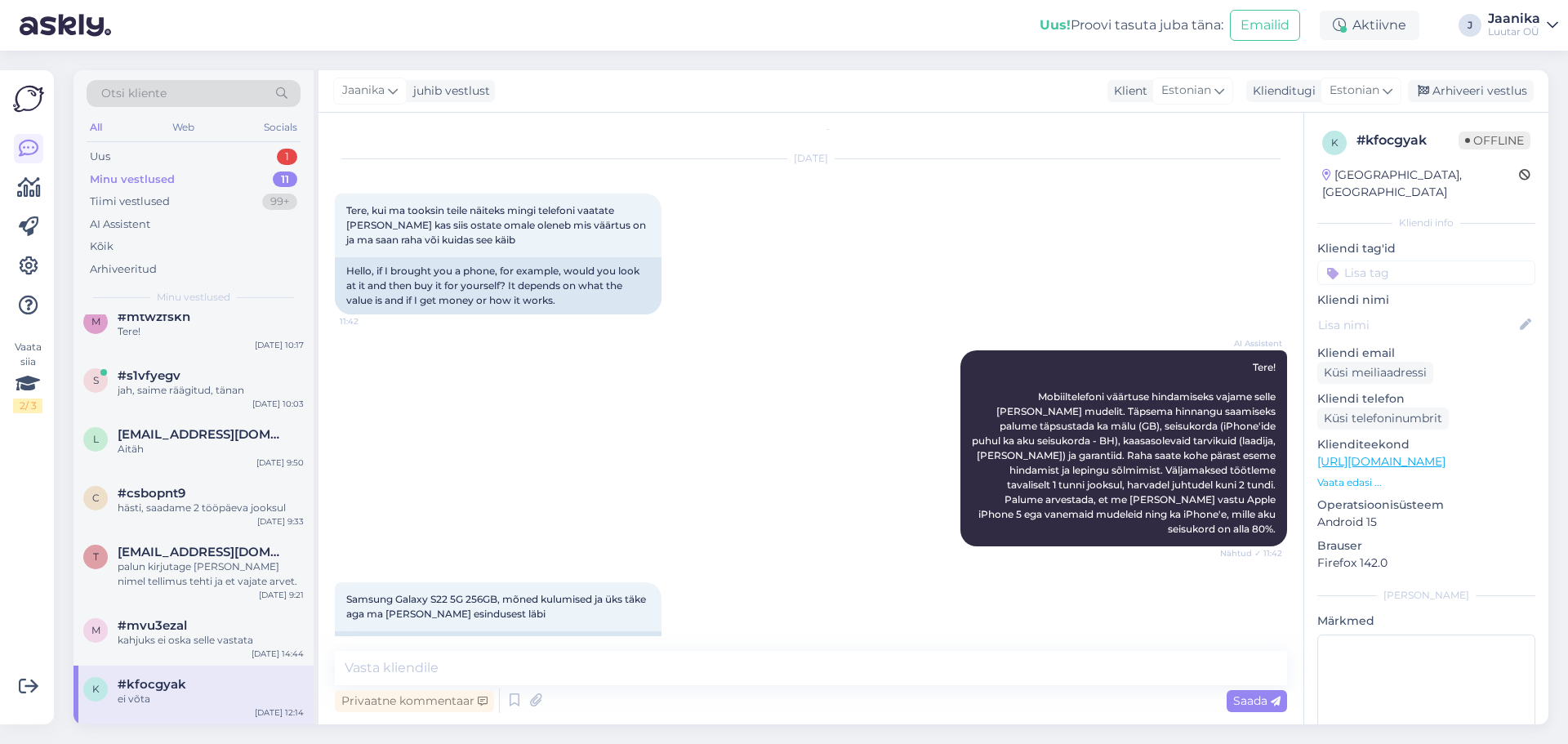
scroll to position [782, 0]
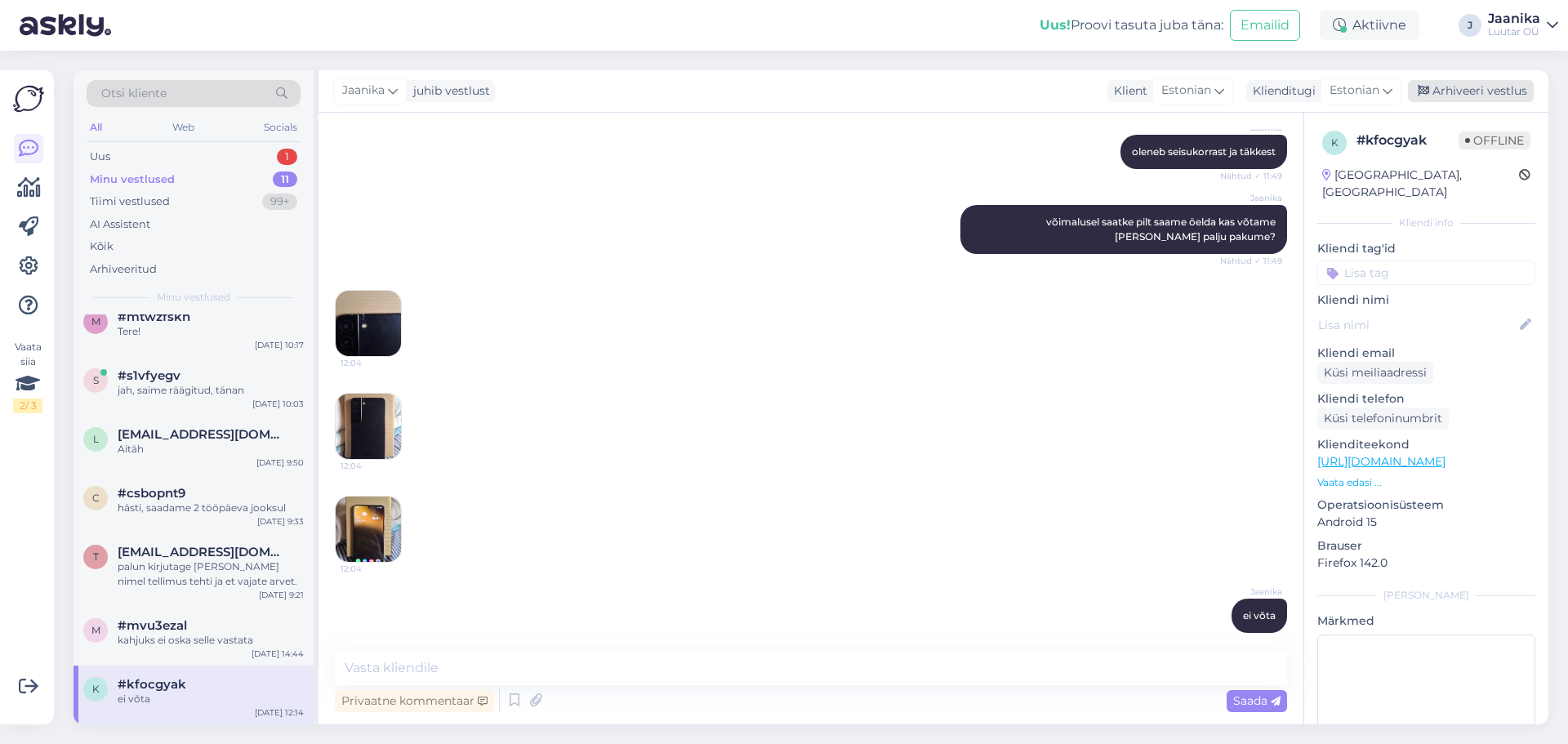
click at [1454, 87] on div "Arhiveeri vestlus" at bounding box center [1470, 91] width 126 height 22
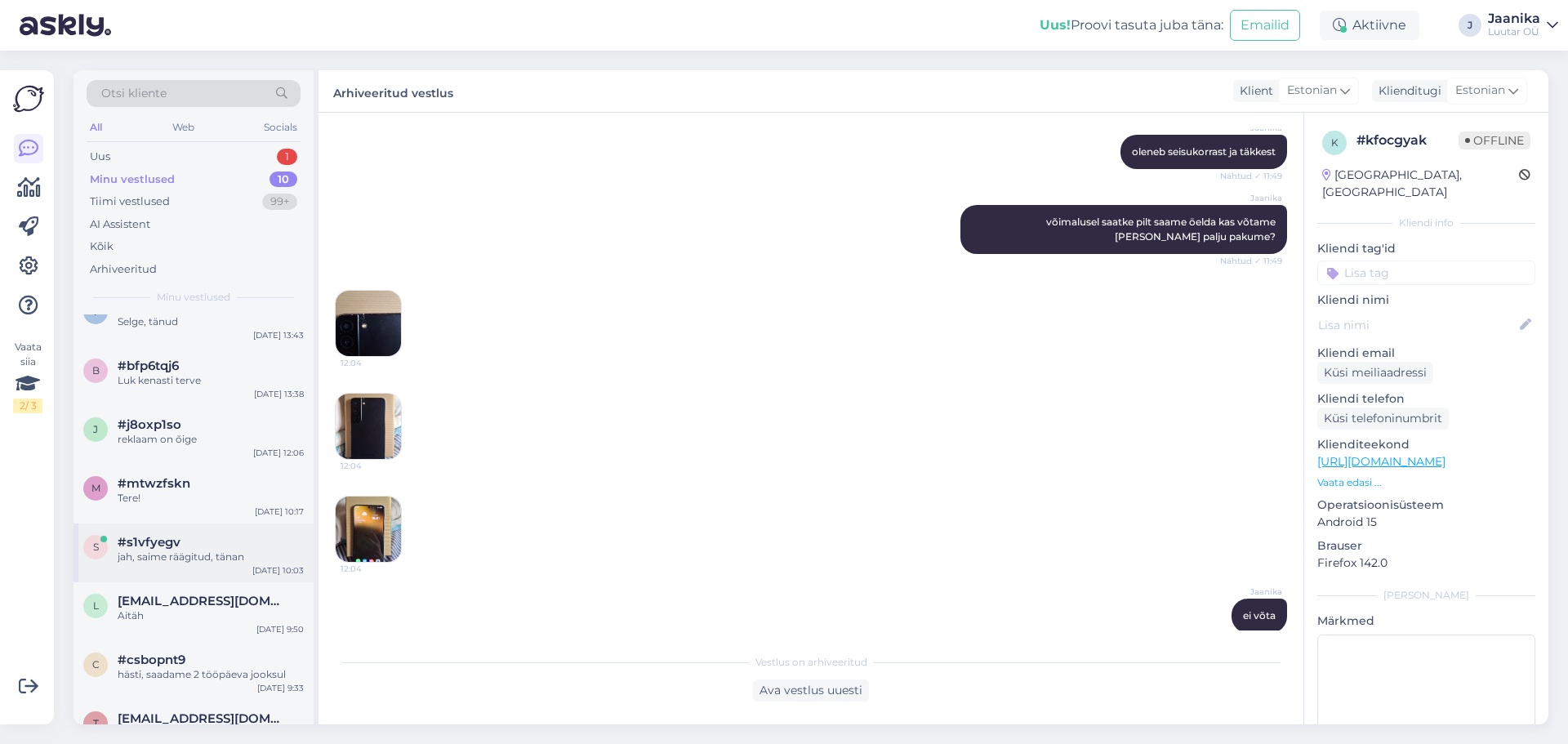
scroll to position [207, 0]
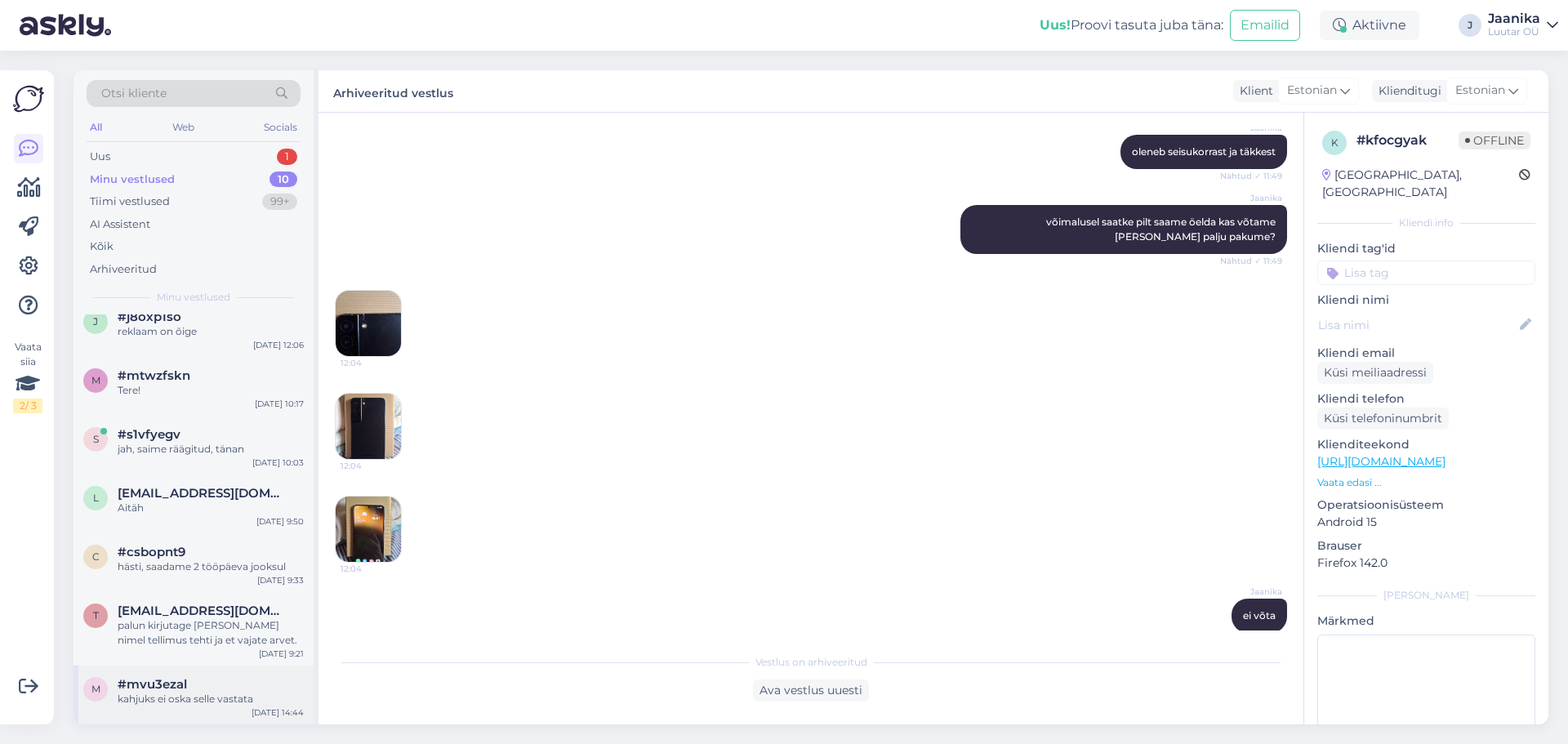
click at [184, 693] on div "kahjuks ei oska selle vastata" at bounding box center [210, 699] width 186 height 15
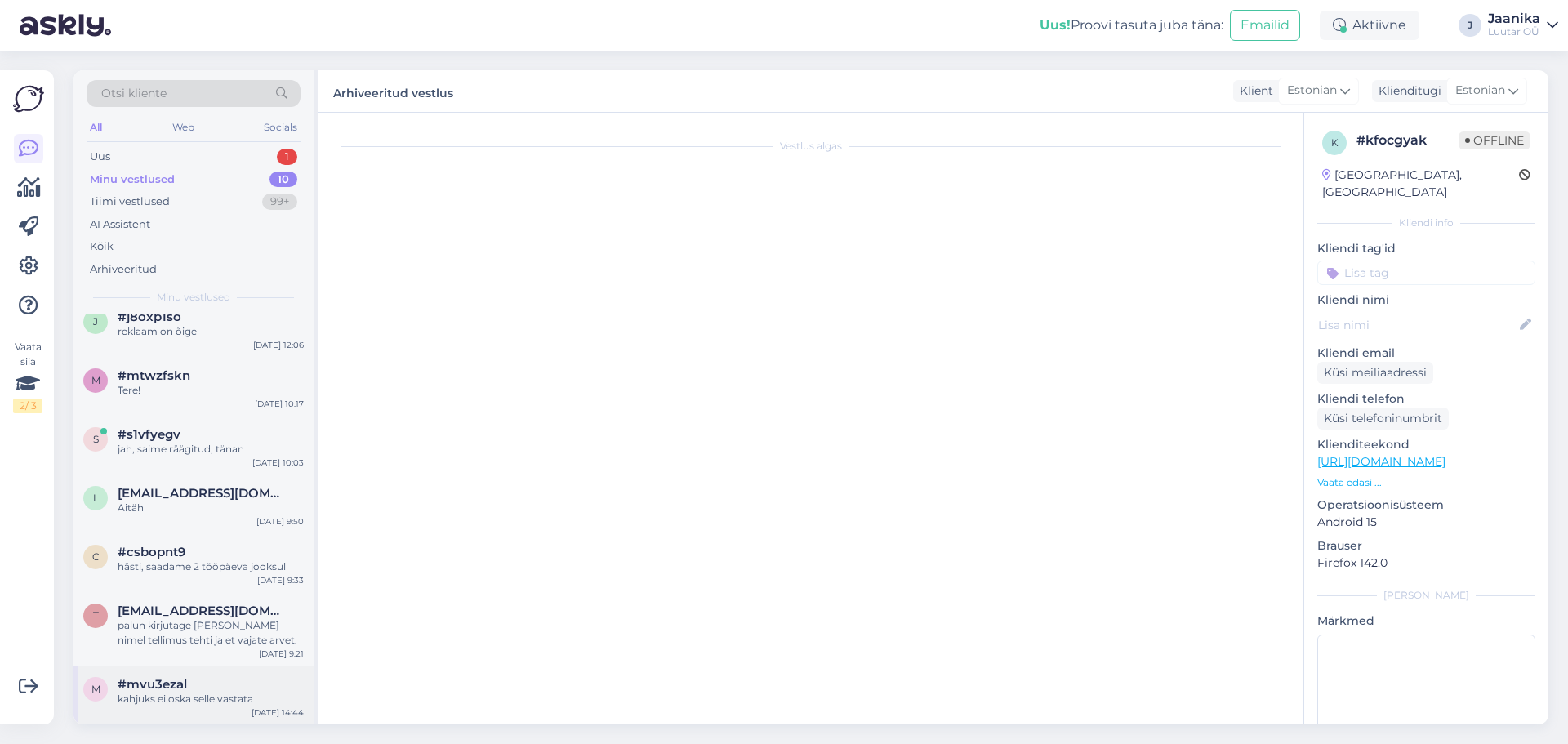
scroll to position [928, 0]
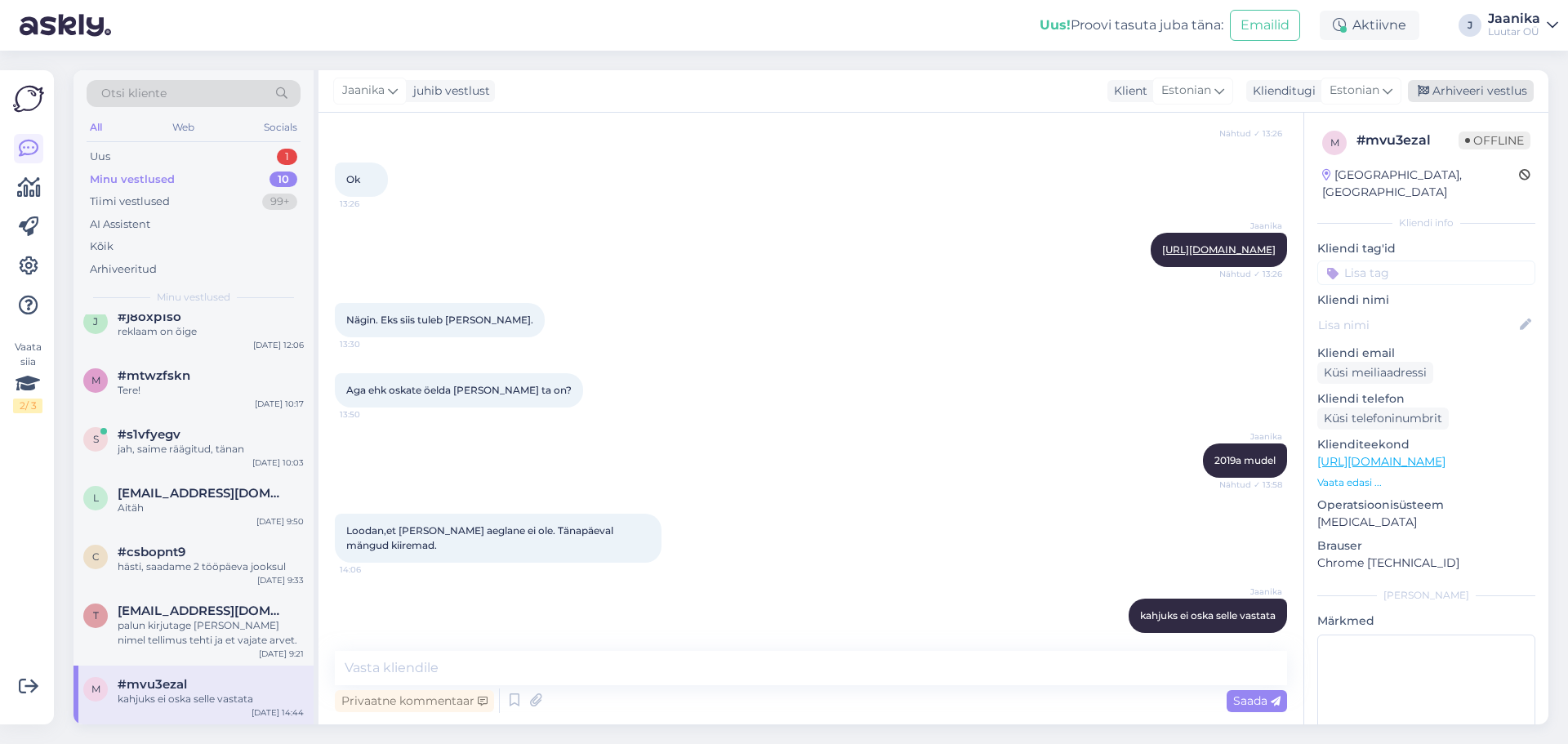
click at [1482, 91] on div "Arhiveeri vestlus" at bounding box center [1470, 91] width 126 height 22
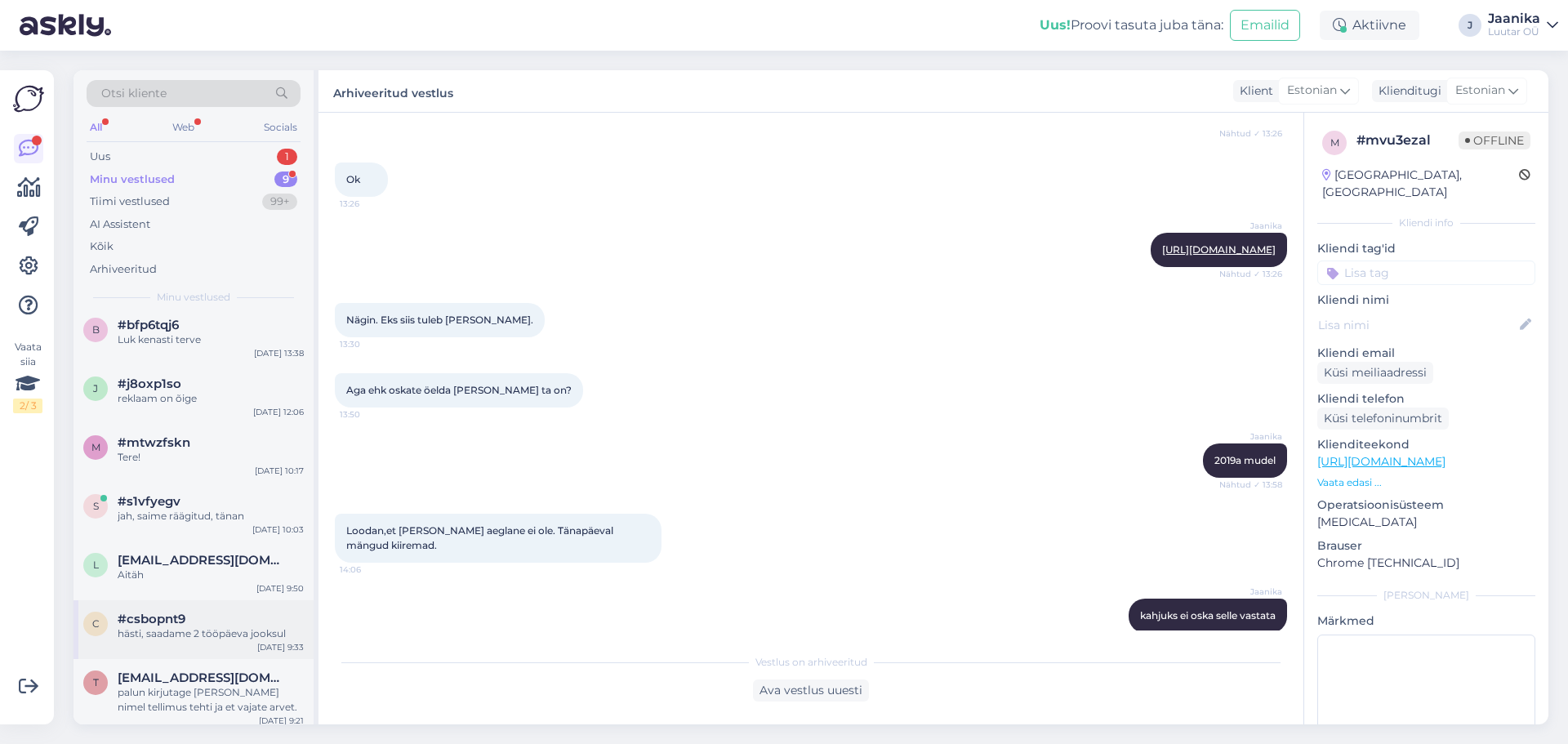
scroll to position [149, 0]
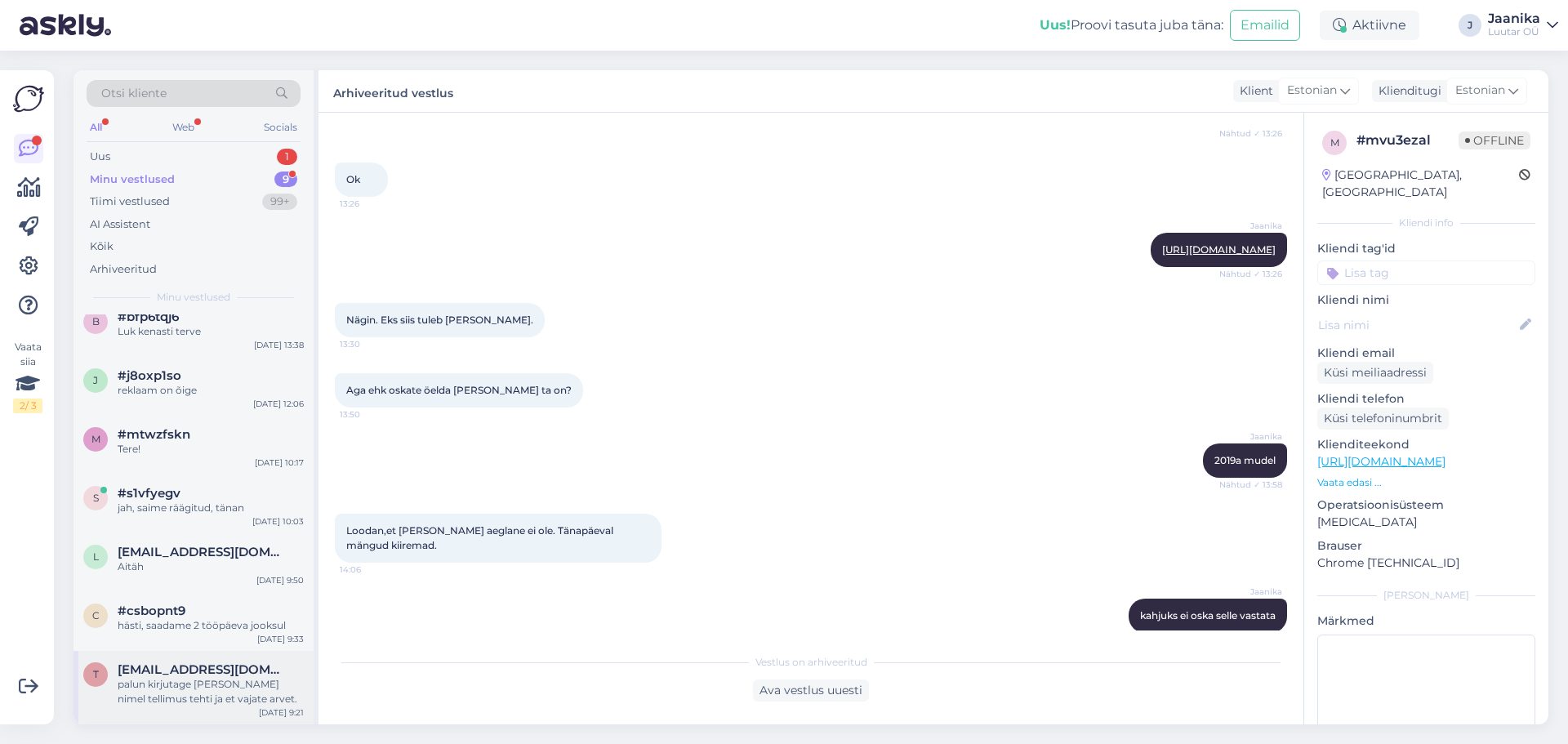
click at [190, 657] on div "t [EMAIL_ADDRESS][DOMAIN_NAME] palun kirjutage [PERSON_NAME] nimel tellimus teh…" at bounding box center [193, 688] width 240 height 74
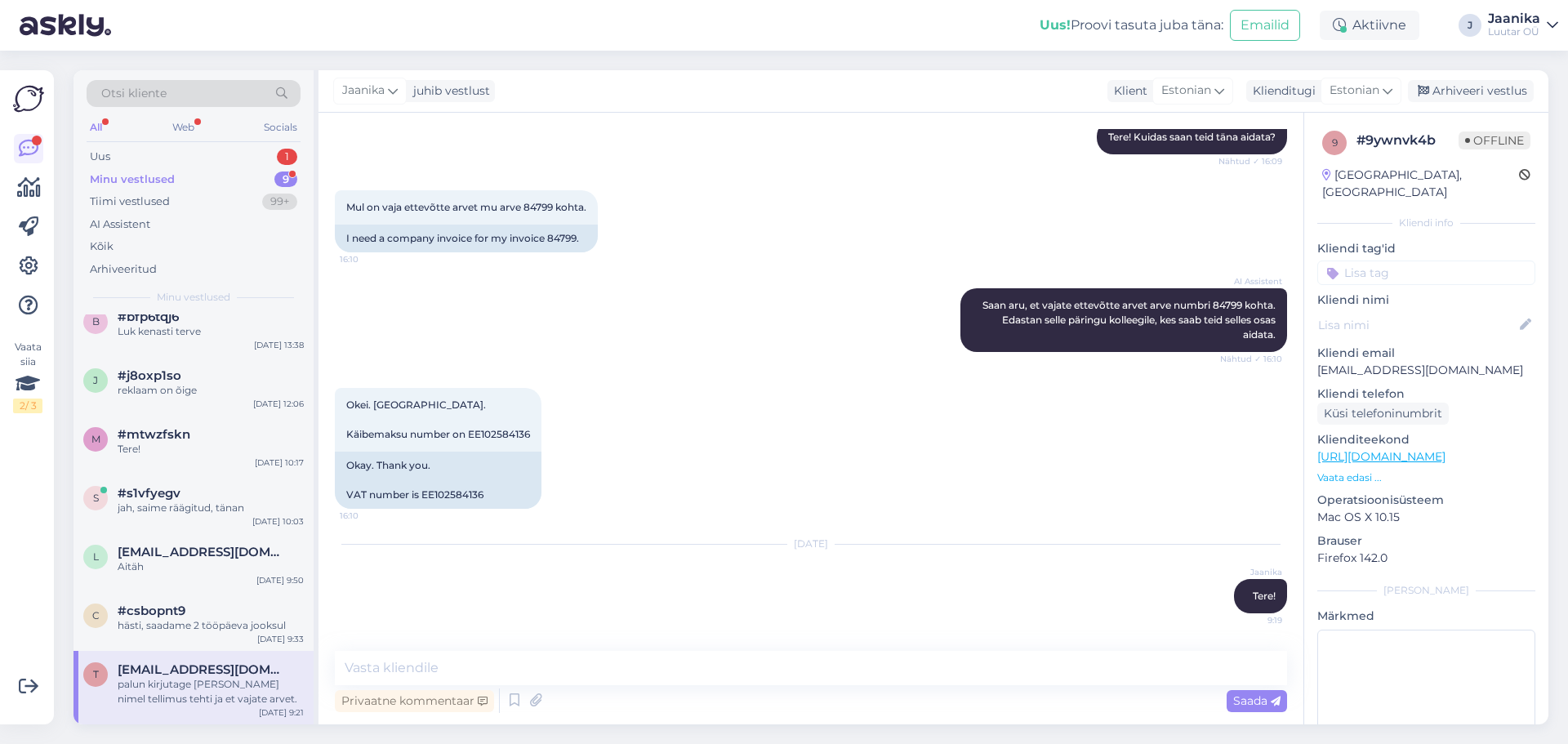
scroll to position [273, 0]
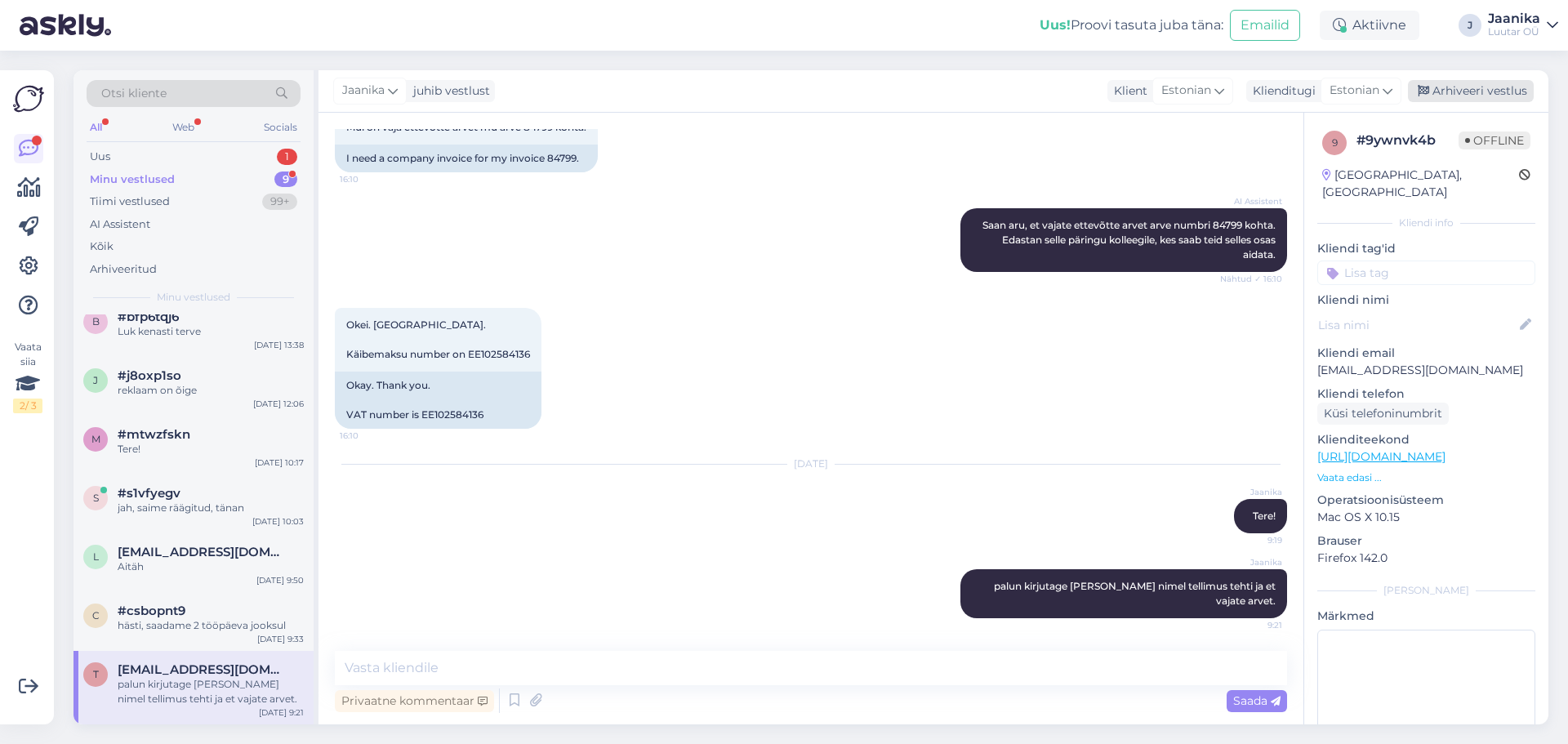
click at [1468, 90] on div "Arhiveeri vestlus" at bounding box center [1470, 91] width 126 height 22
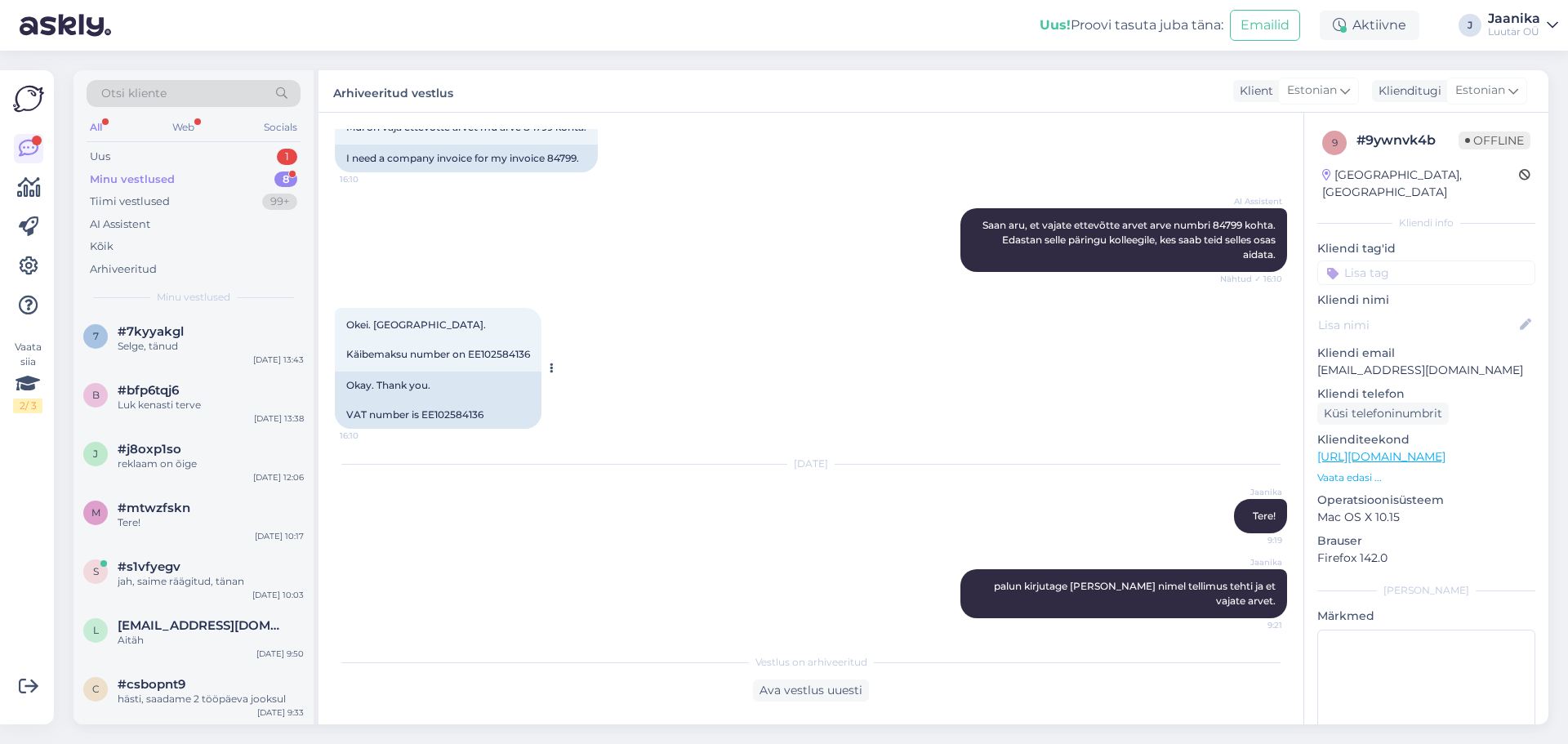
scroll to position [0, 0]
click at [157, 182] on div "Minu vestlused" at bounding box center [132, 180] width 85 height 16
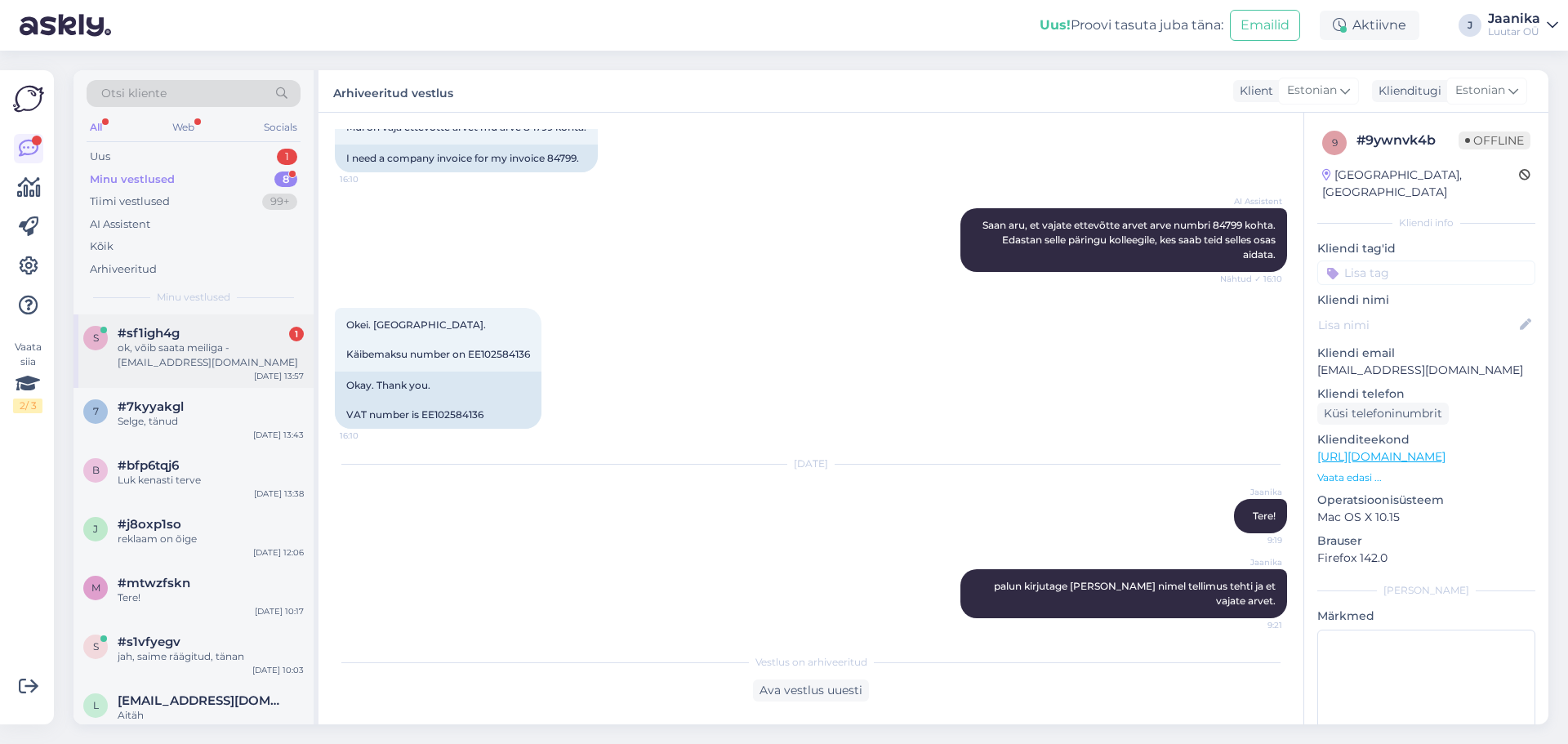
click at [131, 357] on div "ok, võib saata meiliga - [EMAIL_ADDRESS][DOMAIN_NAME]" at bounding box center [210, 355] width 186 height 29
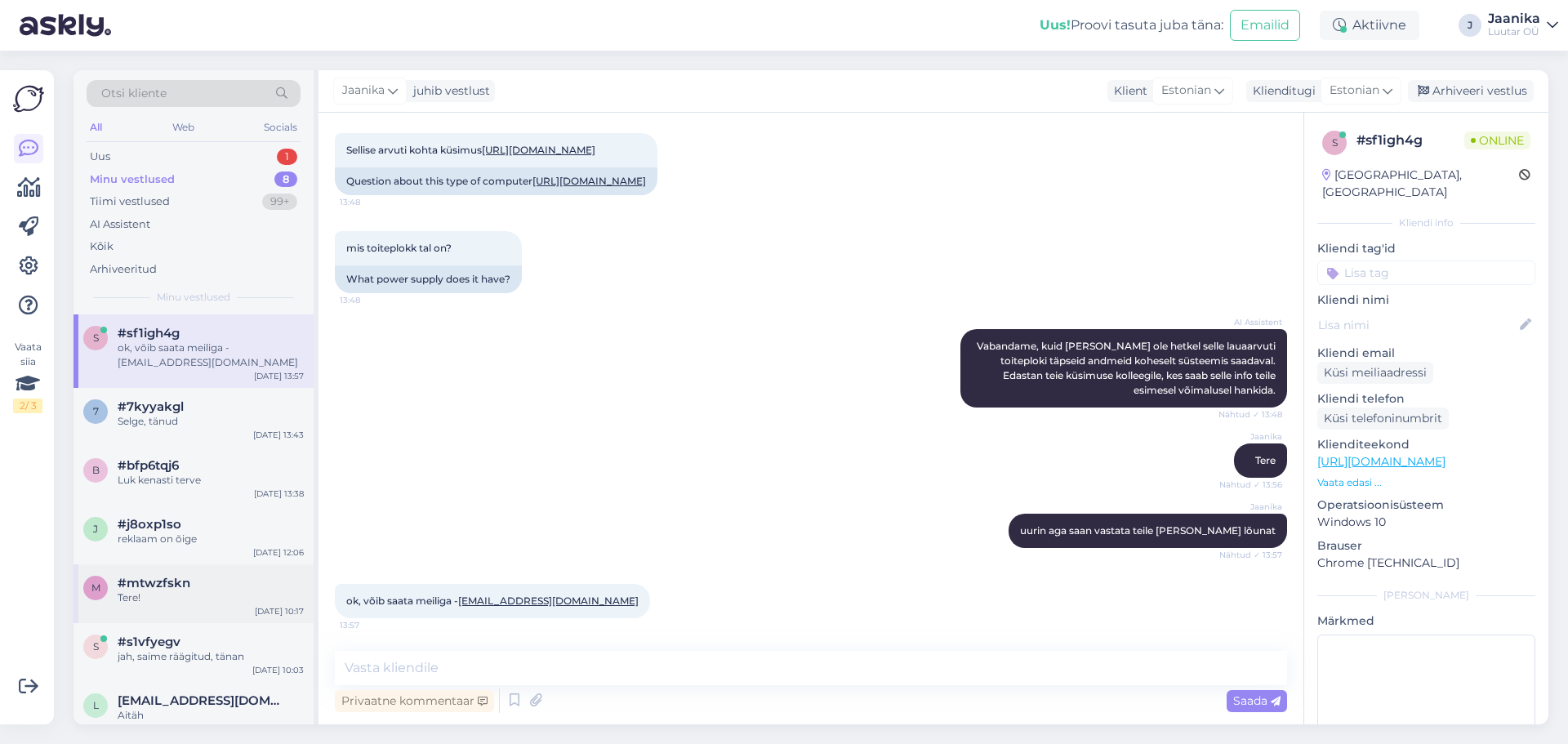
click at [159, 584] on span "#mtwzfskn" at bounding box center [154, 582] width 73 height 15
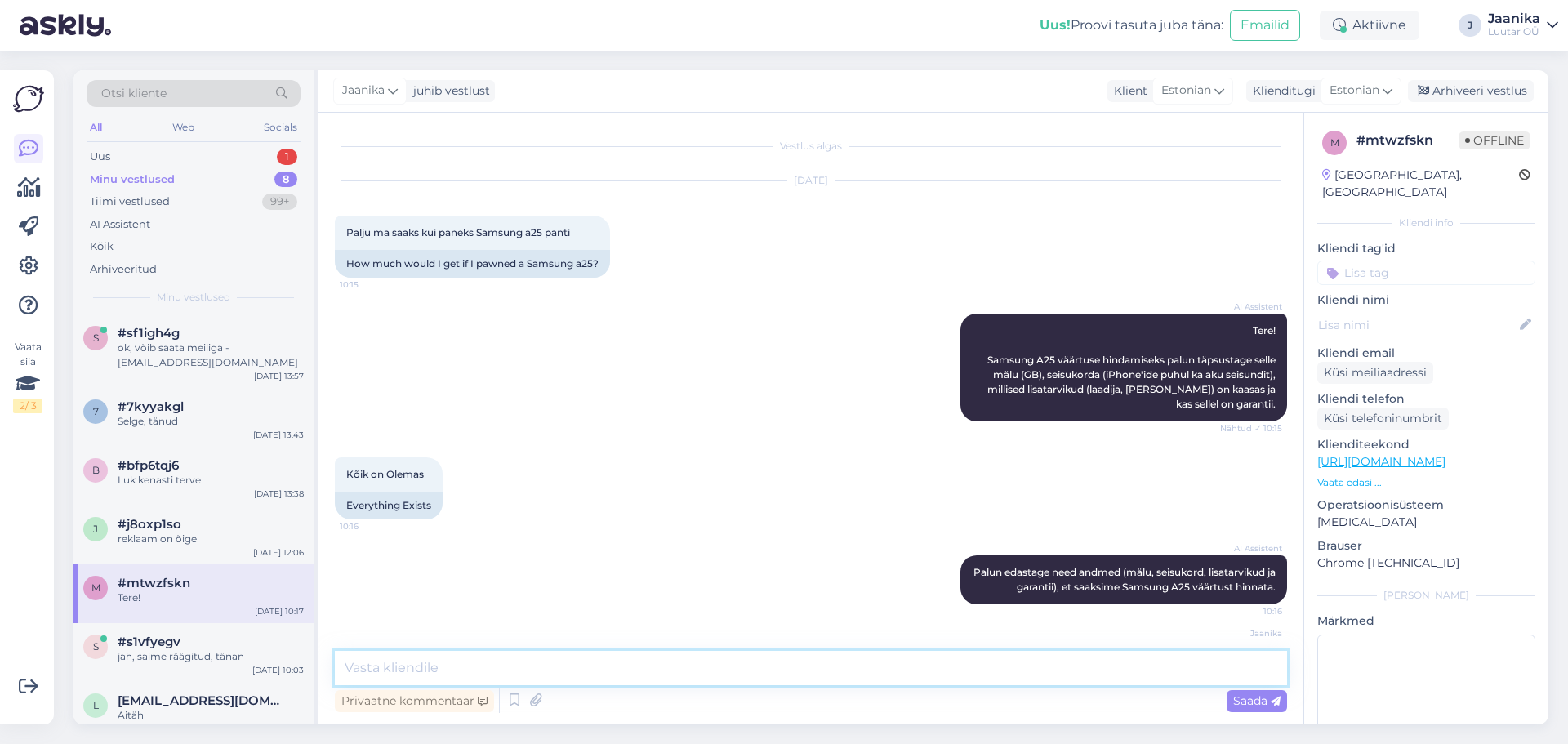
click at [436, 668] on textarea at bounding box center [810, 668] width 952 height 34
type textarea "palun kirjutage täpne mudel"
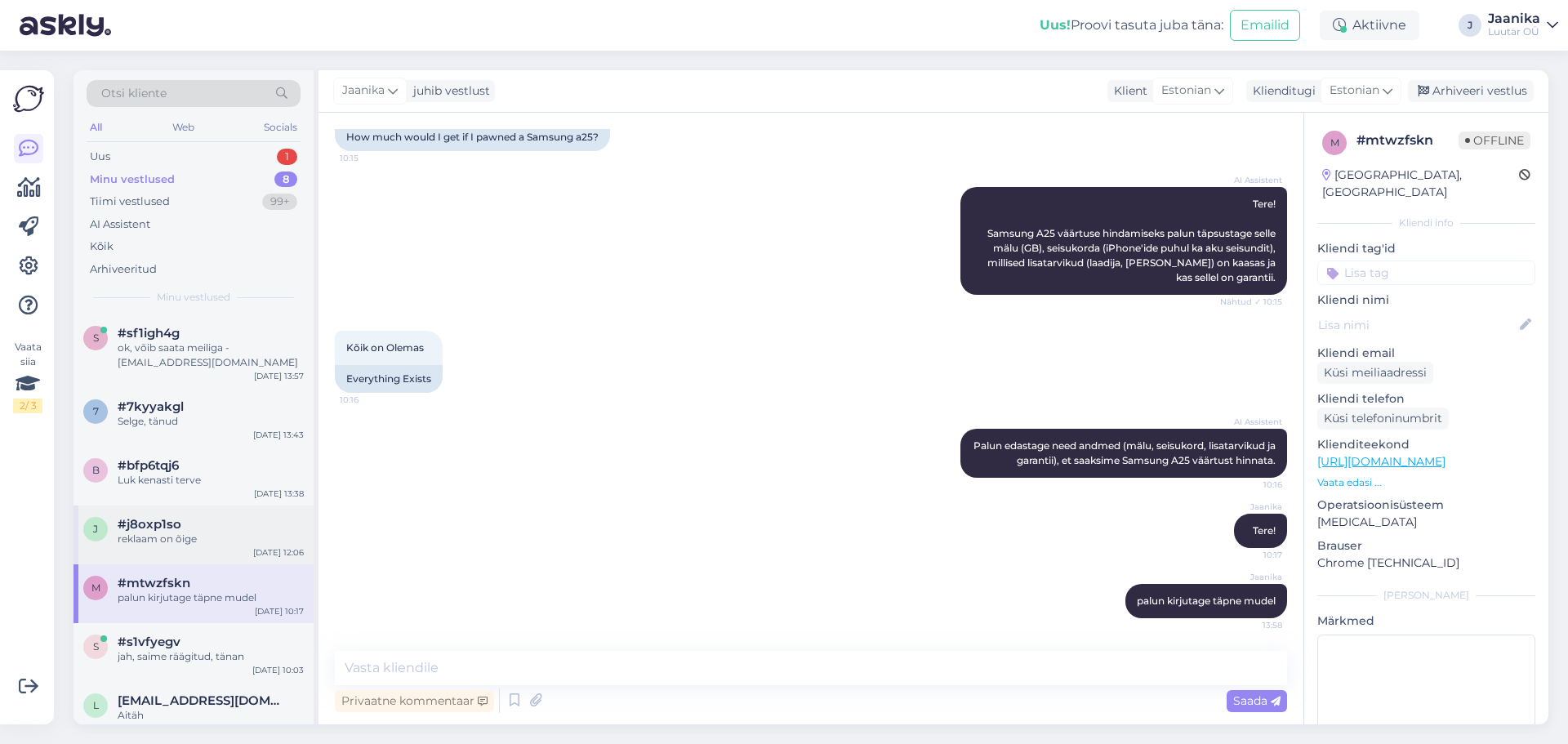
click at [196, 531] on div "#j8oxp1so" at bounding box center [210, 524] width 186 height 15
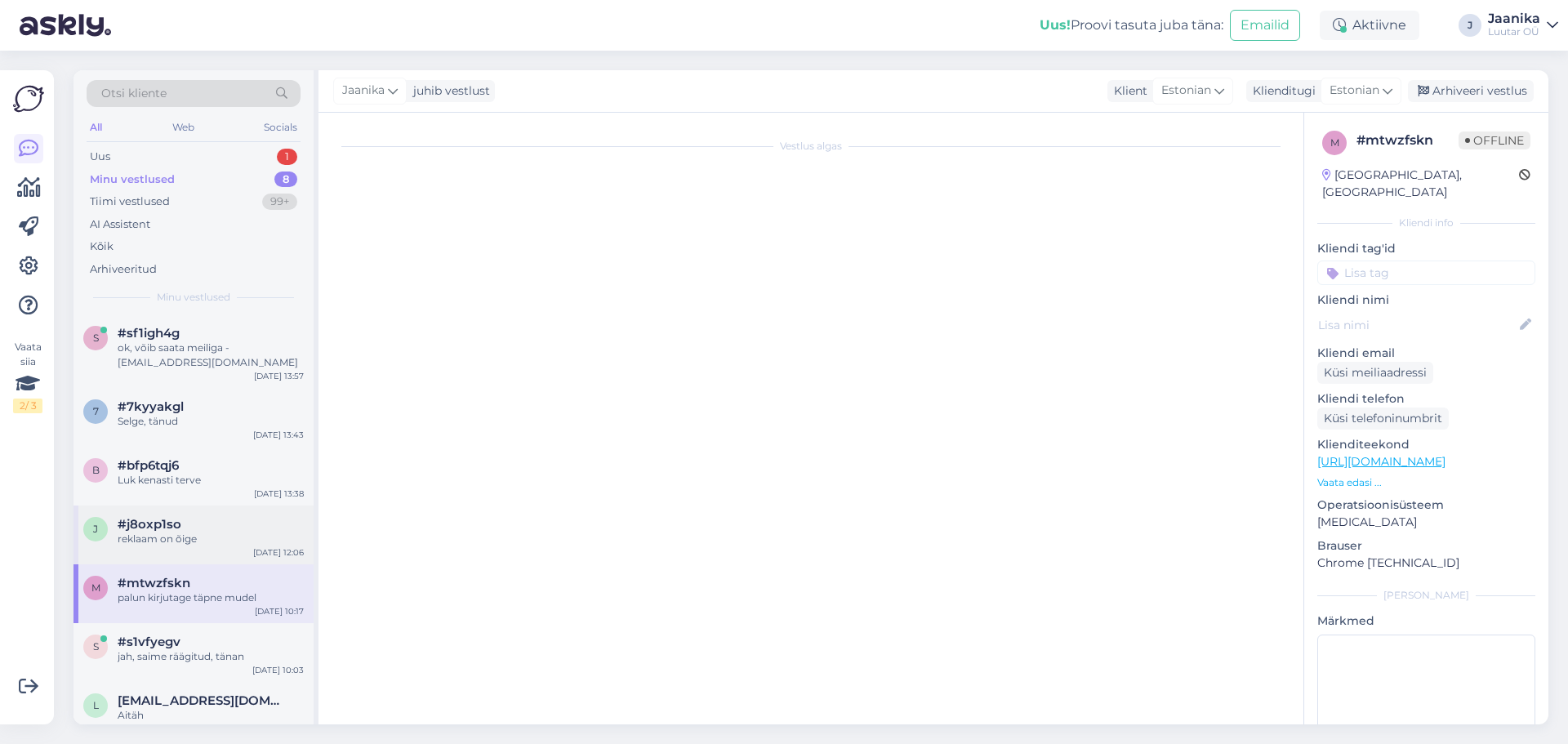
scroll to position [272, 0]
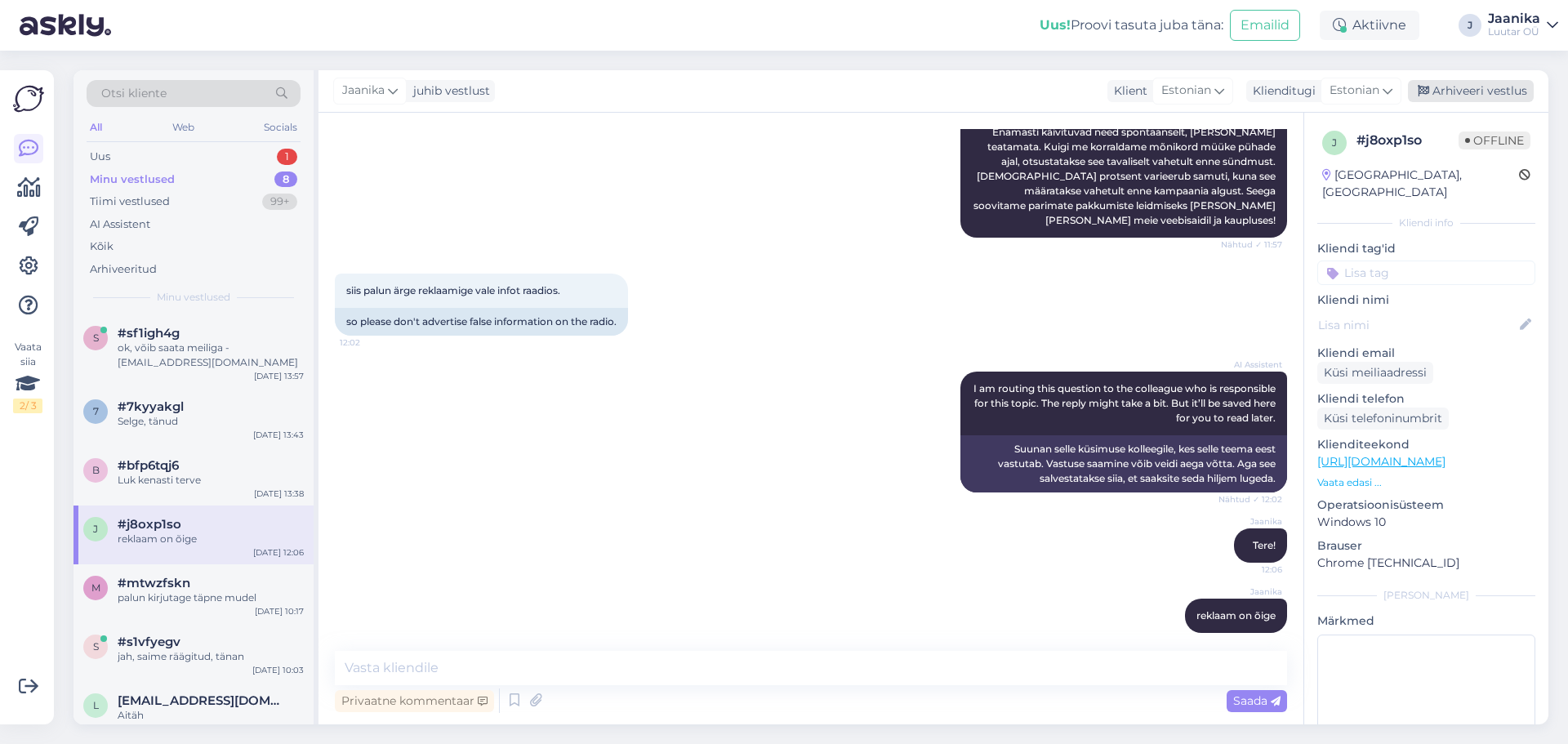
click at [1482, 84] on div "Arhiveeri vestlus" at bounding box center [1470, 91] width 126 height 22
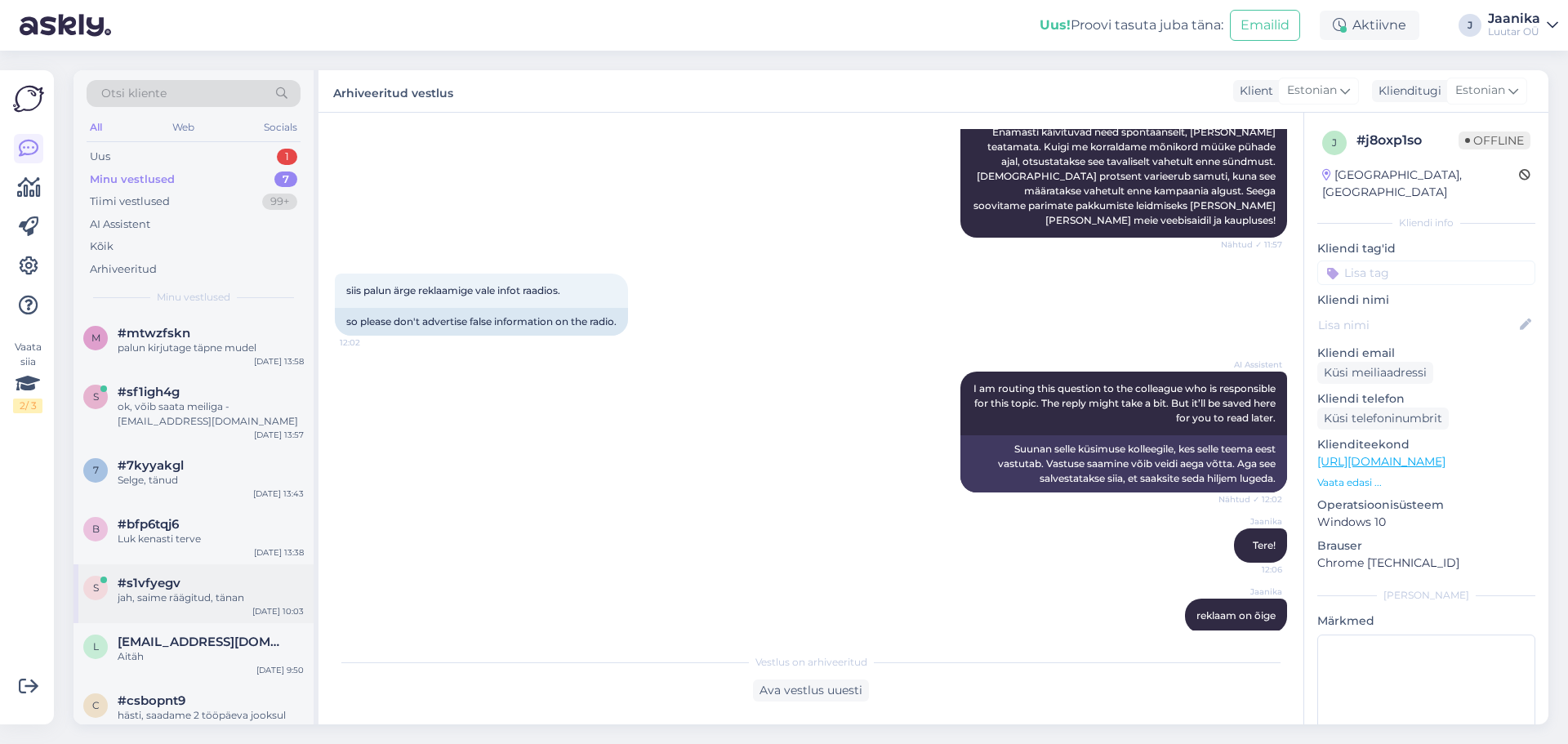
click at [207, 589] on div "#s1vfyegv" at bounding box center [210, 582] width 186 height 15
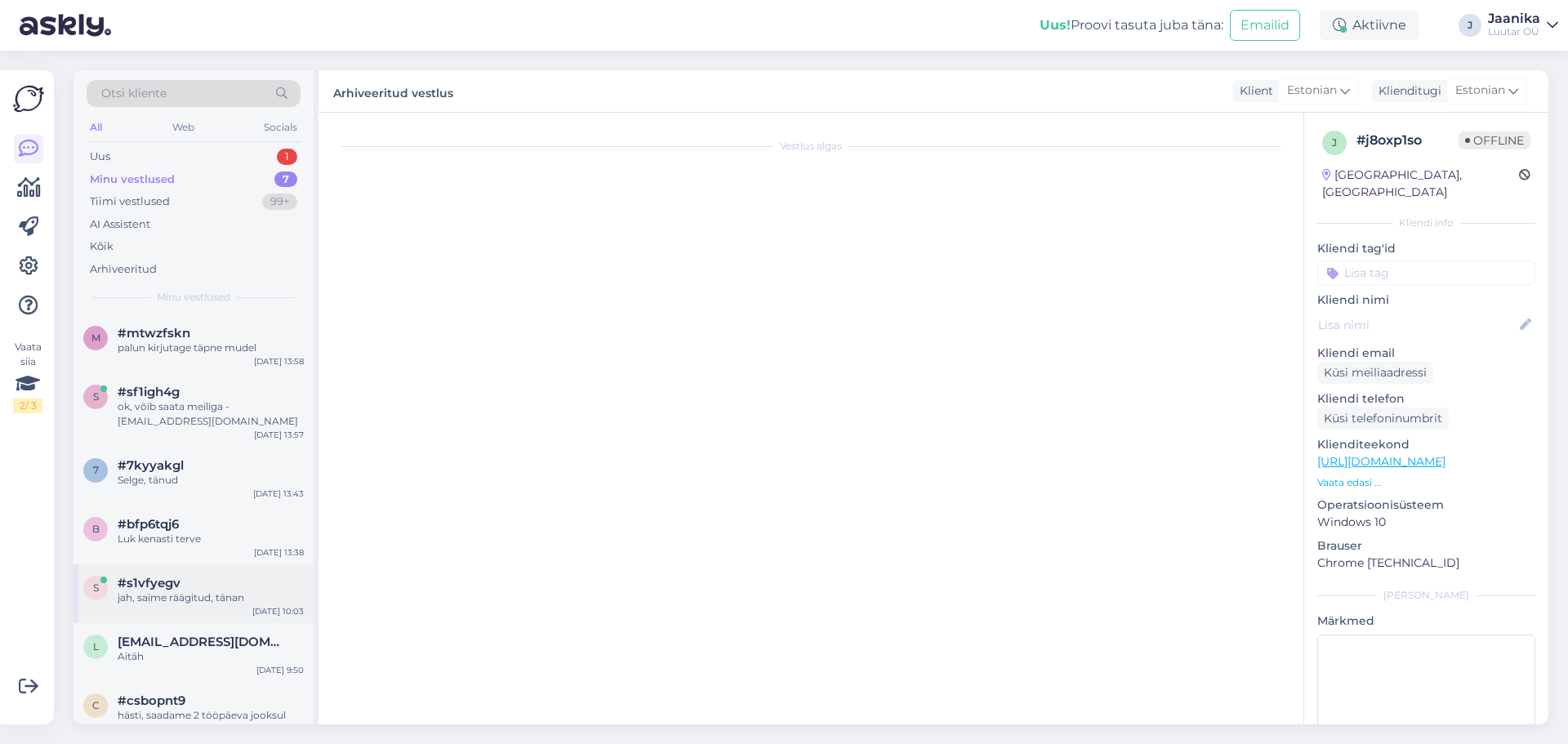
scroll to position [437, 0]
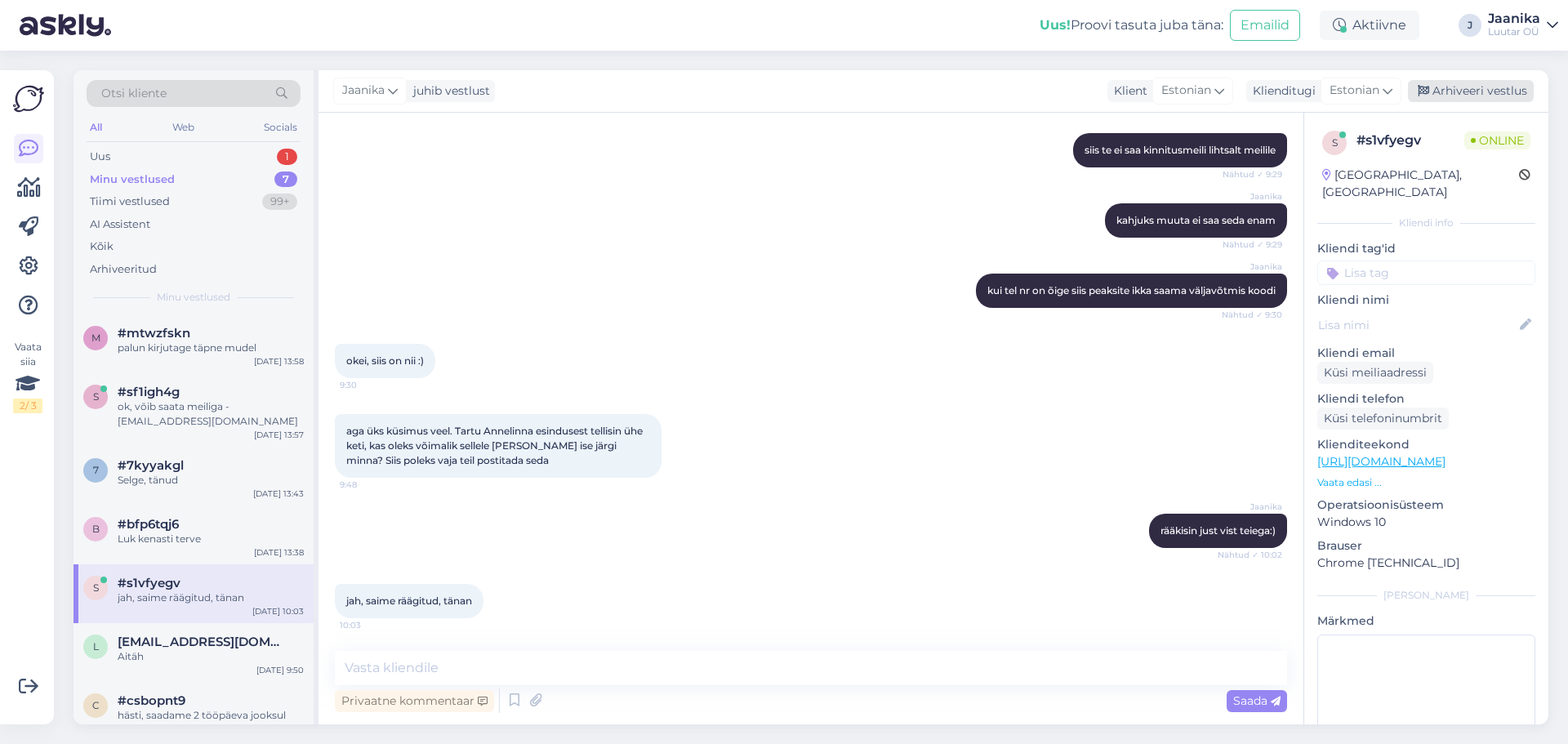
click at [1439, 93] on div "Arhiveeri vestlus" at bounding box center [1470, 91] width 126 height 22
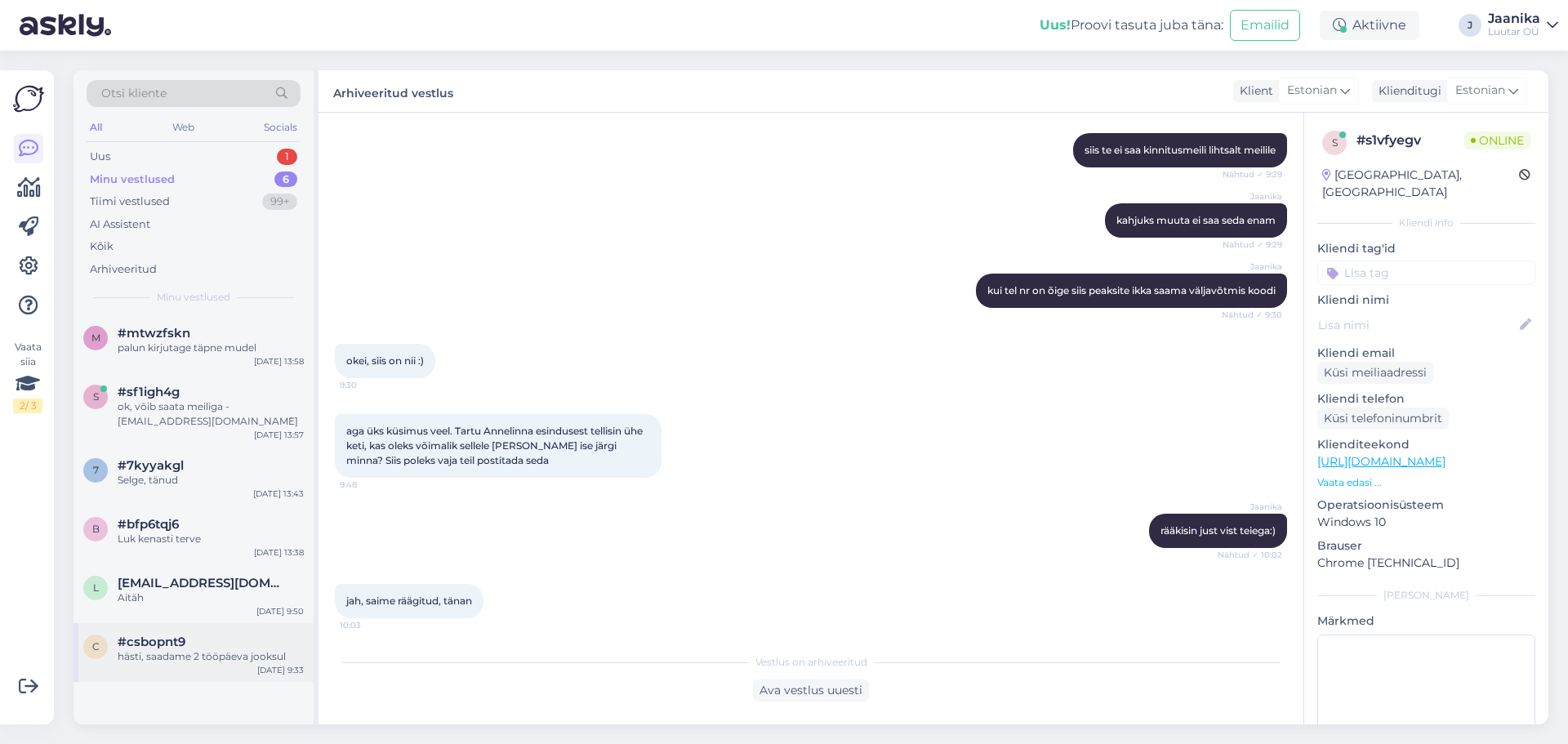
click at [195, 643] on div "#csbopnt9" at bounding box center [210, 641] width 186 height 15
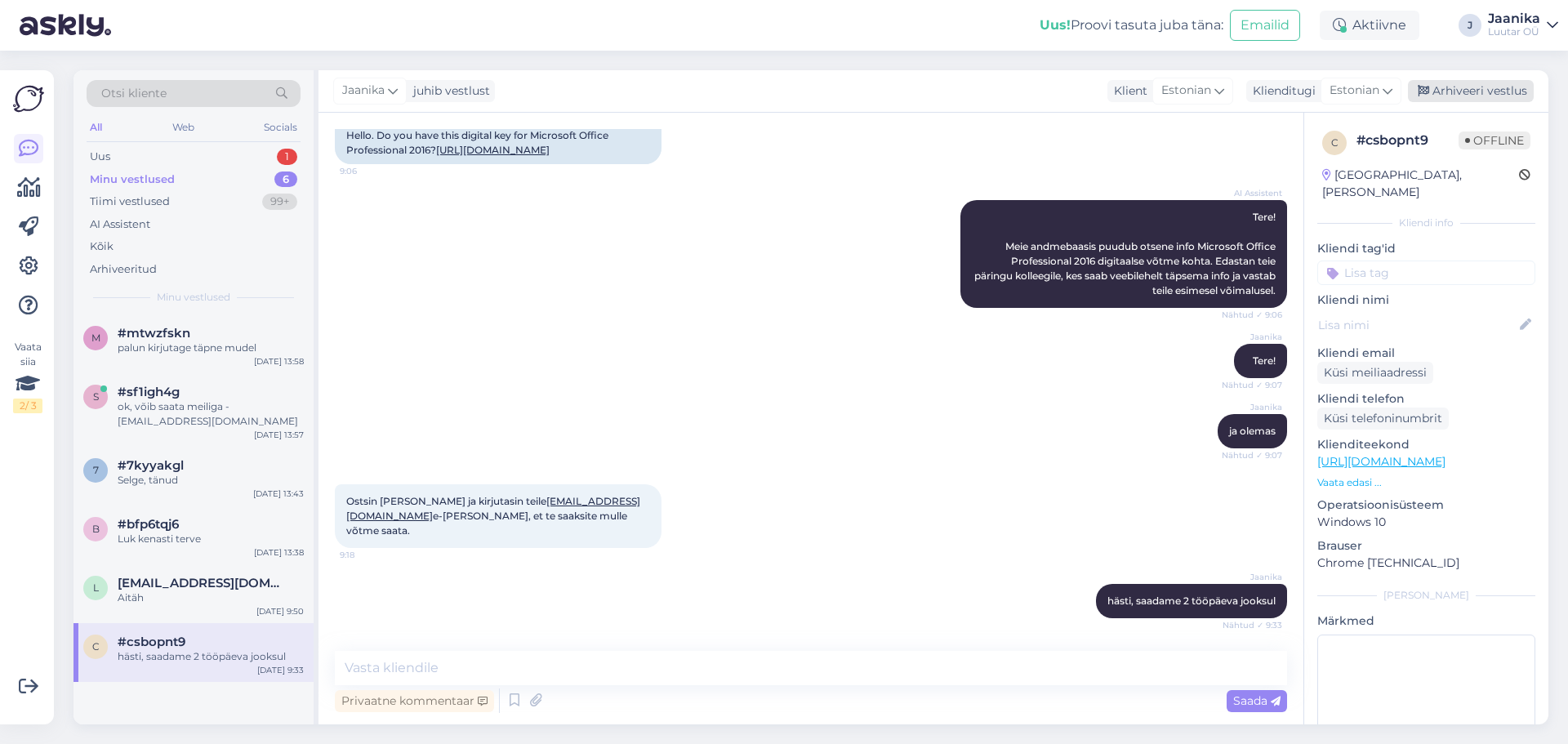
click at [1461, 94] on div "Arhiveeri vestlus" at bounding box center [1470, 91] width 126 height 22
